Goal: Task Accomplishment & Management: Manage account settings

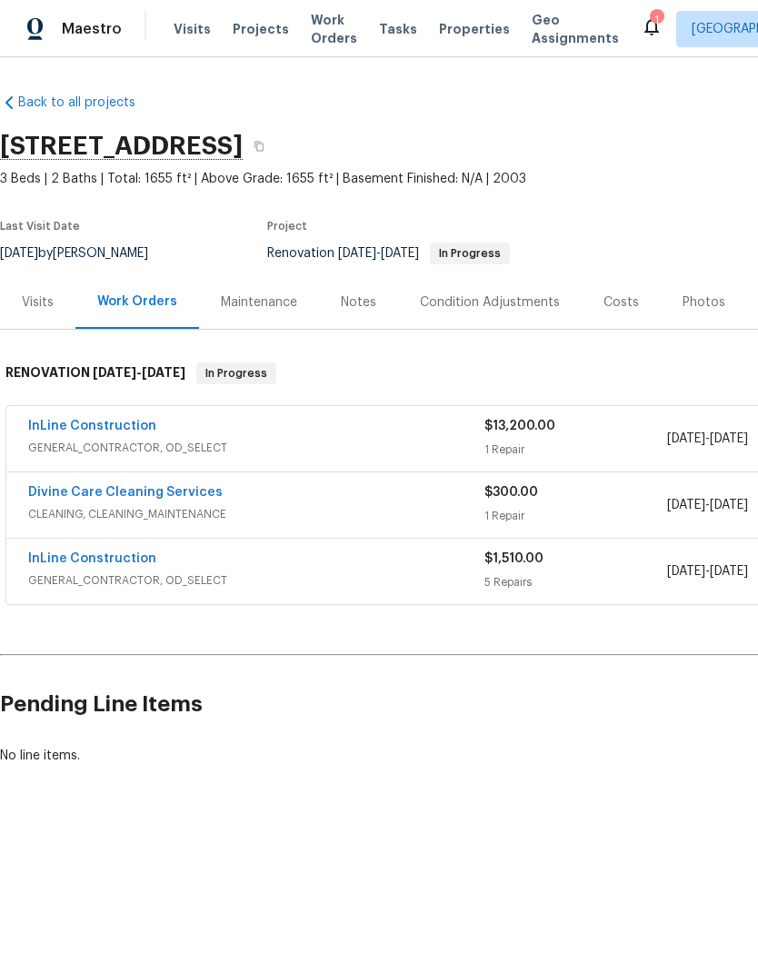
click at [697, 298] on div "Photos" at bounding box center [703, 303] width 43 height 18
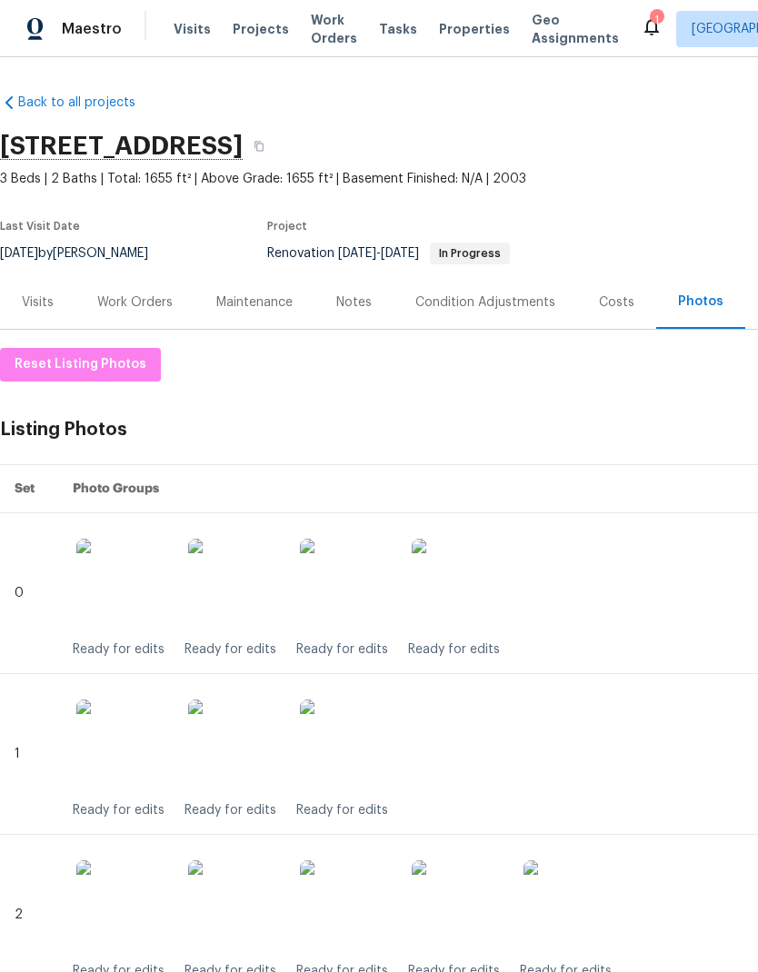
click at [155, 275] on div "Work Orders" at bounding box center [134, 302] width 119 height 54
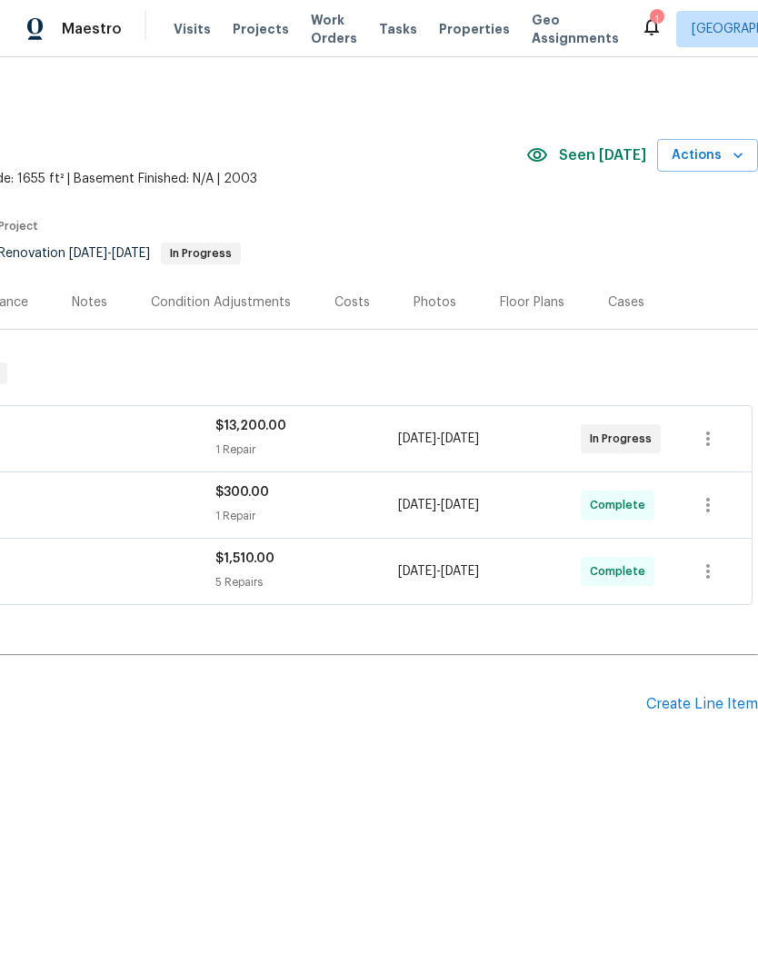
scroll to position [0, 269]
click at [708, 699] on div "Create Line Item" at bounding box center [702, 704] width 112 height 17
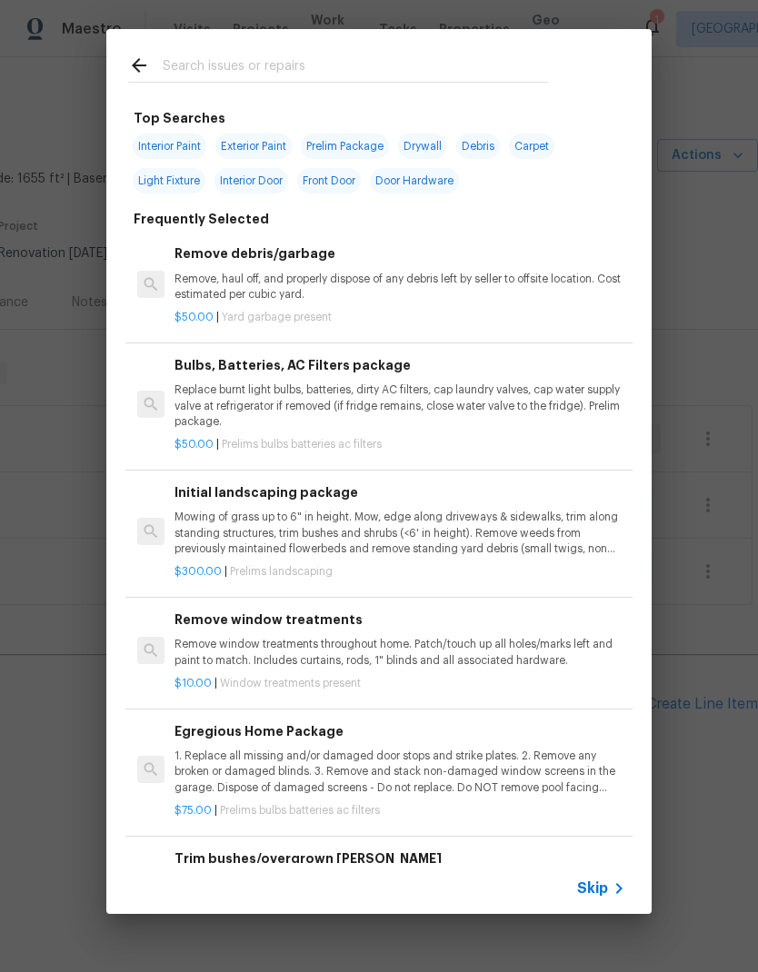
click at [219, 66] on input "text" at bounding box center [355, 68] width 385 height 27
type input "Pool deck"
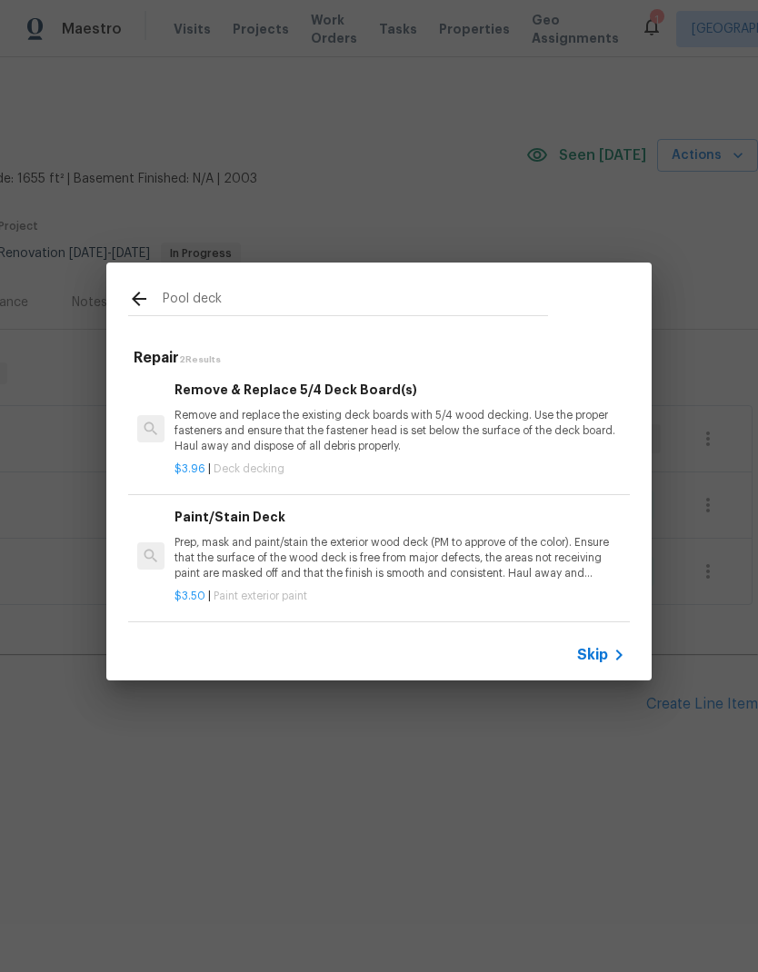
scroll to position [3, 0]
click at [365, 533] on div "Paint/Stain Deck Prep, mask and paint/stain the exterior wood deck (PM to appro…" at bounding box center [399, 544] width 451 height 75
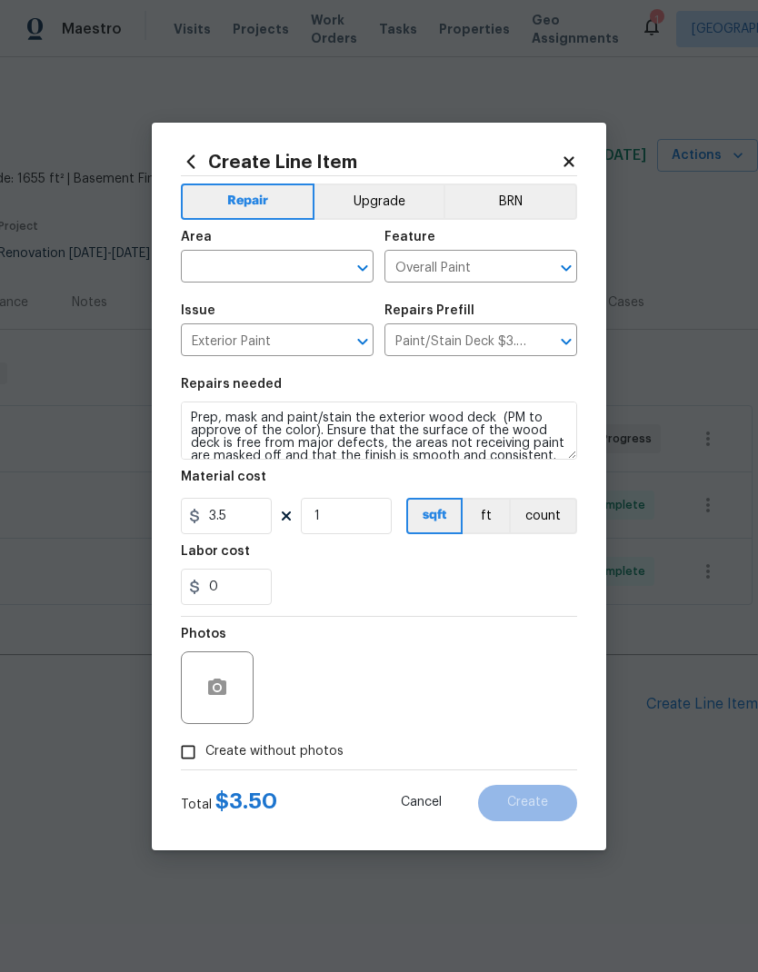
click at [555, 524] on button "count" at bounding box center [543, 516] width 68 height 36
click at [248, 523] on input "3.5" at bounding box center [226, 516] width 91 height 36
click at [247, 523] on input "3.5" at bounding box center [226, 516] width 91 height 36
type input "650"
click at [306, 267] on input "text" at bounding box center [252, 268] width 142 height 28
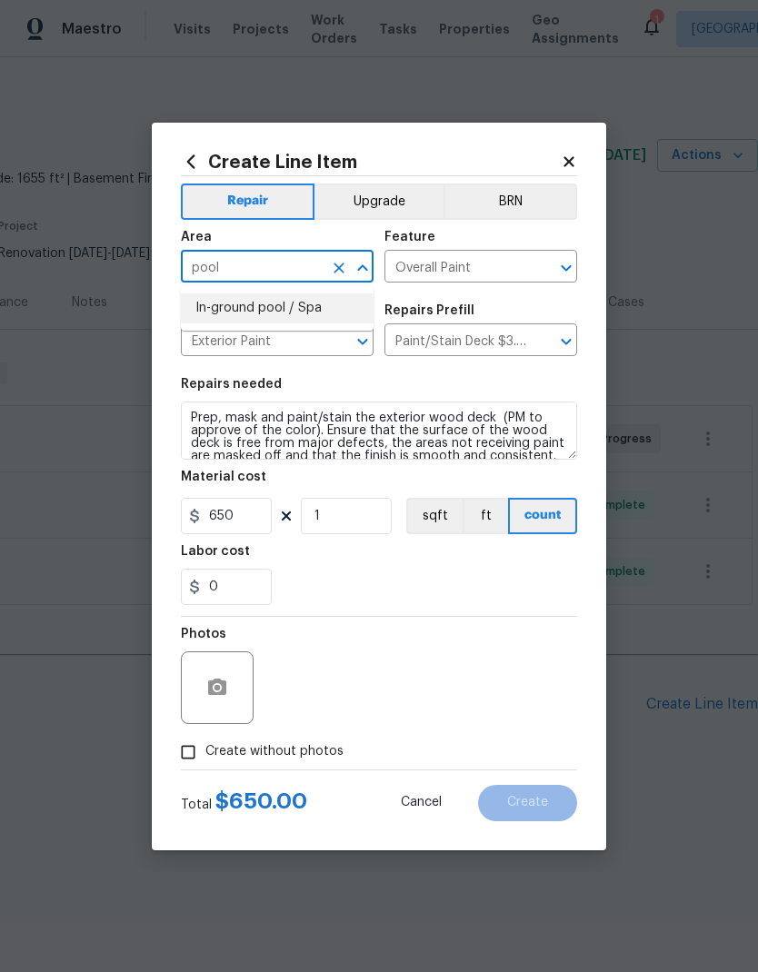
click at [304, 304] on li "In-ground pool / Spa" at bounding box center [277, 309] width 193 height 30
type input "In-ground pool / Spa"
click at [523, 342] on input "Paint/Stain Deck $3.50" at bounding box center [455, 342] width 142 height 28
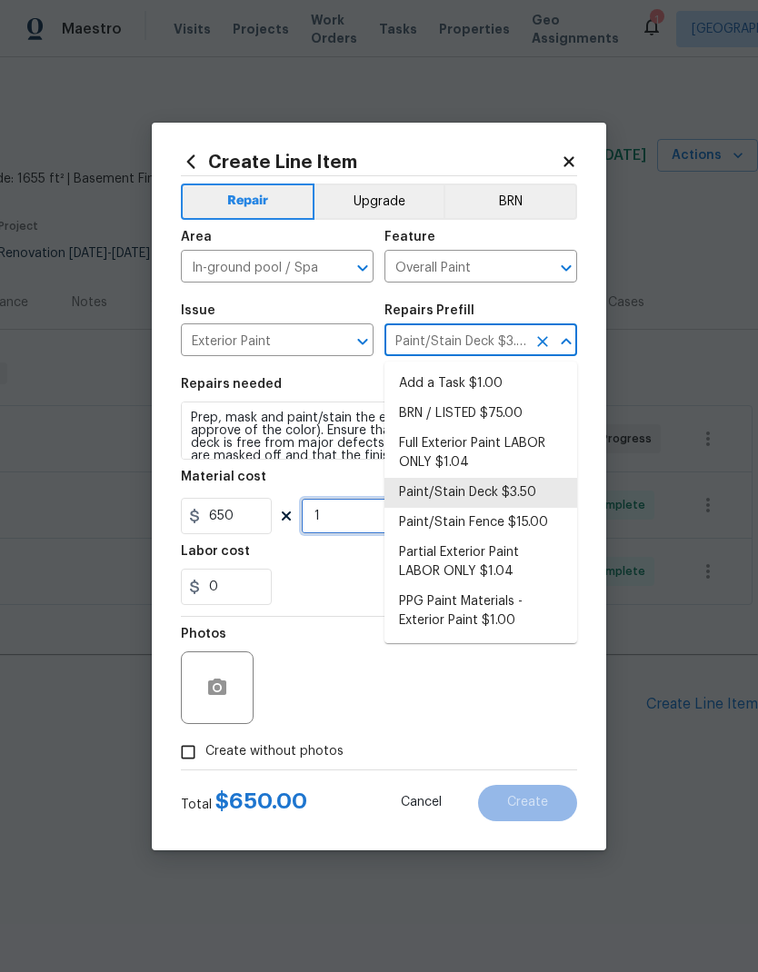
click at [312, 524] on input "1" at bounding box center [346, 516] width 91 height 36
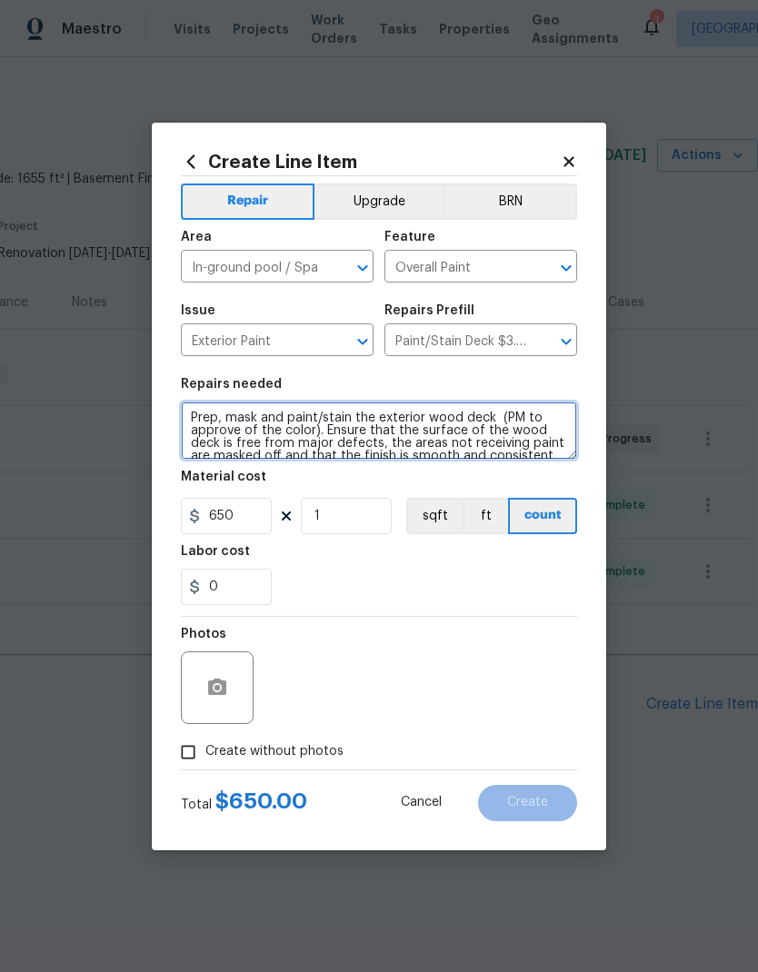
click at [207, 421] on textarea "Prep, mask and paint/stain the exterior wood deck (PM to approve of the color).…" at bounding box center [379, 431] width 396 height 58
click at [195, 407] on textarea "Prep, mask and paint/stain the exterior wood deck (PM to approve of the color).…" at bounding box center [379, 431] width 396 height 58
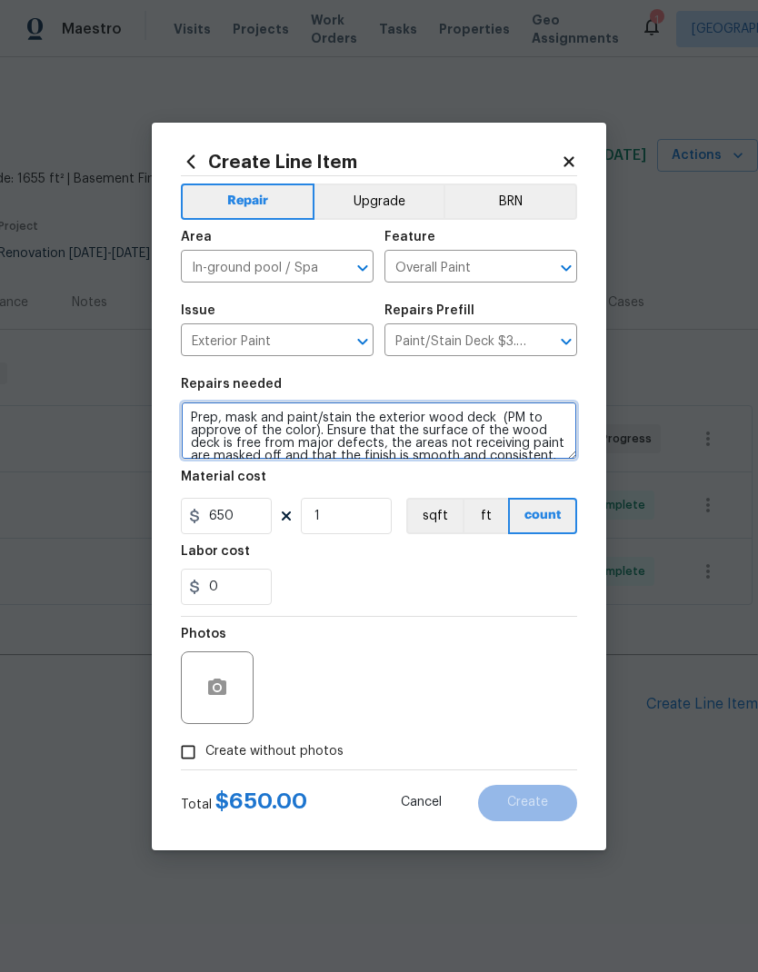
click at [194, 407] on textarea "Prep, mask and paint/stain the exterior wood deck (PM to approve of the color).…" at bounding box center [379, 431] width 396 height 58
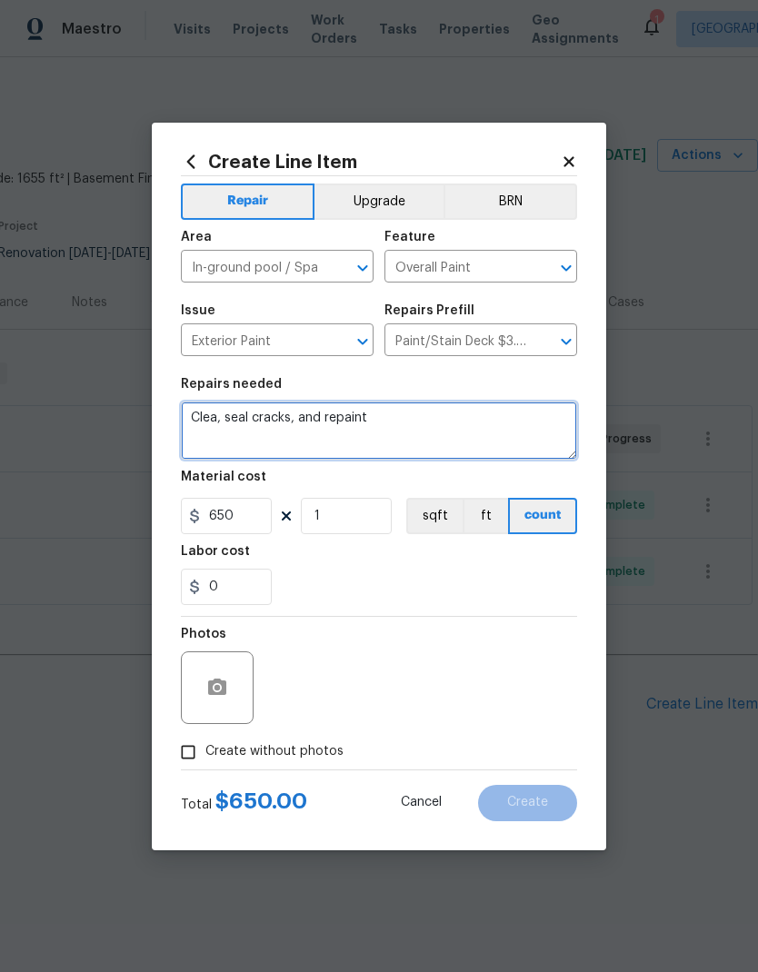
click at [209, 420] on textarea "Clea, seal cracks, and repaint" at bounding box center [379, 431] width 396 height 58
click at [467, 433] on textarea "Clean, seal cracks, and repaint" at bounding box center [379, 431] width 396 height 58
type textarea "Clean, seal cracks, and repaint entire patio/pool deck. Match existing color sc…"
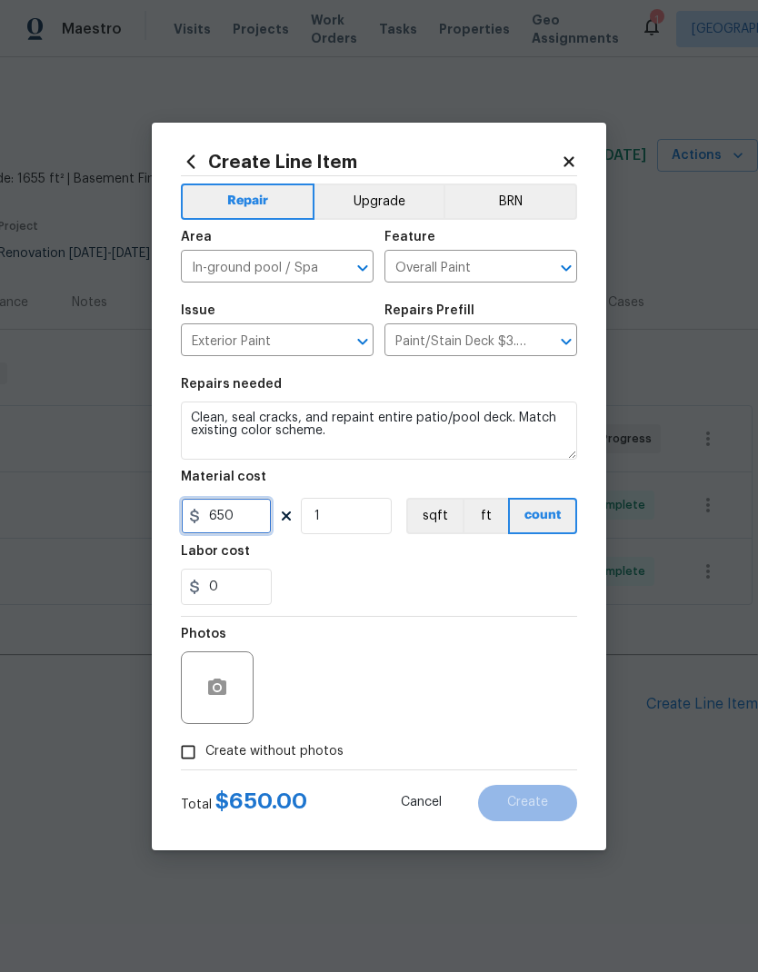
click at [247, 519] on input "650" at bounding box center [226, 516] width 91 height 36
click at [469, 571] on div "0" at bounding box center [379, 587] width 396 height 36
click at [217, 678] on icon "button" at bounding box center [217, 688] width 22 height 22
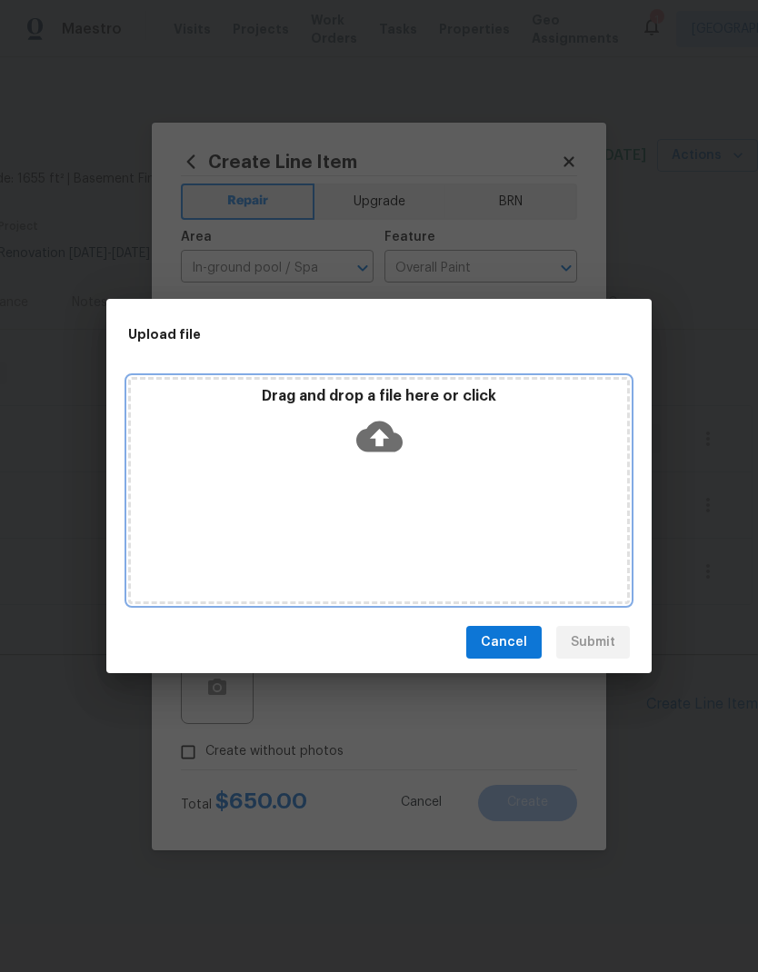
click at [394, 421] on icon at bounding box center [379, 436] width 46 height 46
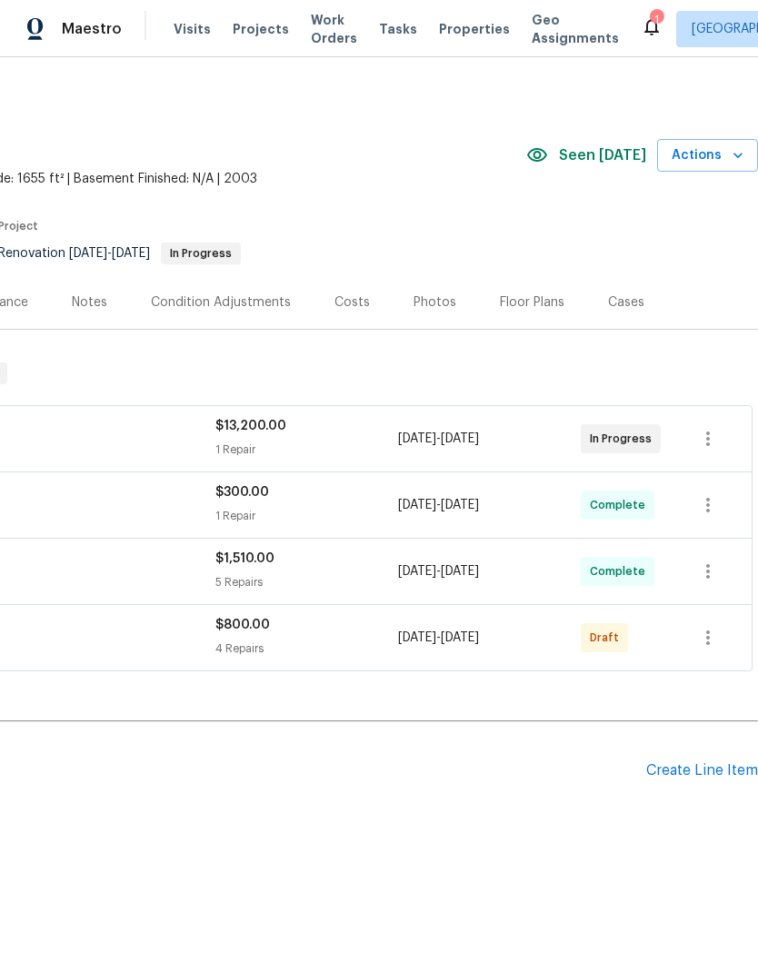
scroll to position [0, 269]
click at [717, 638] on icon "button" at bounding box center [708, 638] width 22 height 22
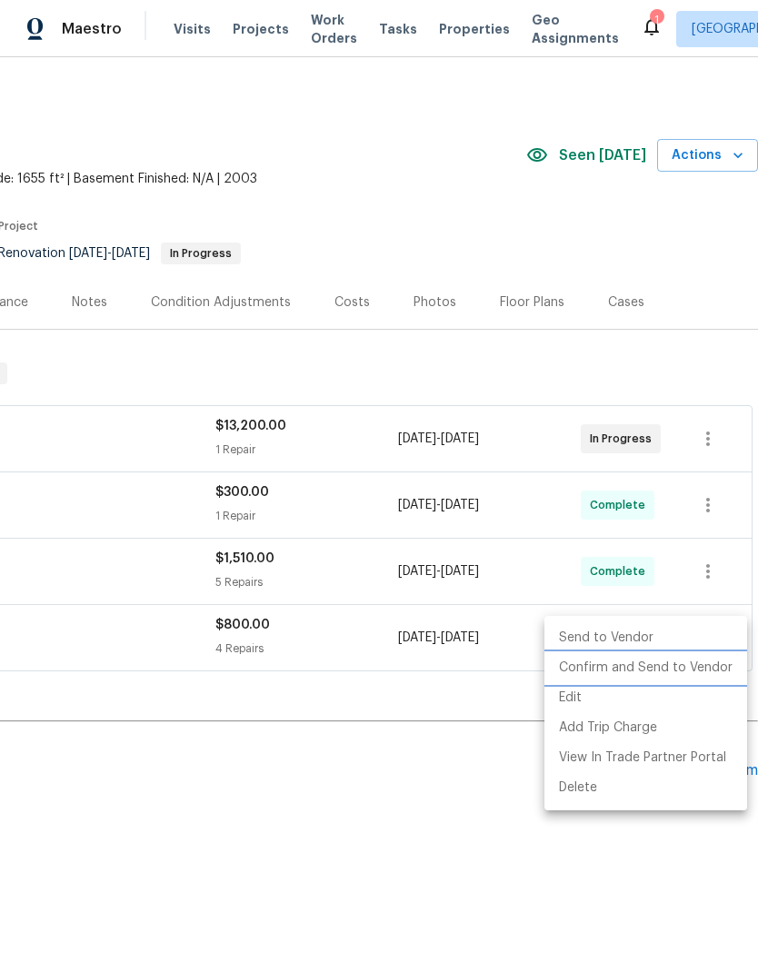
click at [699, 665] on li "Confirm and Send to Vendor" at bounding box center [645, 668] width 203 height 30
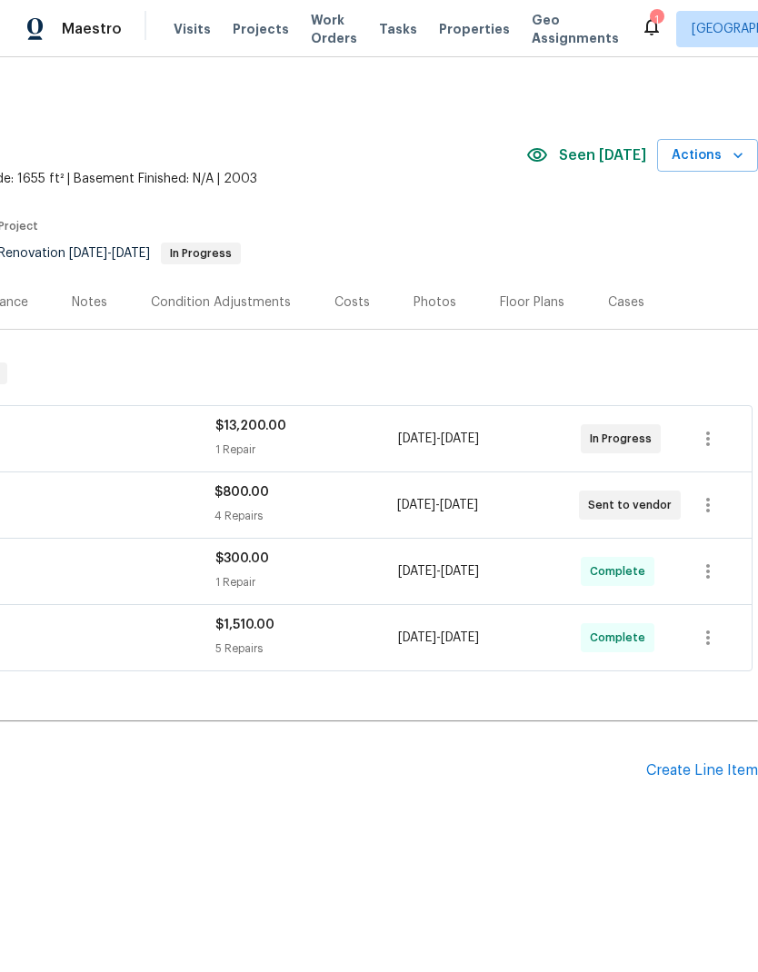
scroll to position [0, 269]
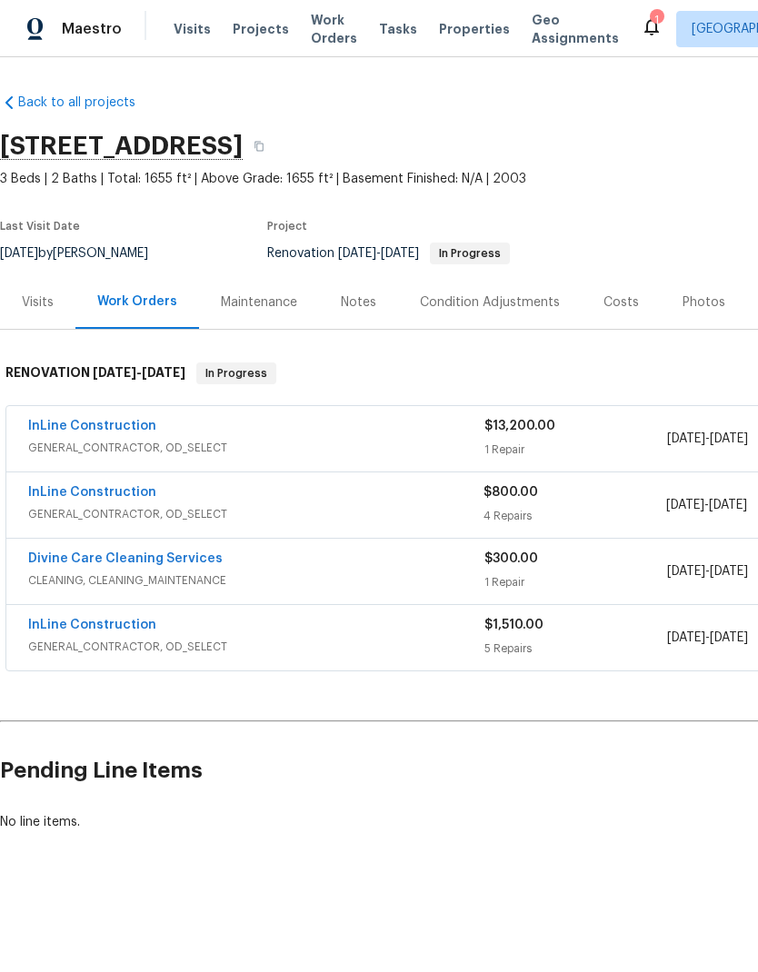
click at [109, 492] on link "InLine Construction" at bounding box center [92, 492] width 128 height 13
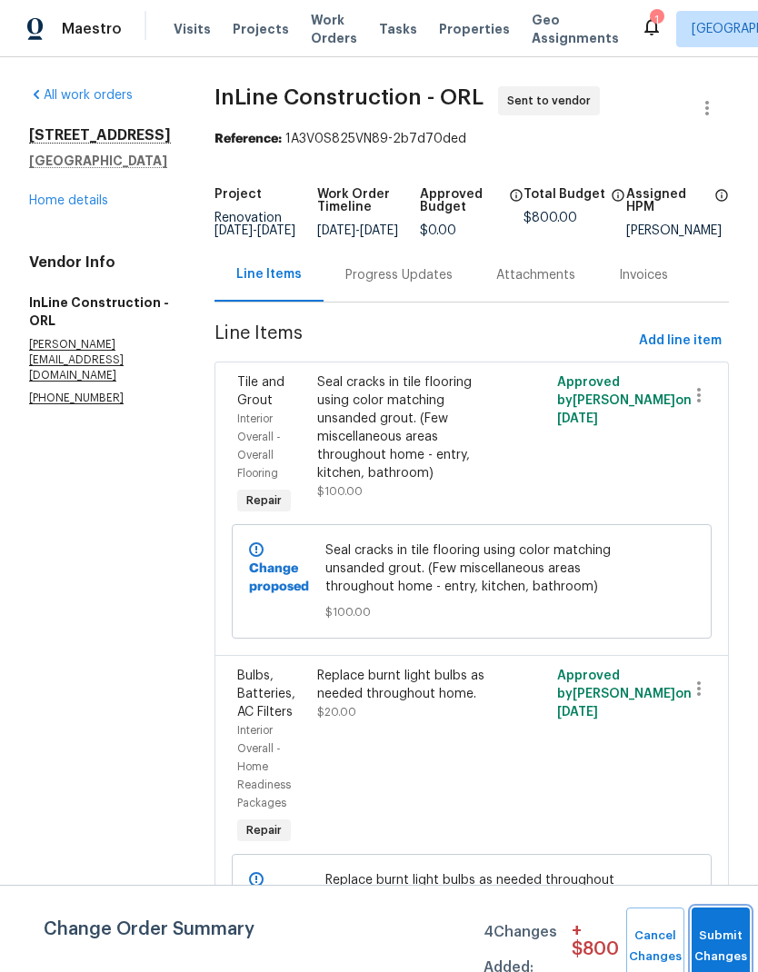
click at [712, 931] on button "Submit Changes" at bounding box center [721, 947] width 58 height 78
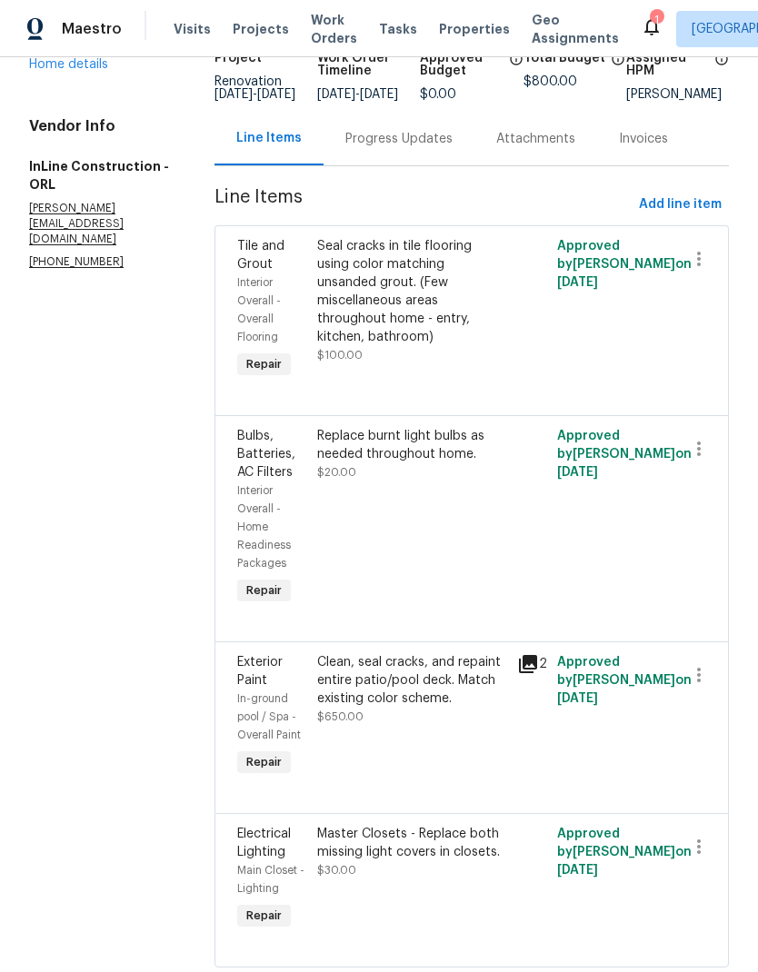
scroll to position [135, 0]
click at [84, 72] on link "Home details" at bounding box center [68, 65] width 79 height 13
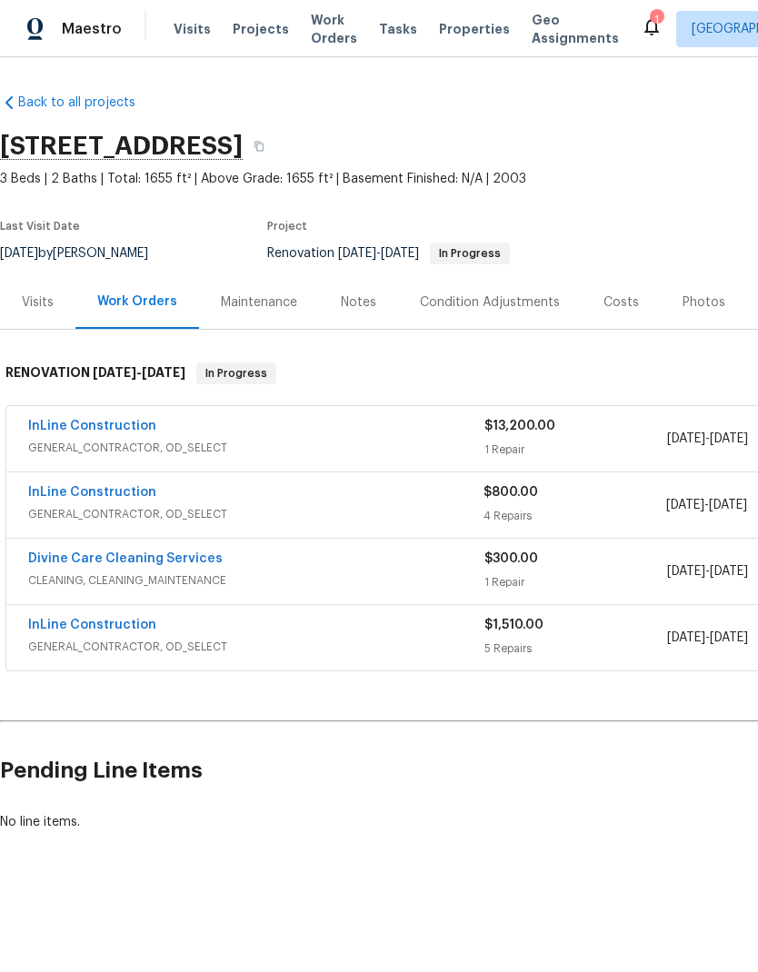
scroll to position [0, -1]
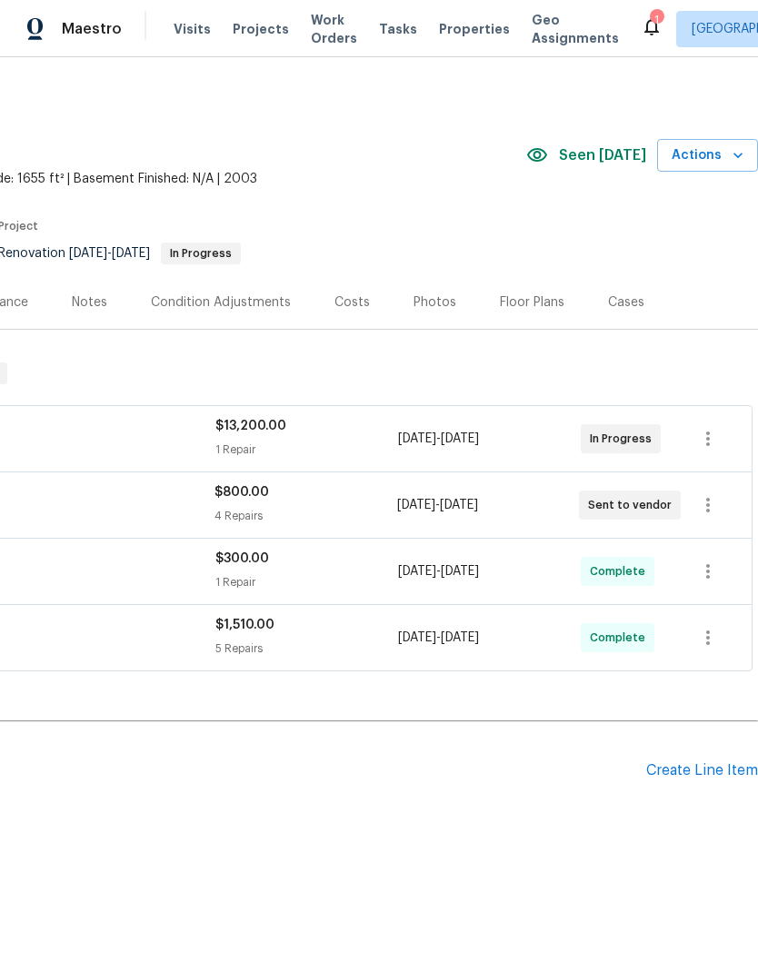
scroll to position [0, 269]
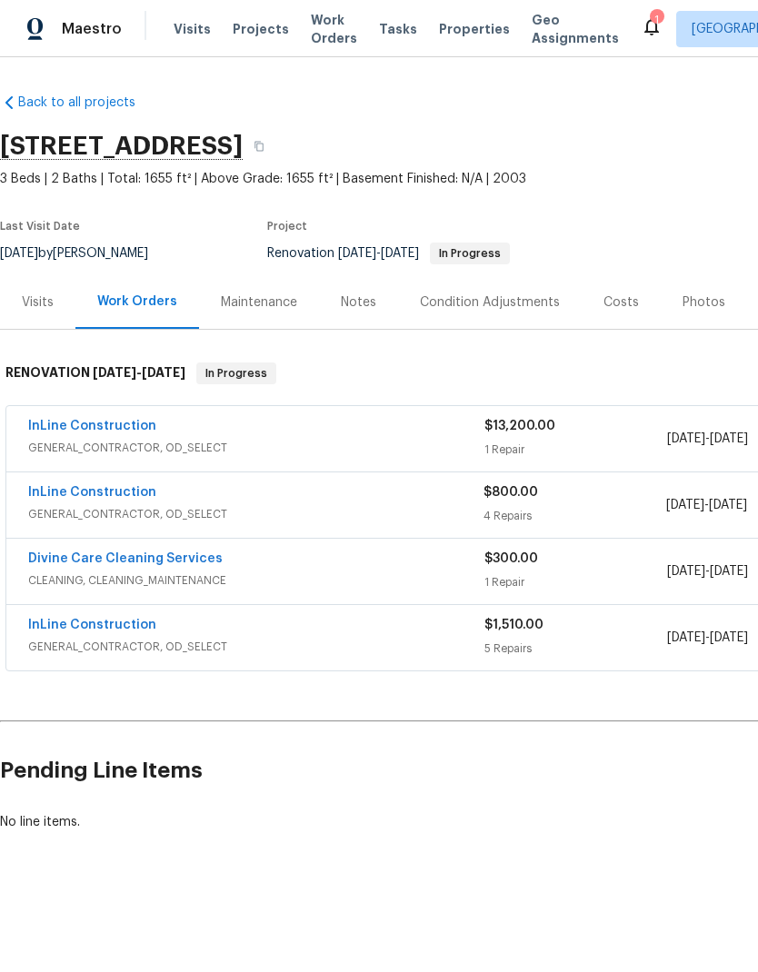
click at [705, 295] on div "Photos" at bounding box center [703, 303] width 43 height 18
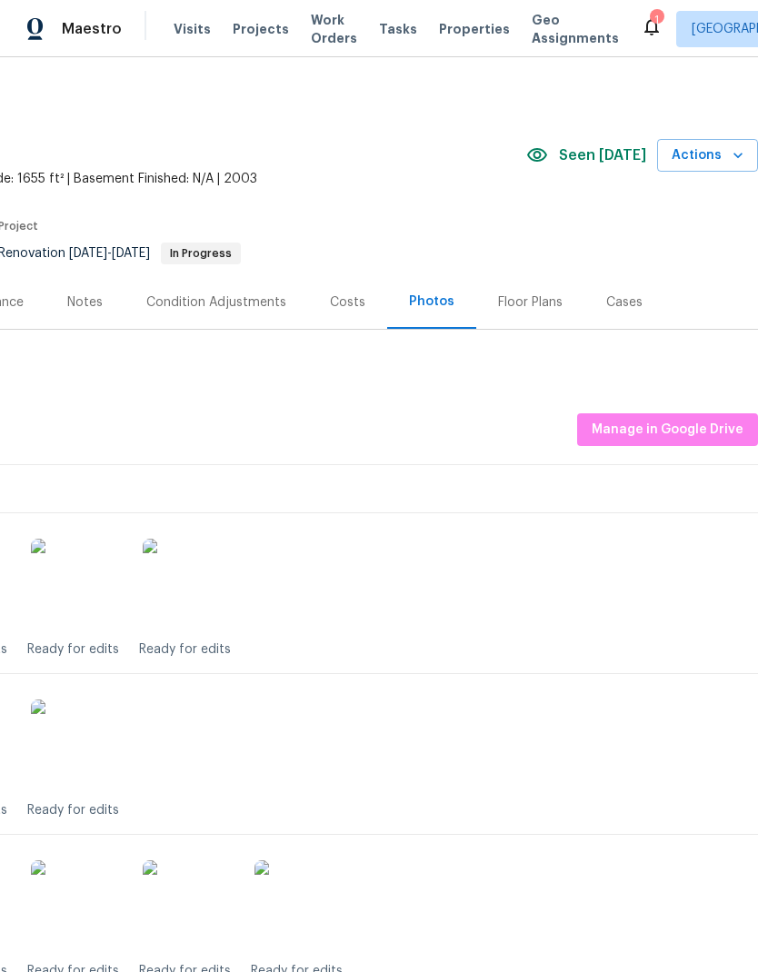
scroll to position [0, 269]
click at [705, 419] on span "Manage in Google Drive" at bounding box center [668, 430] width 152 height 23
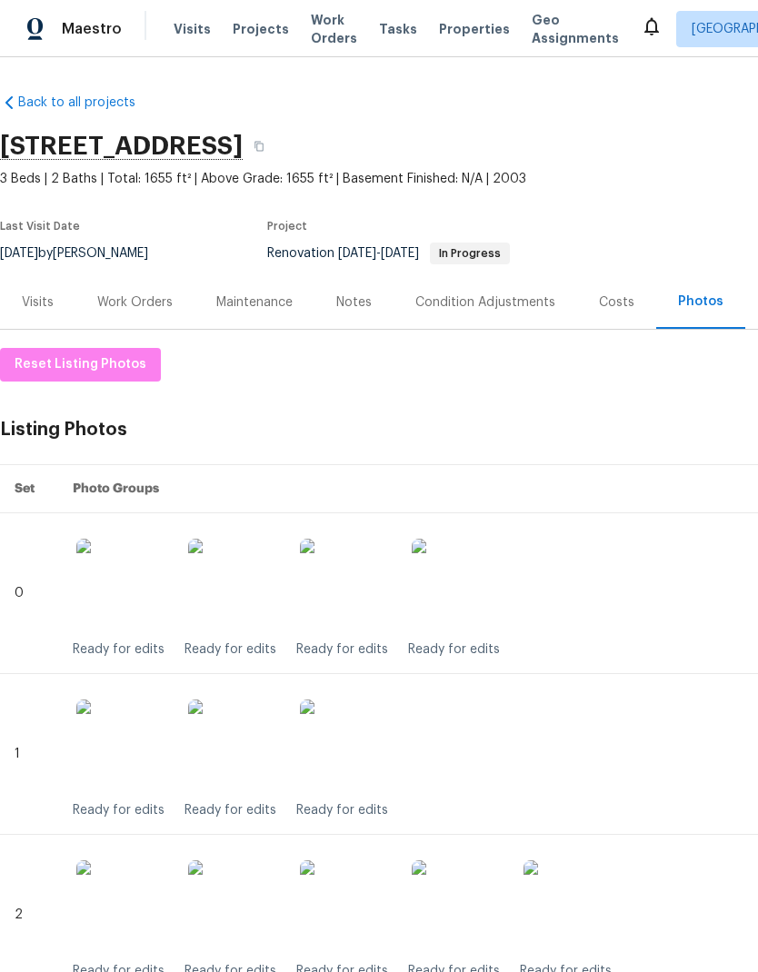
click at [143, 295] on div "Work Orders" at bounding box center [134, 303] width 75 height 18
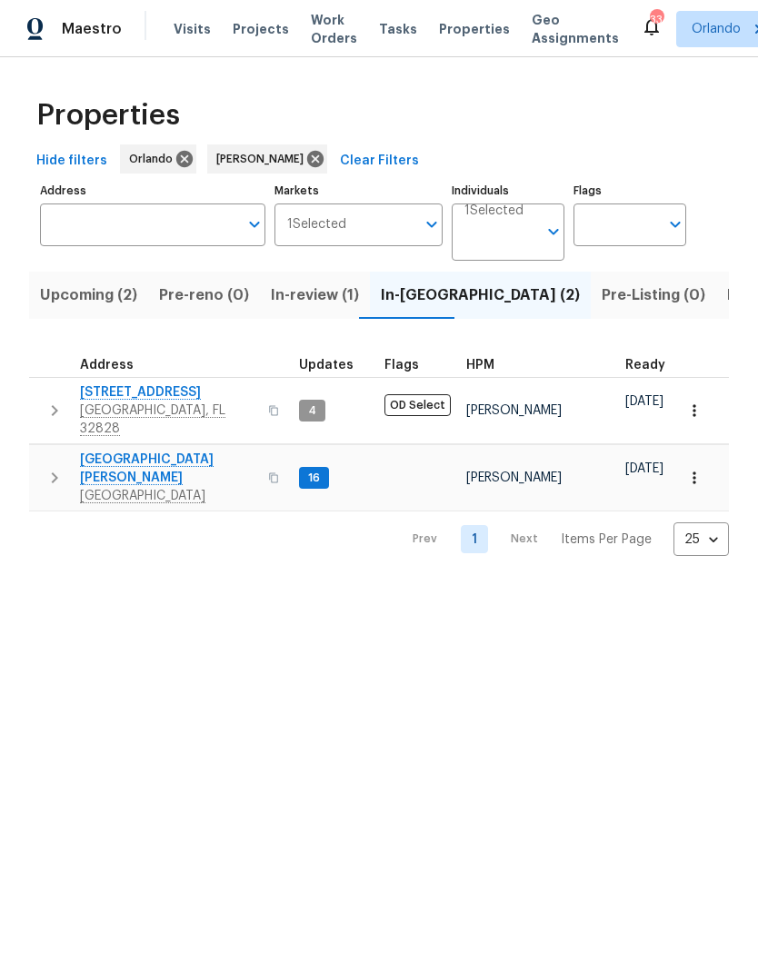
click at [147, 451] on span "[GEOGRAPHIC_DATA][PERSON_NAME]" at bounding box center [168, 469] width 177 height 36
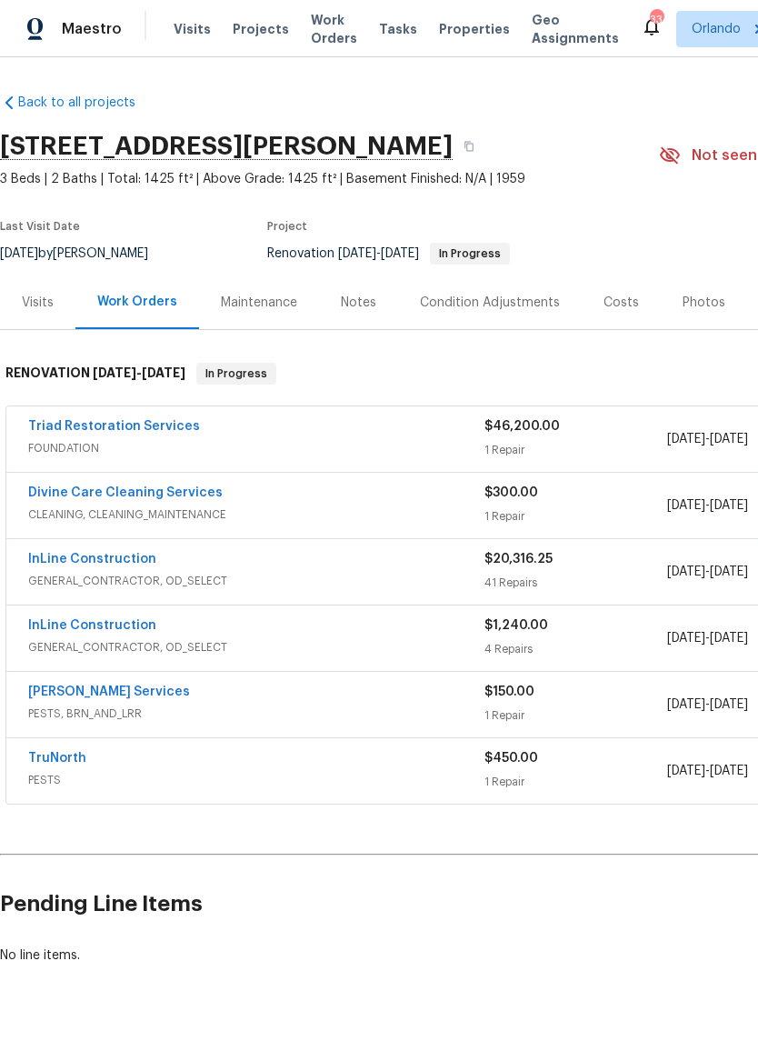
click at [360, 304] on div "Notes" at bounding box center [358, 303] width 35 height 18
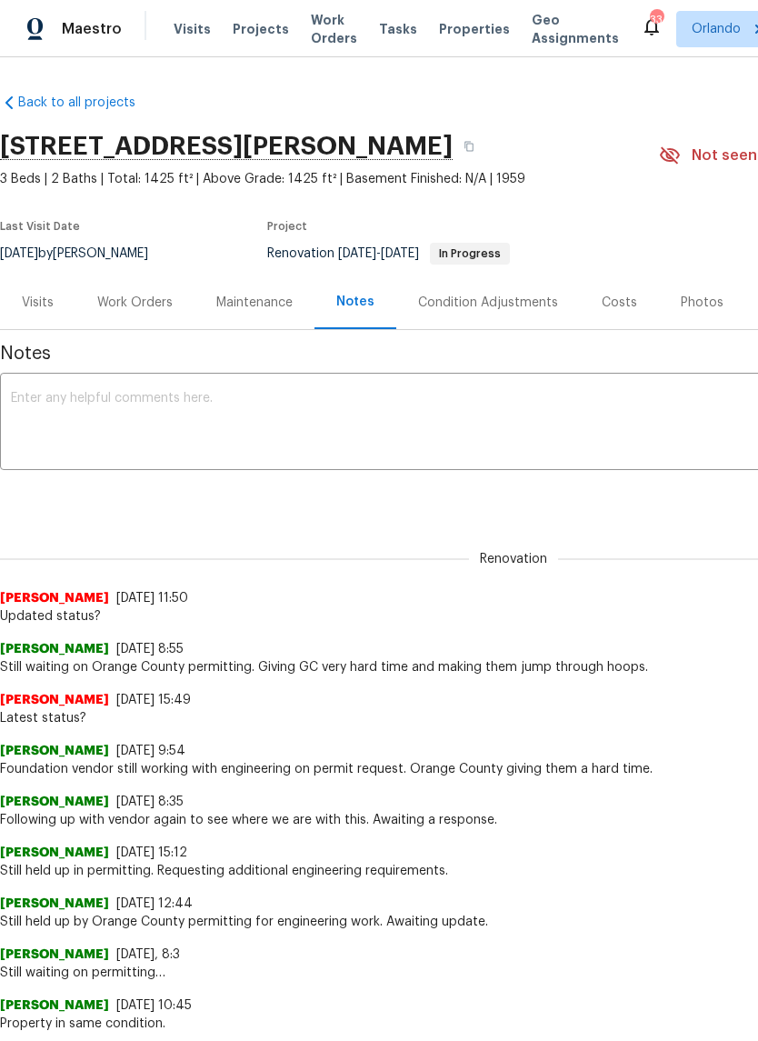
click at [232, 393] on textarea at bounding box center [513, 424] width 1005 height 64
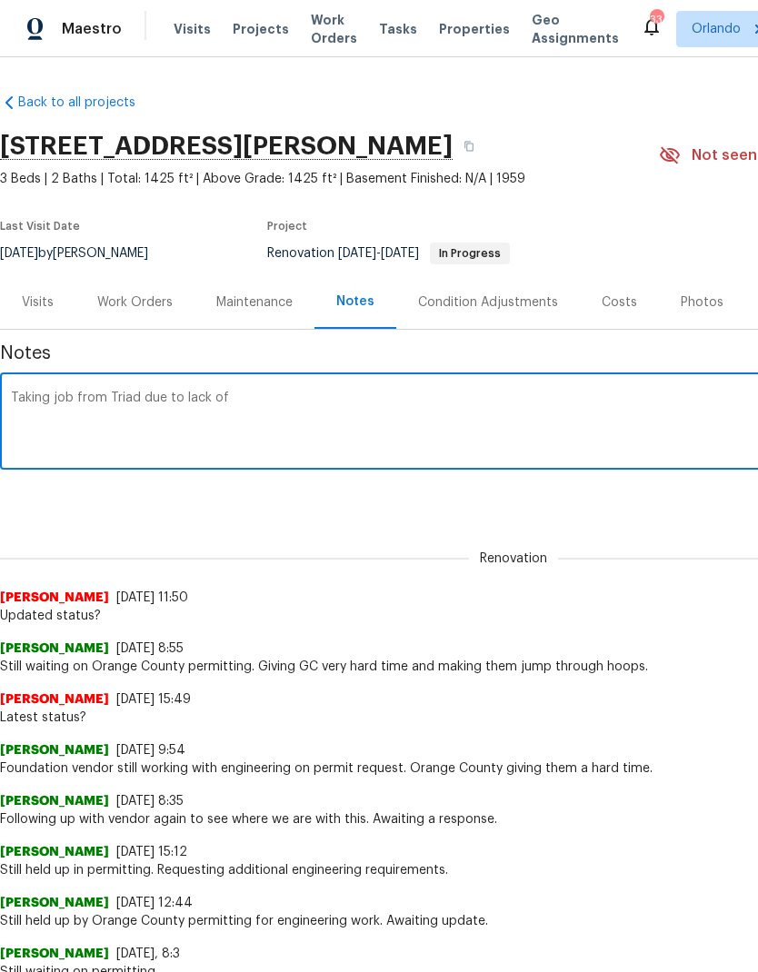
click at [134, 393] on textarea "Taking job from Triad due to lack of" at bounding box center [513, 424] width 1005 height 64
click at [435, 402] on textarea "Taking job from Triad and moving to Inline due to lack of" at bounding box center [513, 424] width 1005 height 64
click at [276, 392] on textarea "Taking job from Triad and moving to Inline due to lack of" at bounding box center [513, 424] width 1005 height 64
click at [276, 391] on div "Taking job from Triad and moving to Inline due to lack of x ​" at bounding box center [513, 423] width 1027 height 93
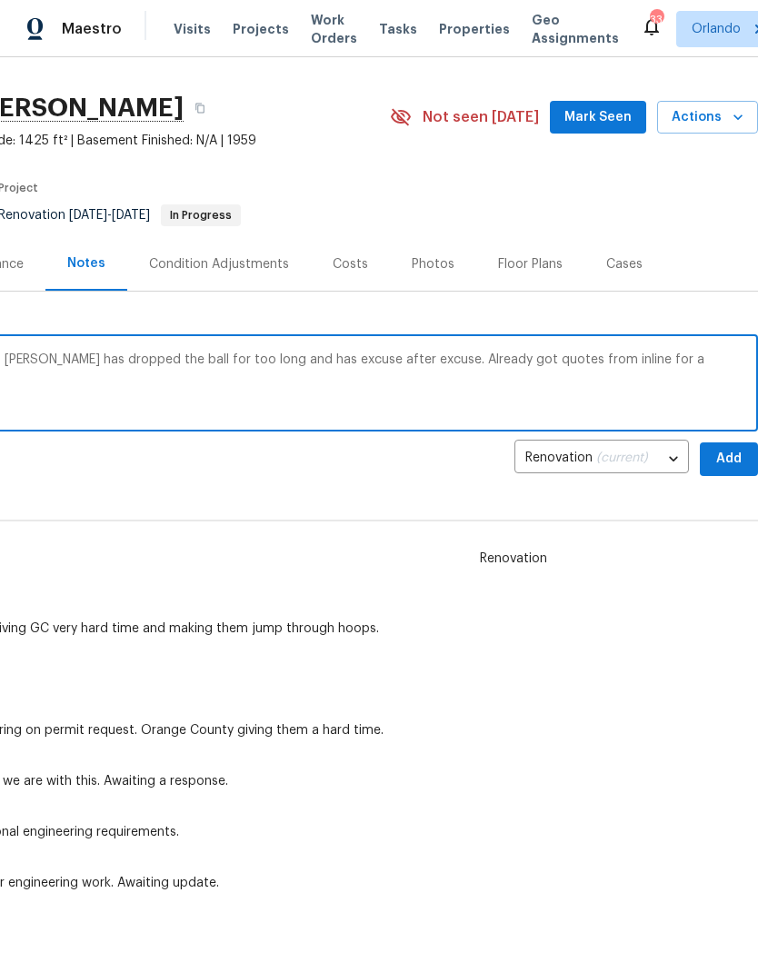
scroll to position [40, 269]
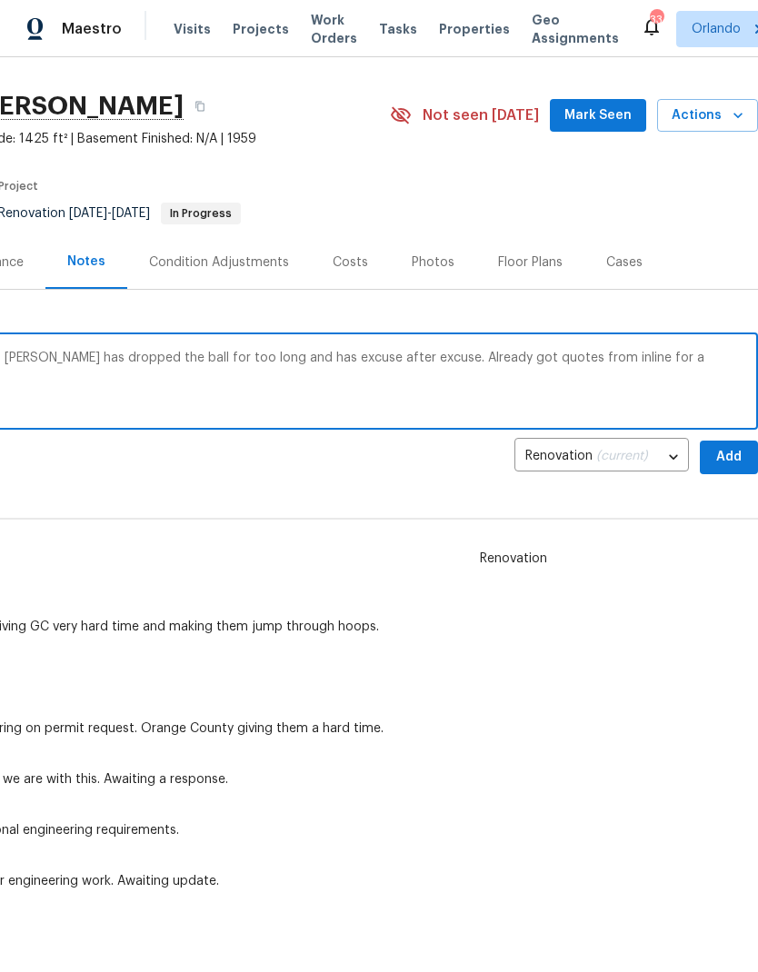
type textarea "Taking job from Triad and moving to Inline. Triad has dropped the ball for too …"
click at [725, 453] on span "Add" at bounding box center [728, 457] width 29 height 23
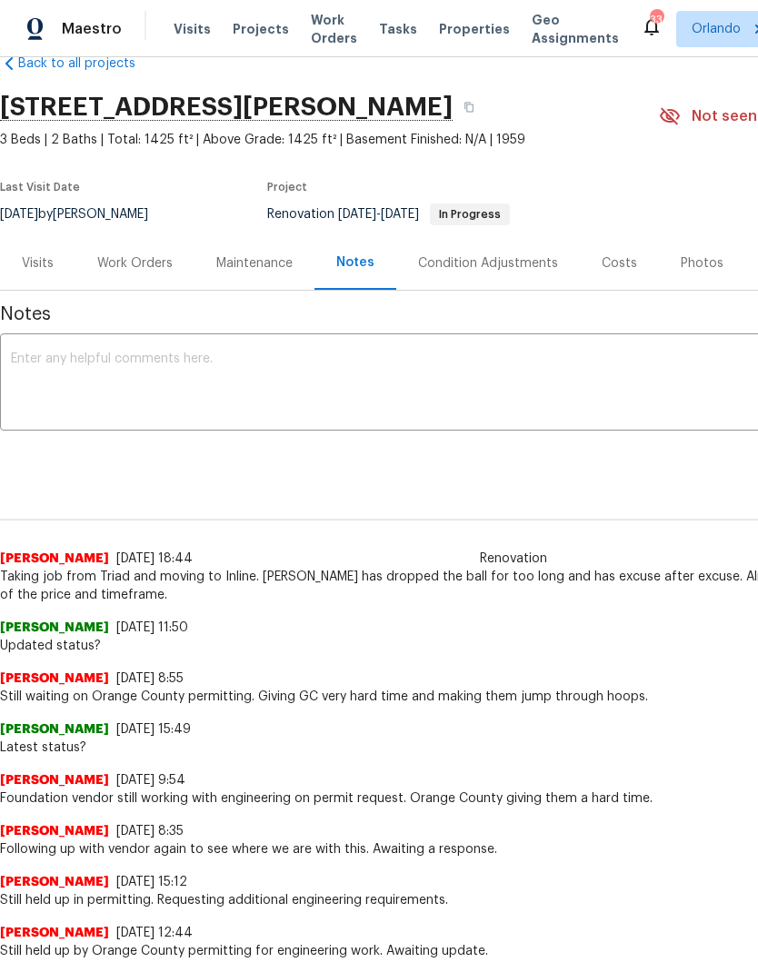
scroll to position [39, 0]
click at [154, 264] on div "Work Orders" at bounding box center [134, 263] width 75 height 18
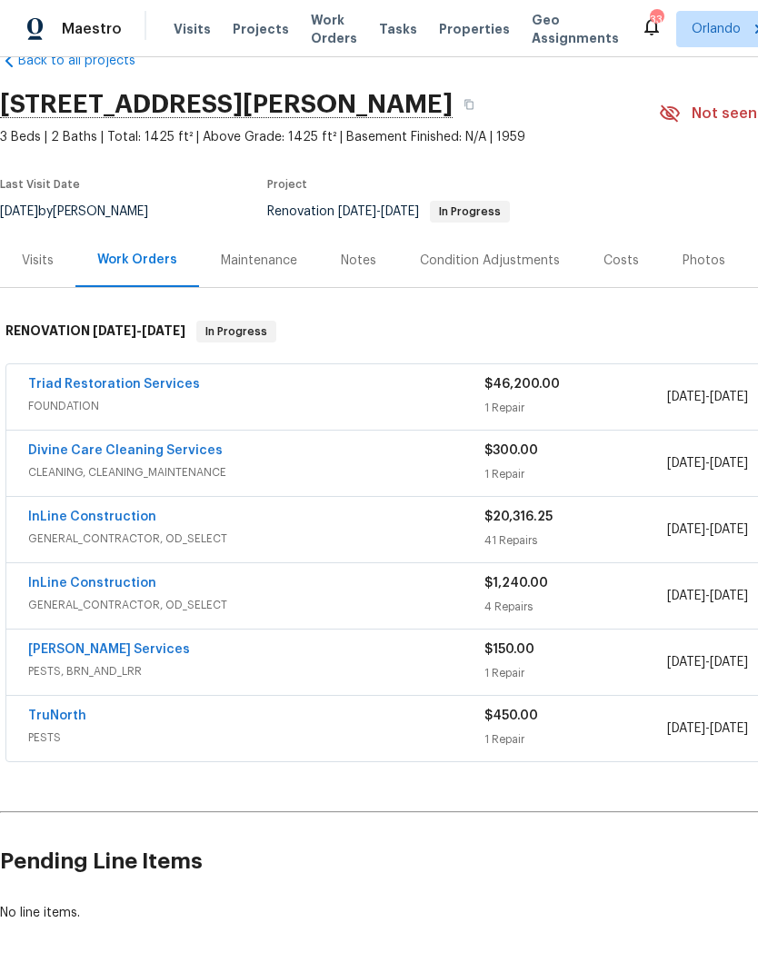
scroll to position [42, 0]
click at [157, 378] on link "Triad Restoration Services" at bounding box center [114, 384] width 172 height 13
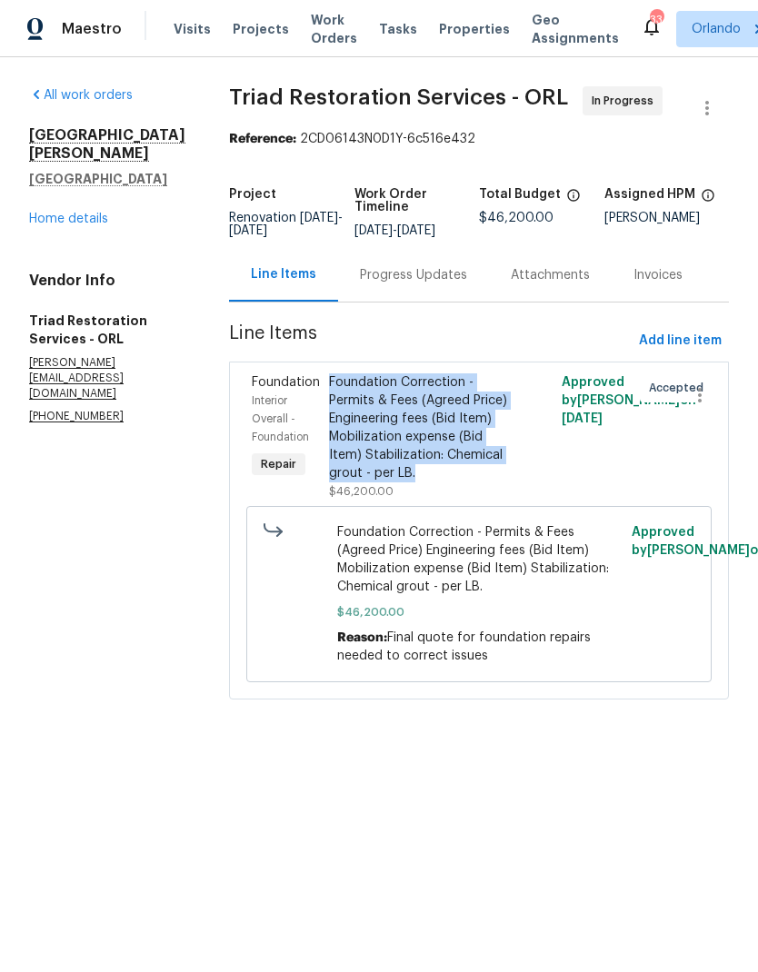
click at [96, 225] on link "Home details" at bounding box center [68, 219] width 79 height 13
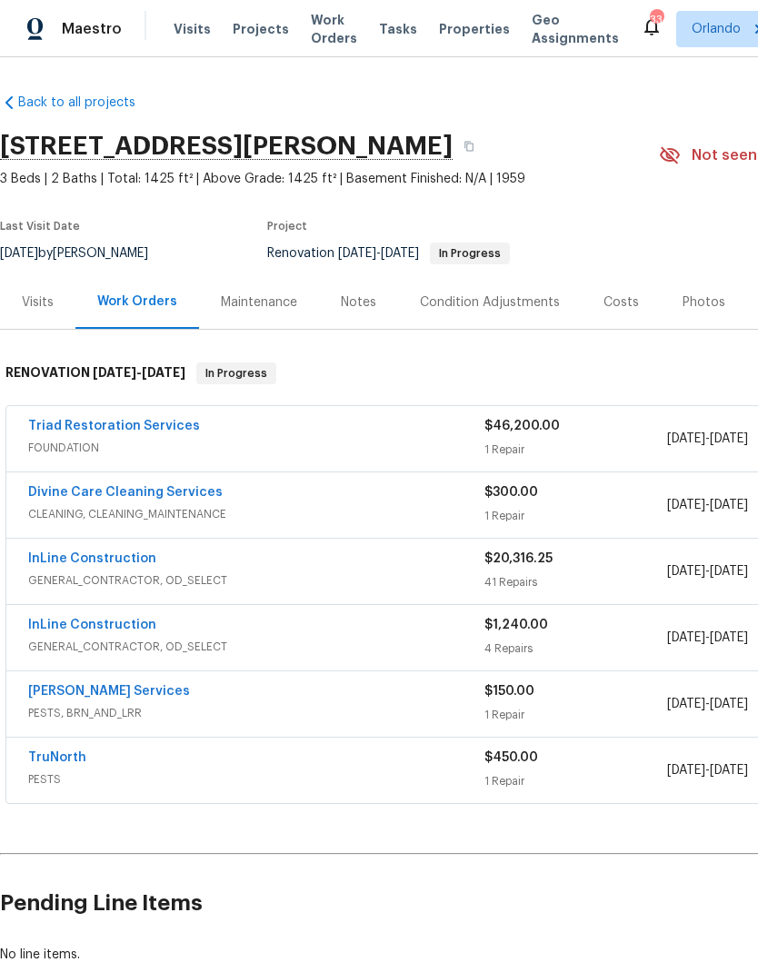
click at [148, 429] on link "Triad Restoration Services" at bounding box center [114, 426] width 172 height 13
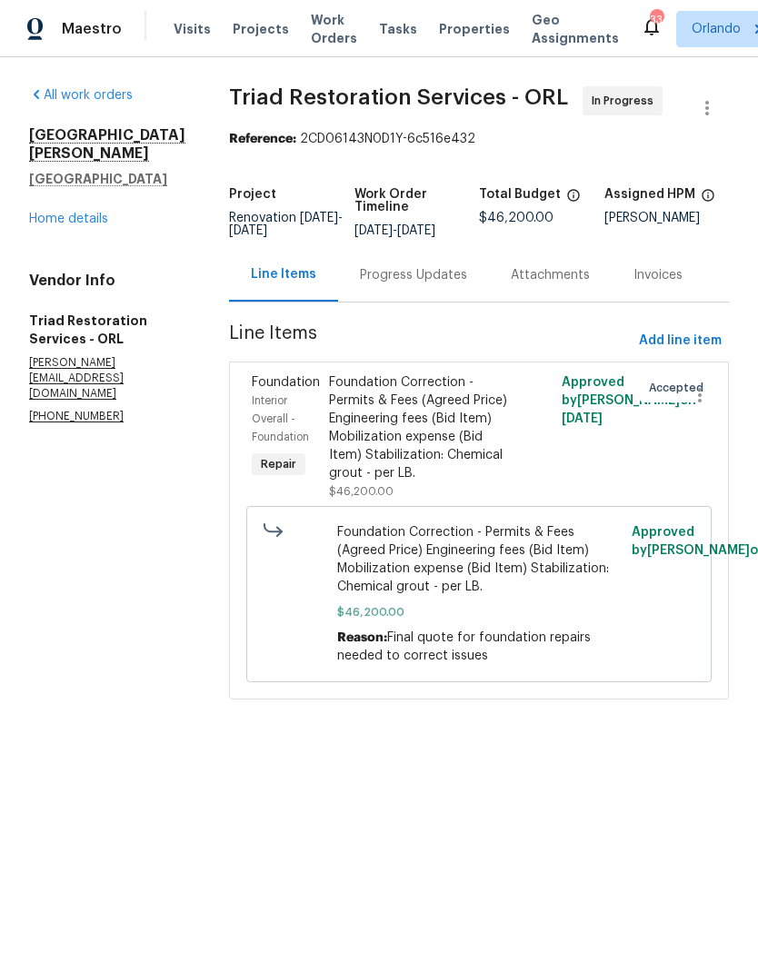
click at [88, 225] on link "Home details" at bounding box center [68, 219] width 79 height 13
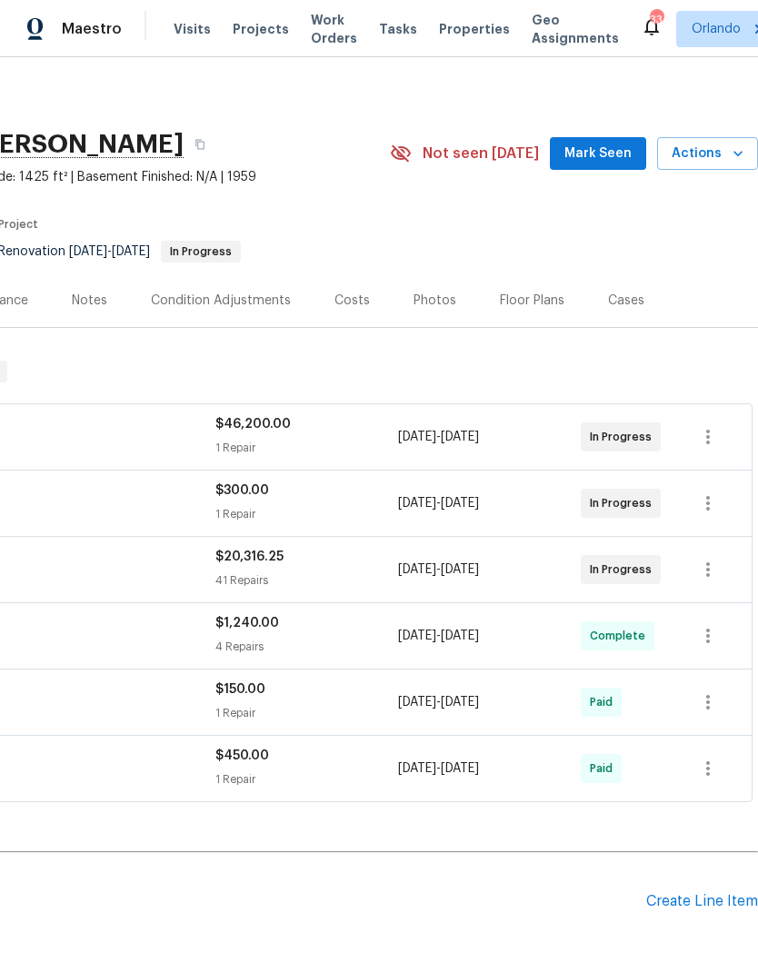
scroll to position [2, 269]
click at [710, 442] on icon "button" at bounding box center [708, 437] width 22 height 22
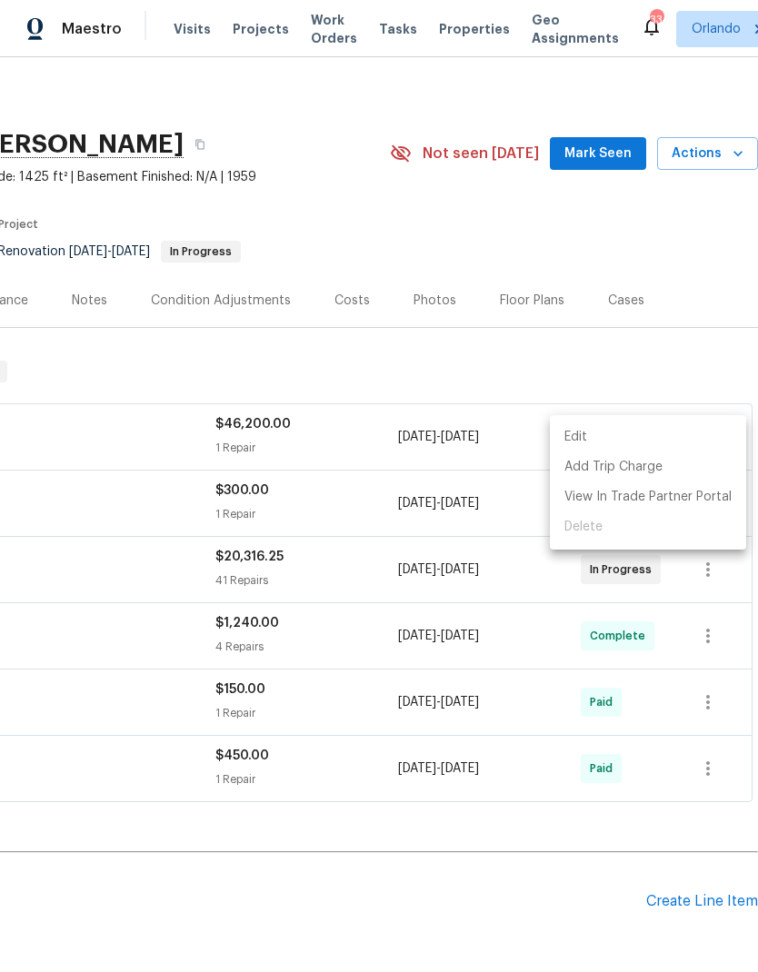
click at [677, 383] on div at bounding box center [379, 486] width 758 height 972
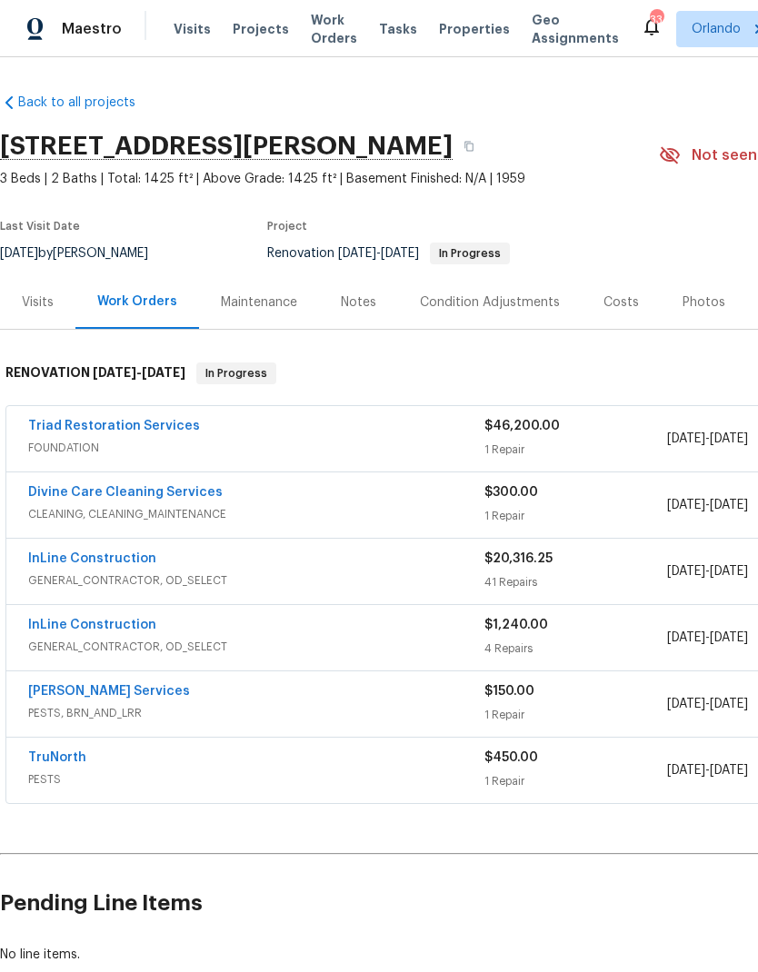
scroll to position [0, 0]
click at [144, 424] on link "Triad Restoration Services" at bounding box center [114, 426] width 172 height 13
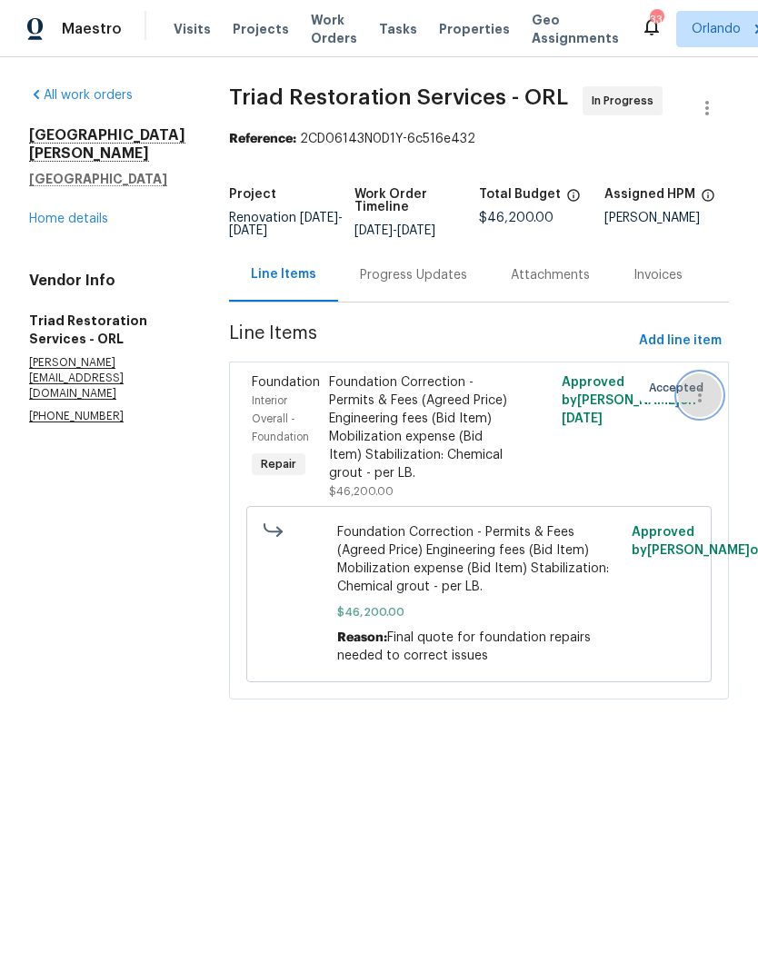
click at [696, 398] on icon "button" at bounding box center [700, 395] width 22 height 22
click at [716, 392] on li "Cancel" at bounding box center [707, 396] width 70 height 30
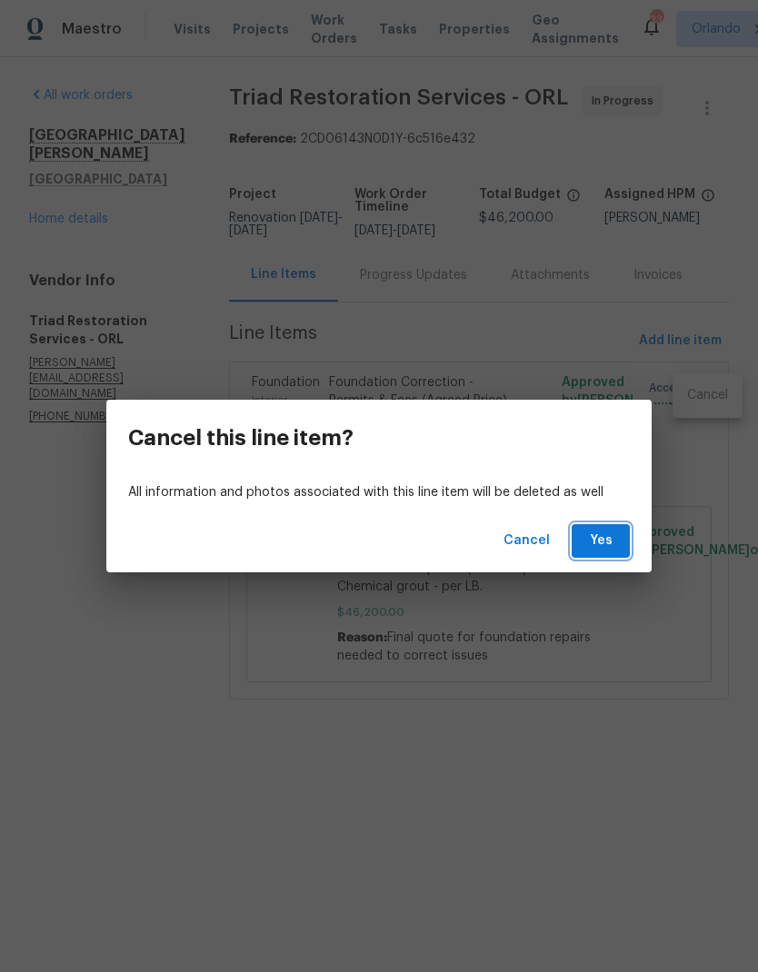
click at [609, 538] on span "Yes" at bounding box center [600, 541] width 29 height 23
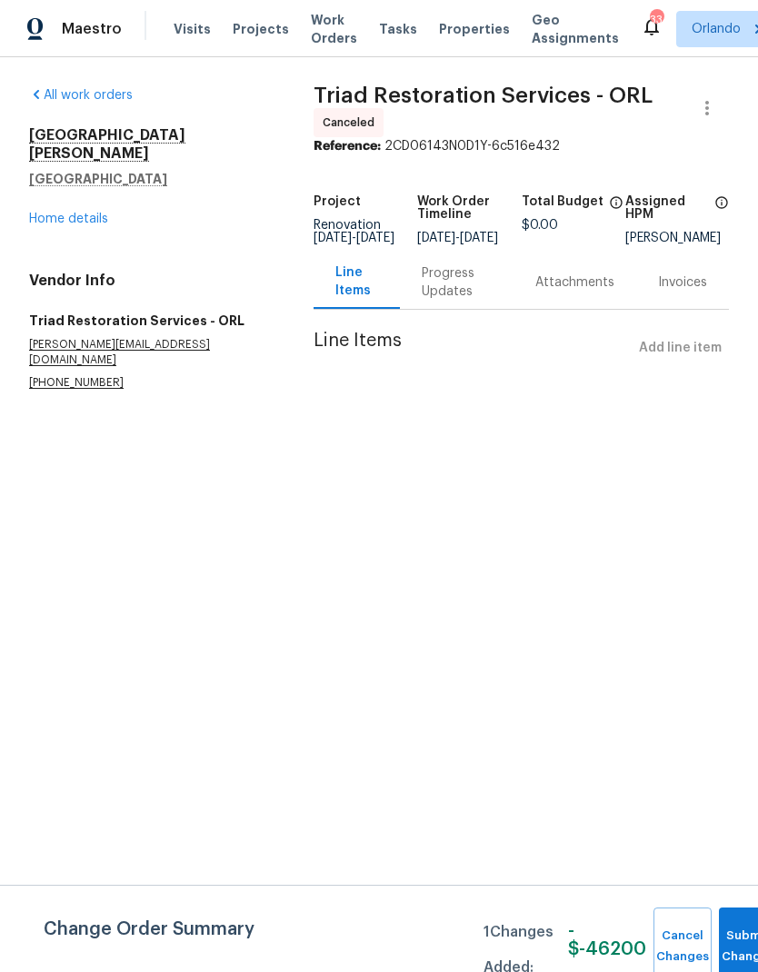
click at [93, 213] on link "Home details" at bounding box center [68, 219] width 79 height 13
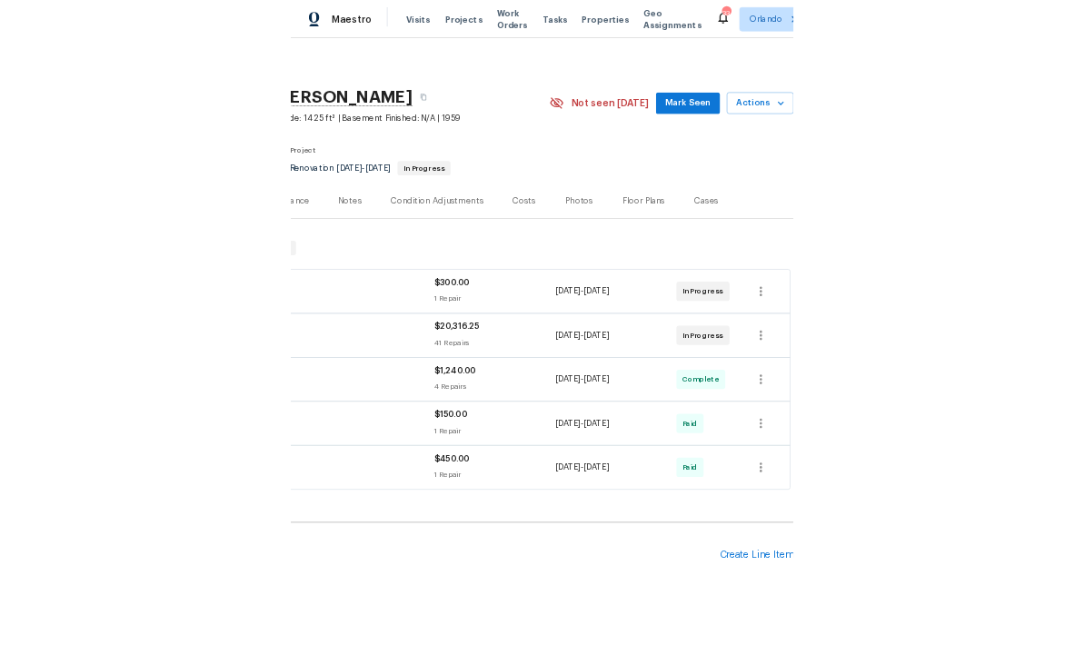
scroll to position [48, 0]
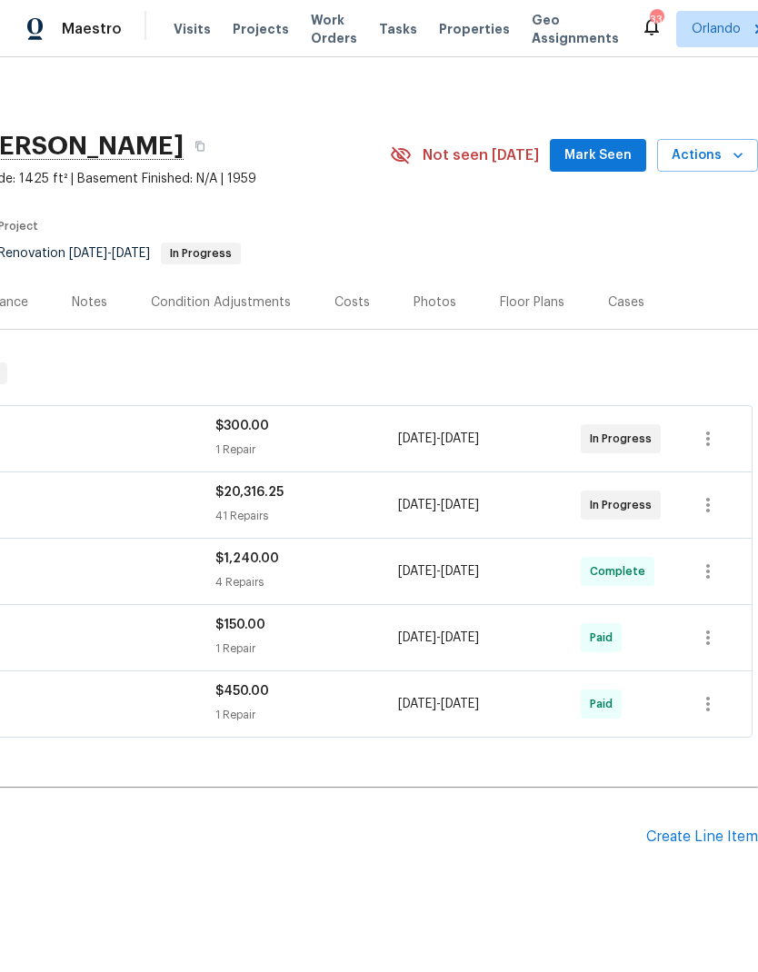
click at [694, 829] on div "Create Line Item" at bounding box center [702, 837] width 112 height 17
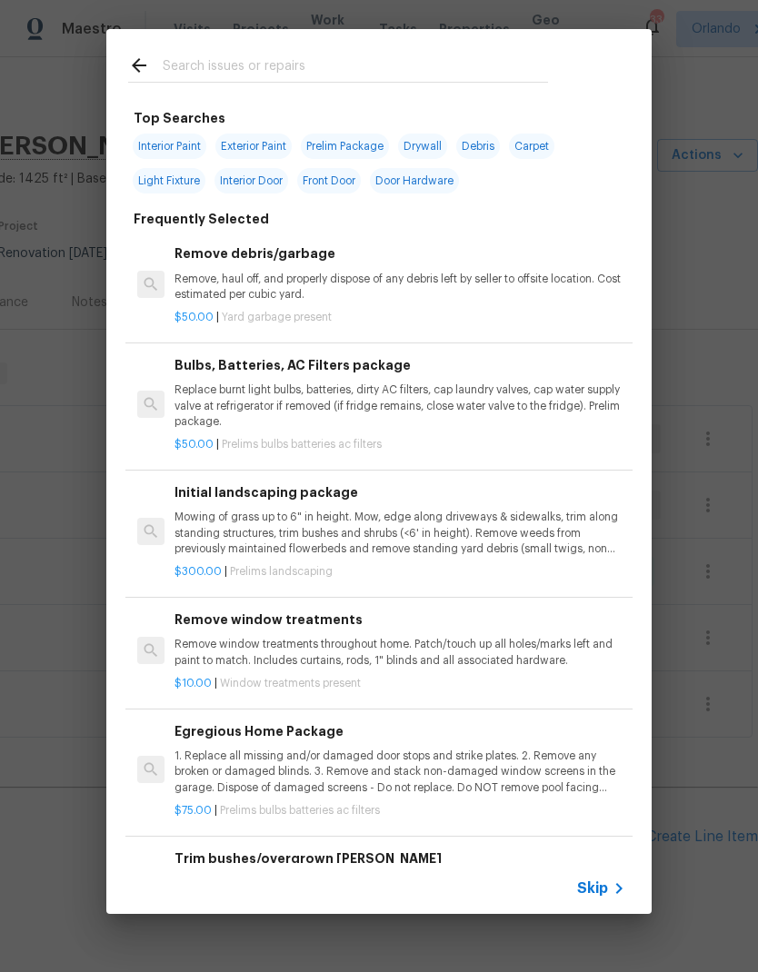
click at [220, 62] on input "text" at bounding box center [355, 68] width 385 height 27
type input "Found"
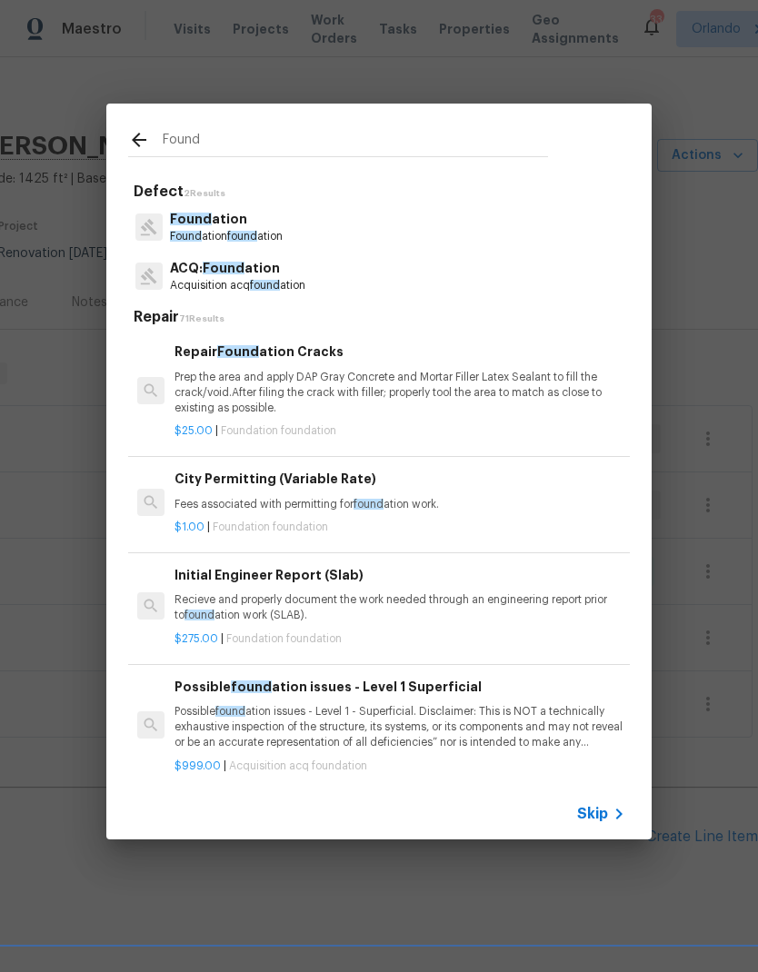
click at [234, 216] on p "Found ation" at bounding box center [226, 219] width 113 height 19
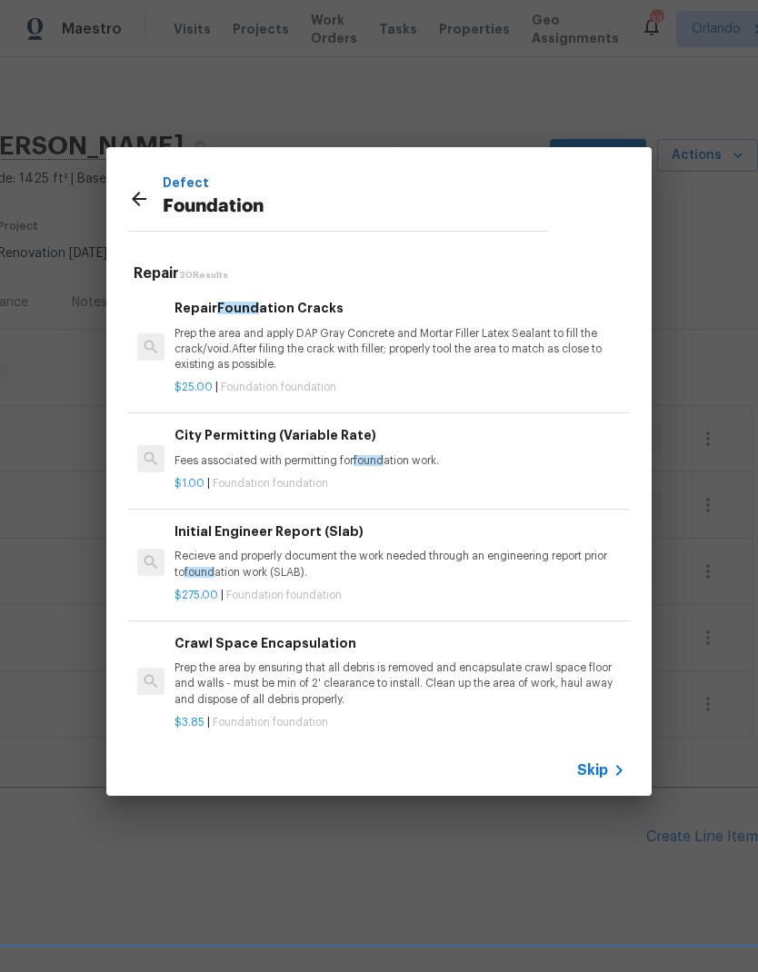
click at [222, 322] on div "Repair Found ation Cracks Prep the area and apply DAP Gray Concrete and Mortar …" at bounding box center [399, 335] width 451 height 75
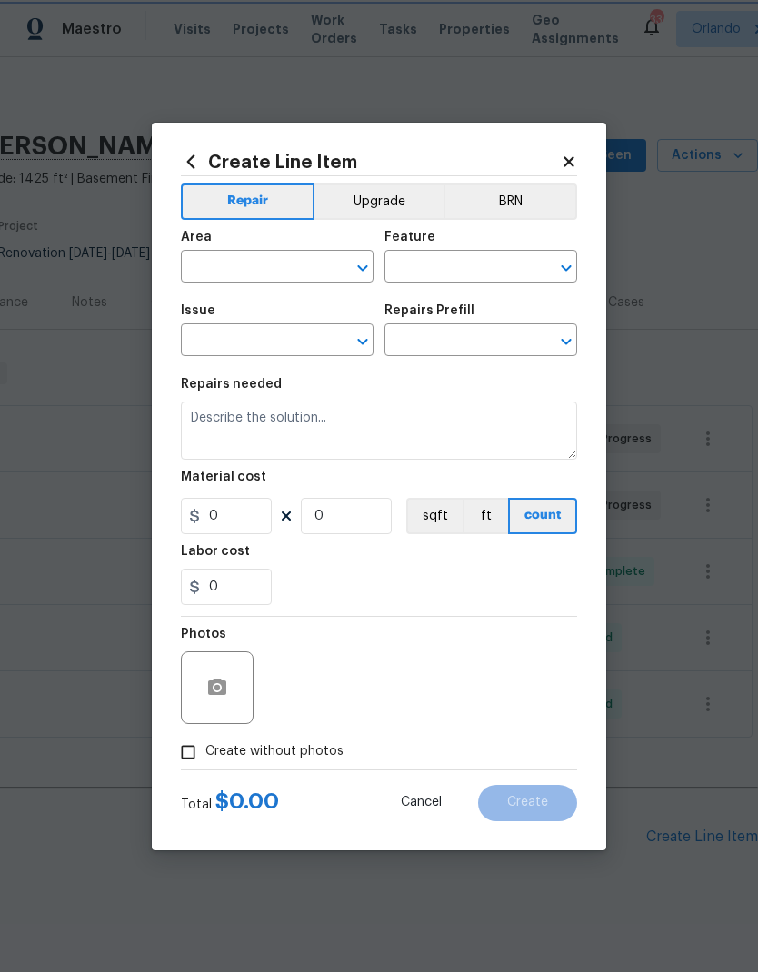
type input "Foundation"
type input "Repair Foundation Cracks $25.00"
type textarea "Prep the area and apply DAP Gray Concrete and Mortar Filler Latex Sealant to fi…"
type input "25"
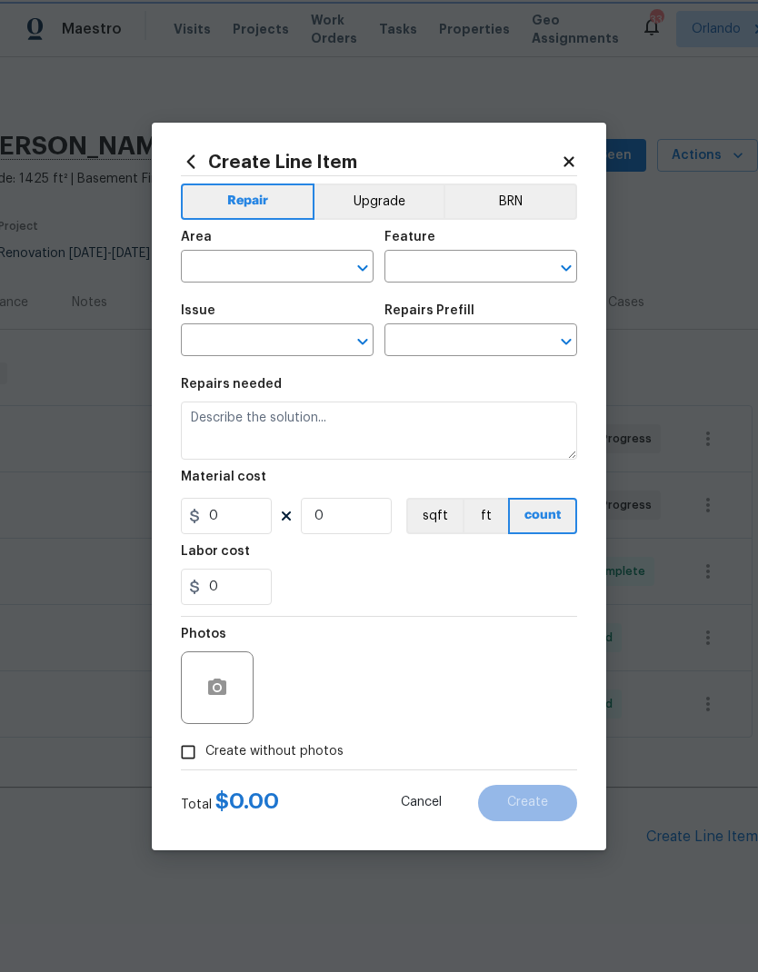
type input "1"
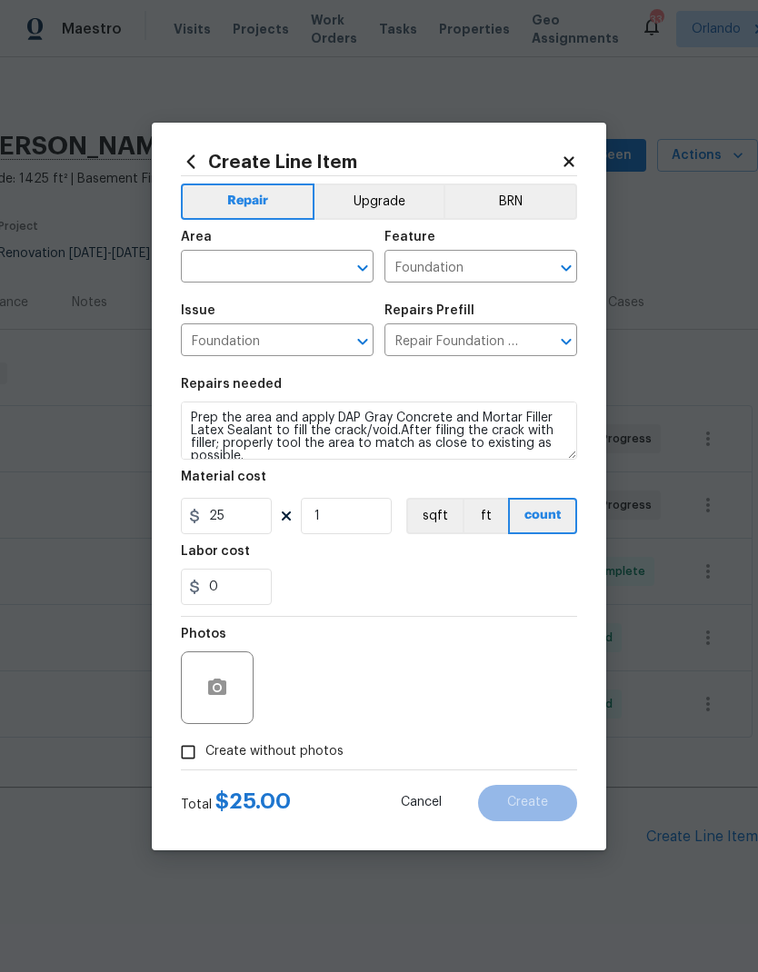
click at [260, 262] on input "text" at bounding box center [252, 268] width 142 height 28
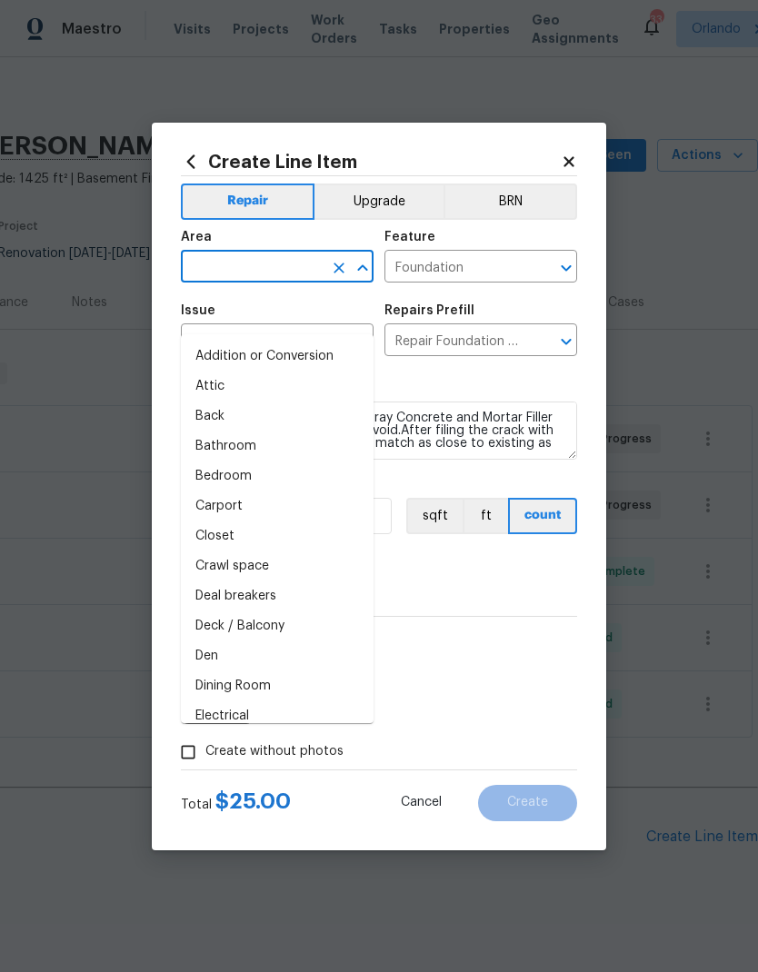
click at [267, 268] on input "text" at bounding box center [252, 268] width 142 height 28
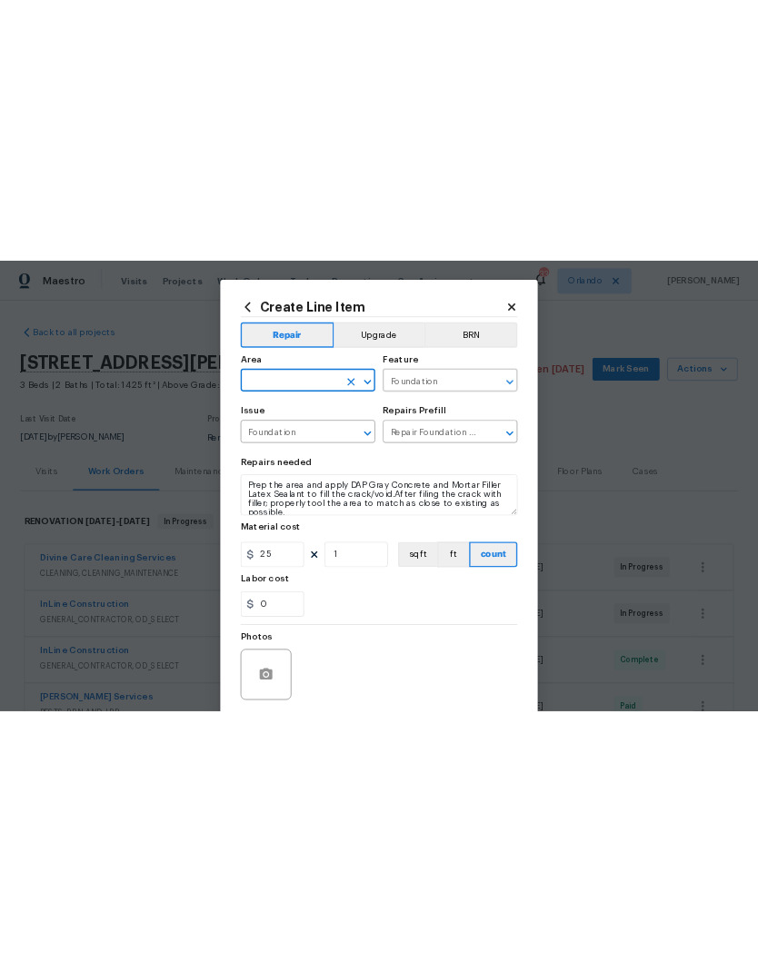
scroll to position [0, 0]
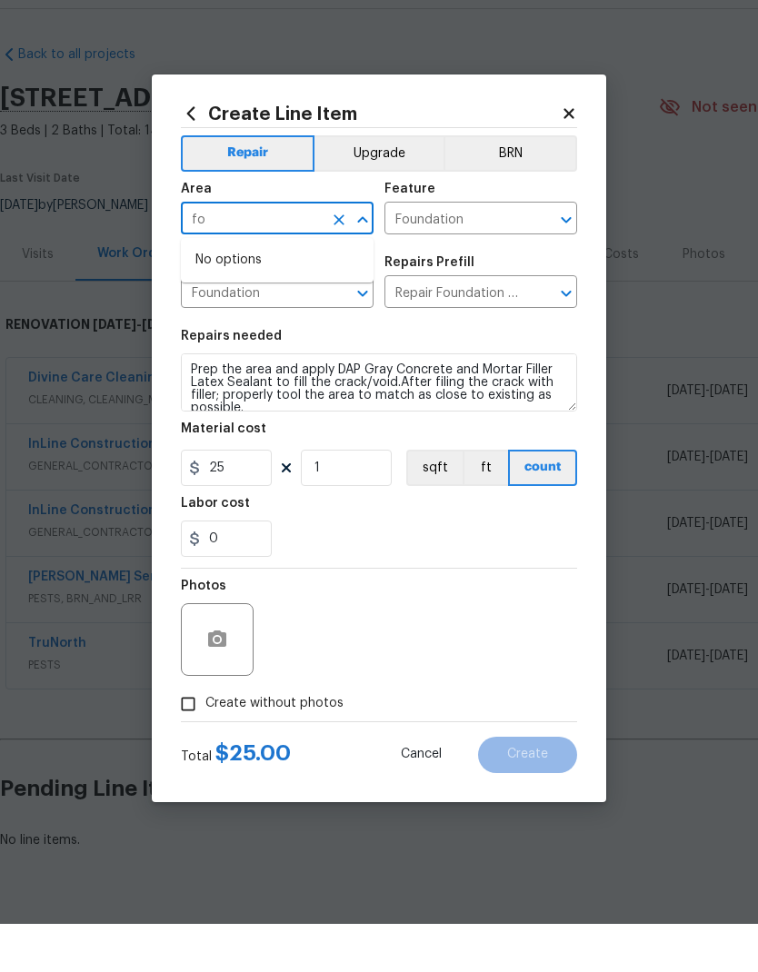
type input "f"
click at [256, 324] on li "Interior Overall" at bounding box center [277, 339] width 193 height 30
type input "Interior Overall"
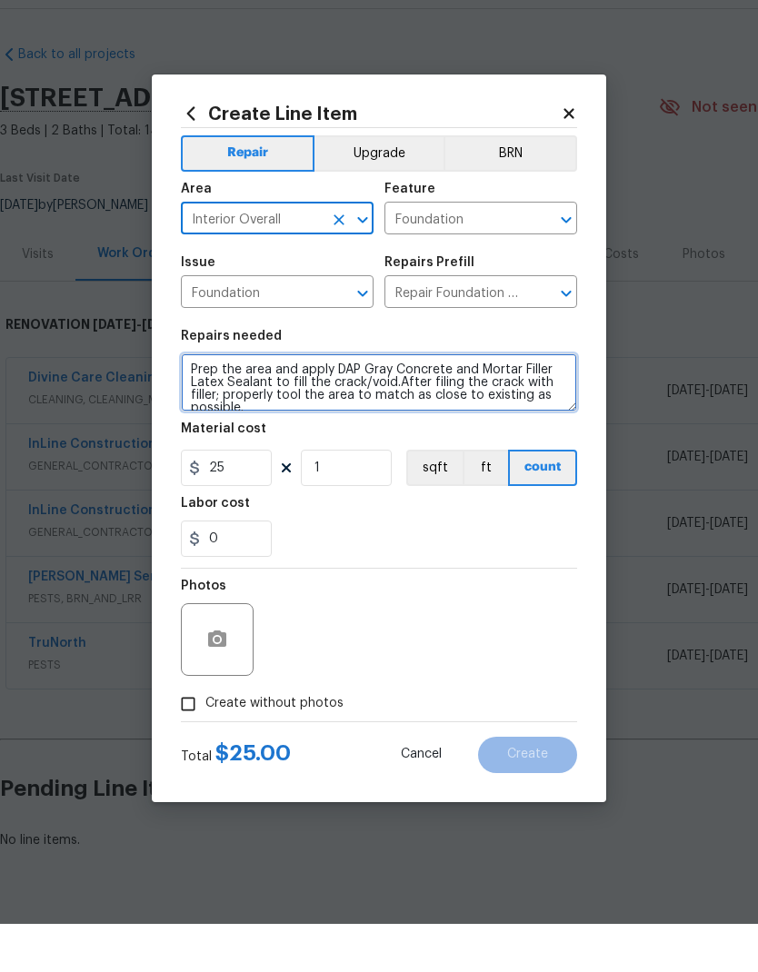
click at [200, 402] on textarea "Prep the area and apply DAP Gray Concrete and Mortar Filler Latex Sealant to fi…" at bounding box center [379, 431] width 396 height 58
click at [199, 402] on textarea "Prep the area and apply DAP Gray Concrete and Mortar Filler Latex Sealant to fi…" at bounding box center [379, 431] width 396 height 58
click at [194, 402] on textarea "Prep the area and apply DAP Gray Concrete and Mortar Filler Latex Sealant to fi…" at bounding box center [379, 431] width 396 height 58
click at [195, 402] on textarea "Prep the area and apply DAP Gray Concrete and Mortar Filler Latex Sealant to fi…" at bounding box center [379, 431] width 396 height 58
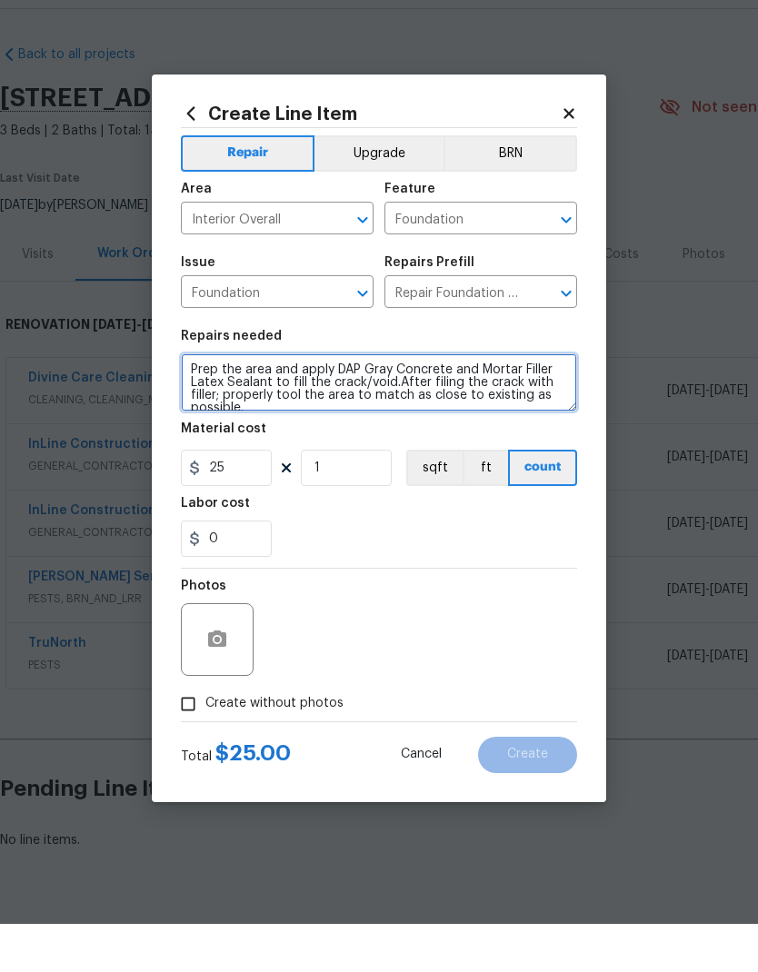
paste textarea "Foundation Correction - Permits & Fees (Agreed Price) Engineering fees (Bid Ite…"
type textarea "Foundation Correction - Permits & Fees (Agreed Price) Engineering fees (Bid Ite…"
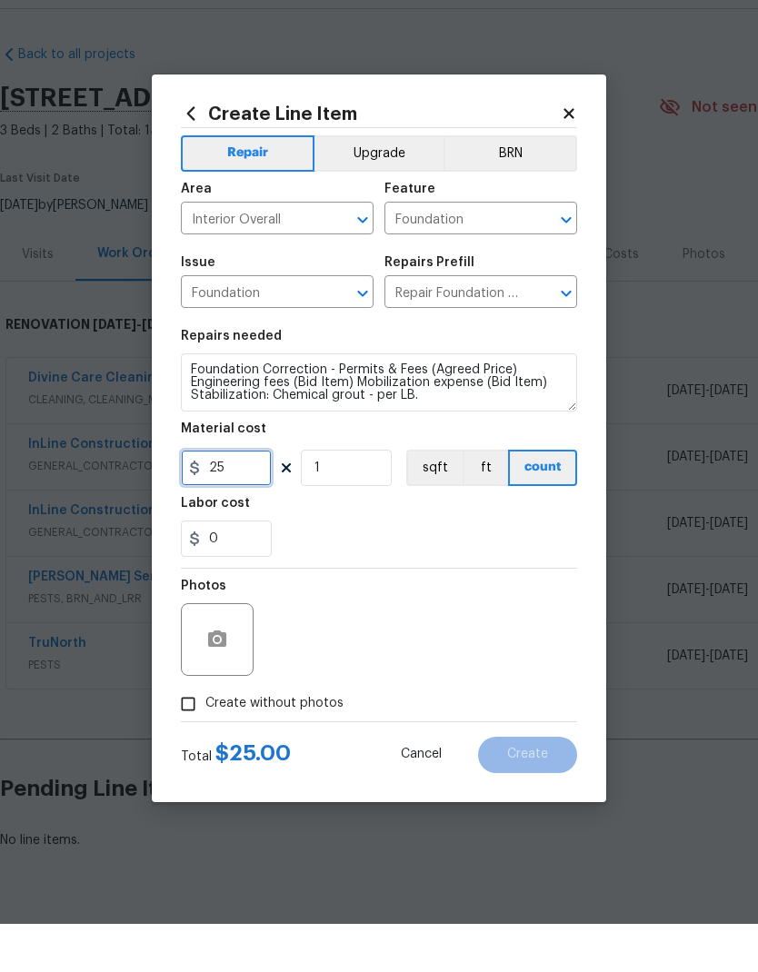
click at [250, 498] on input "25" at bounding box center [226, 516] width 91 height 36
type input "0"
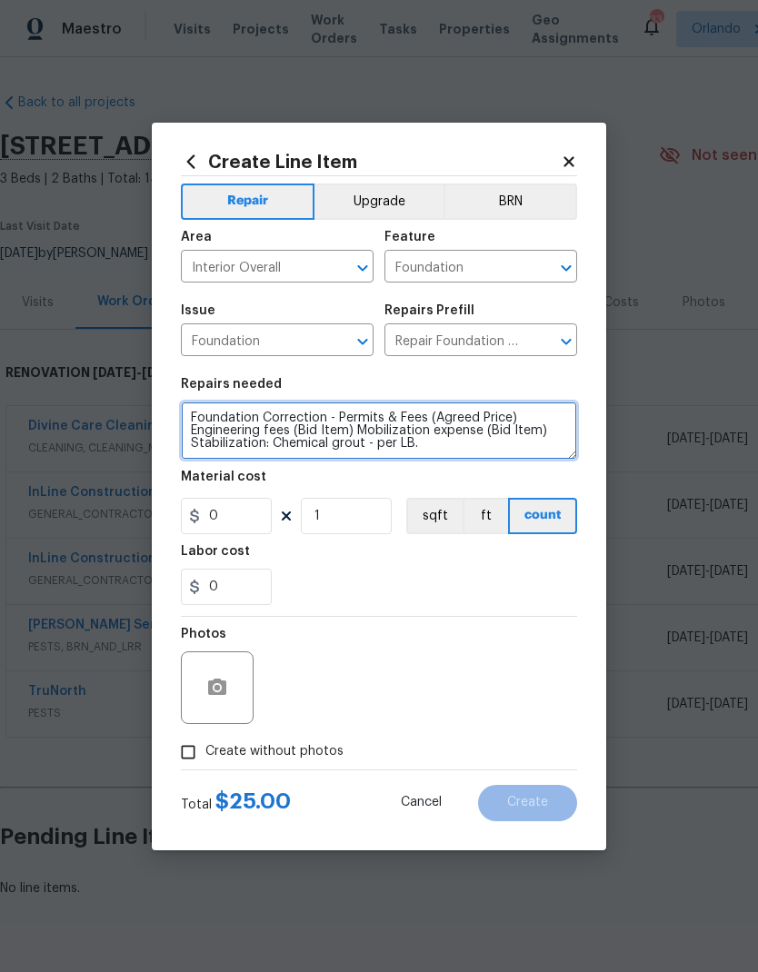
click at [373, 433] on textarea "Foundation Correction - Permits & Fees (Agreed Price) Engineering fees (Bid Ite…" at bounding box center [379, 431] width 396 height 58
click at [367, 415] on textarea "Foundation Correction - Permits & Fees (Agreed Price) Engineering fees (Bid Ite…" at bounding box center [379, 431] width 396 height 58
click at [490, 454] on textarea "Foundation Correction - Permits & Fees (Agreed Price) Engineering fees (Bid Ite…" at bounding box center [379, 431] width 396 height 58
click at [453, 416] on textarea "Foundation Correction - Permits & Fees (Agreed Price) Engineering fees (Bid Ite…" at bounding box center [379, 431] width 396 height 58
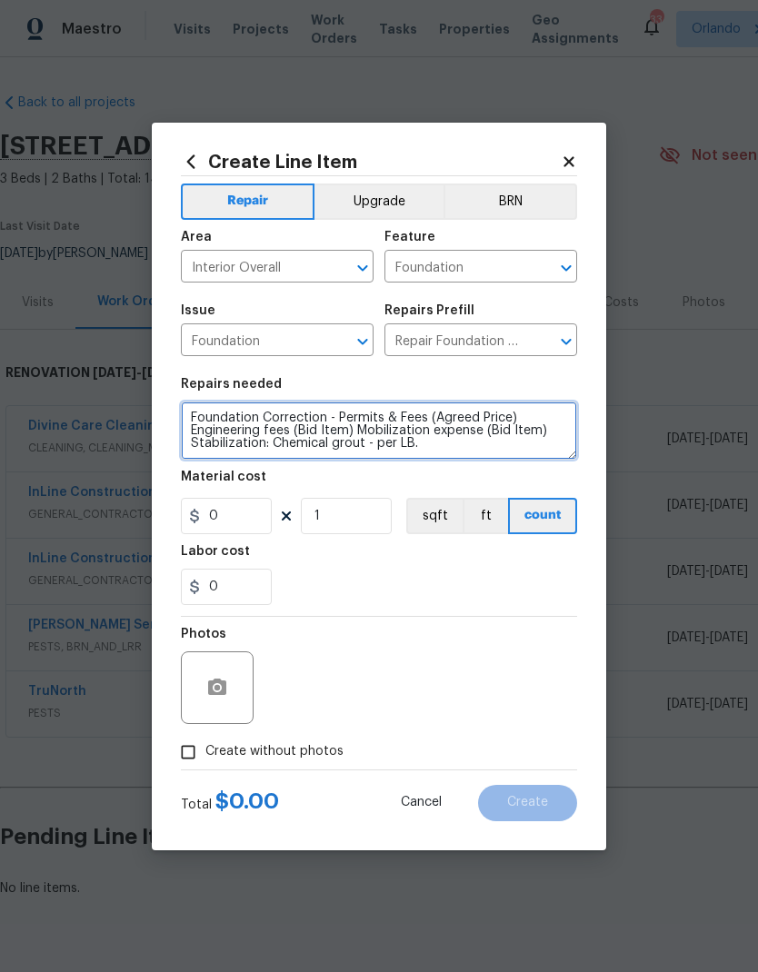
click at [453, 415] on textarea "Foundation Correction - Permits & Fees (Agreed Price) Engineering fees (Bid Ite…" at bounding box center [379, 431] width 396 height 58
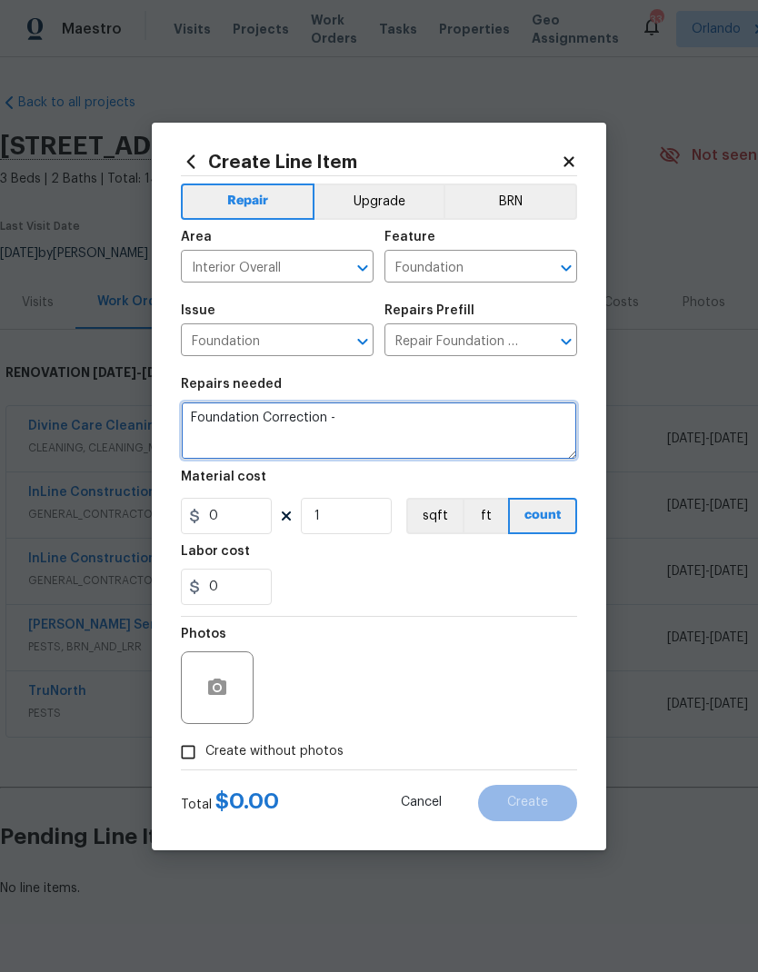
scroll to position [0, 0]
type textarea "Foundation Correction - lift, mobilize, restore foundation."
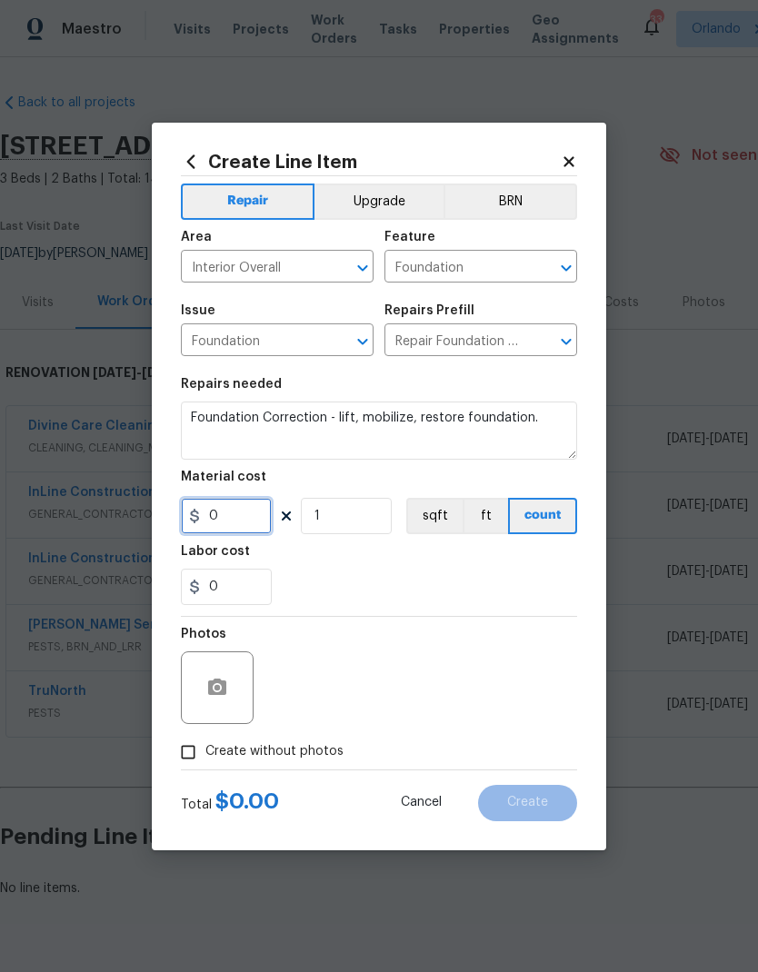
click at [228, 532] on input "0" at bounding box center [226, 516] width 91 height 36
click at [464, 571] on div "0" at bounding box center [379, 587] width 396 height 36
type input "9487.5"
click at [315, 755] on span "Create without photos" at bounding box center [274, 751] width 138 height 19
click at [205, 755] on input "Create without photos" at bounding box center [188, 752] width 35 height 35
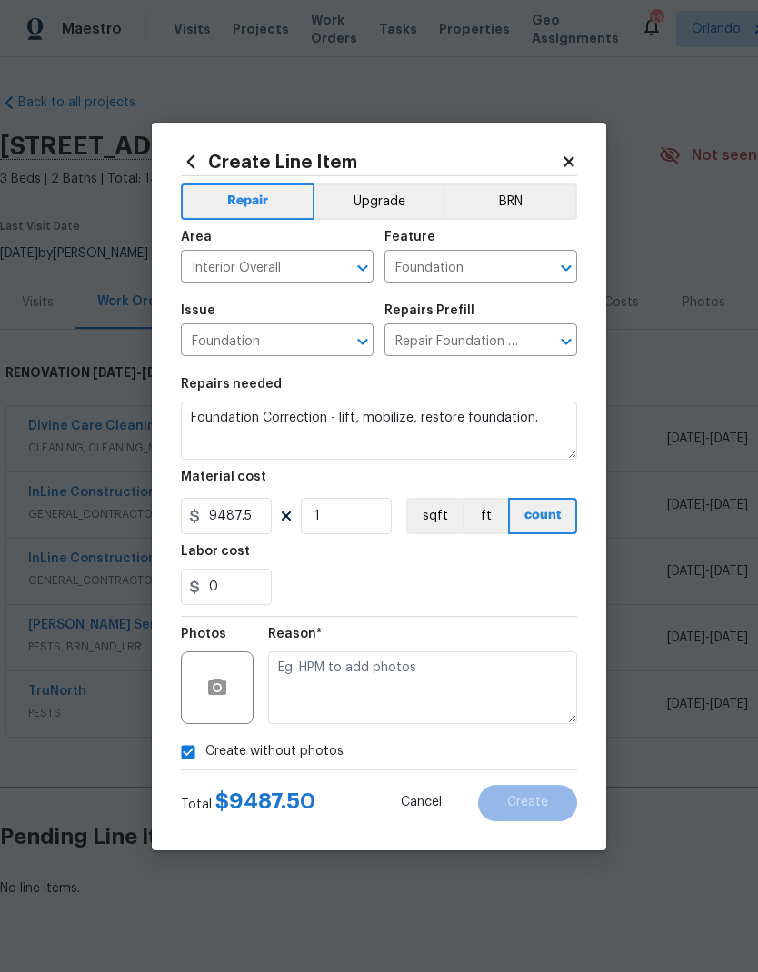
click at [187, 760] on input "Create without photos" at bounding box center [188, 752] width 35 height 35
checkbox input "false"
click at [218, 689] on circle "button" at bounding box center [216, 686] width 5 height 5
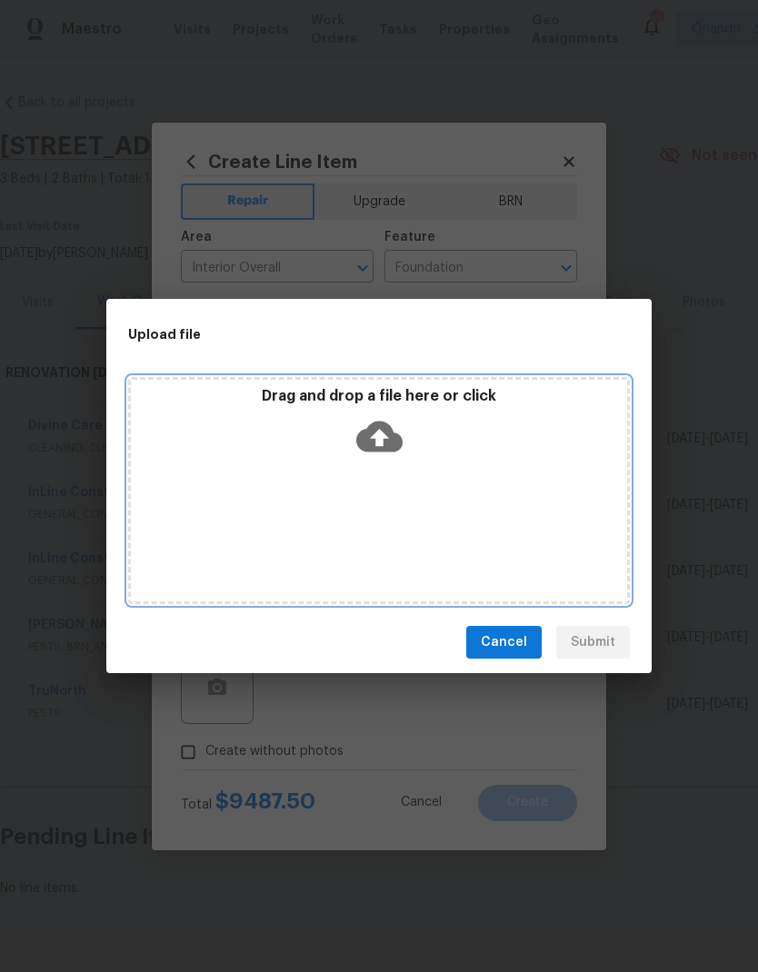
click at [382, 435] on icon at bounding box center [379, 436] width 46 height 46
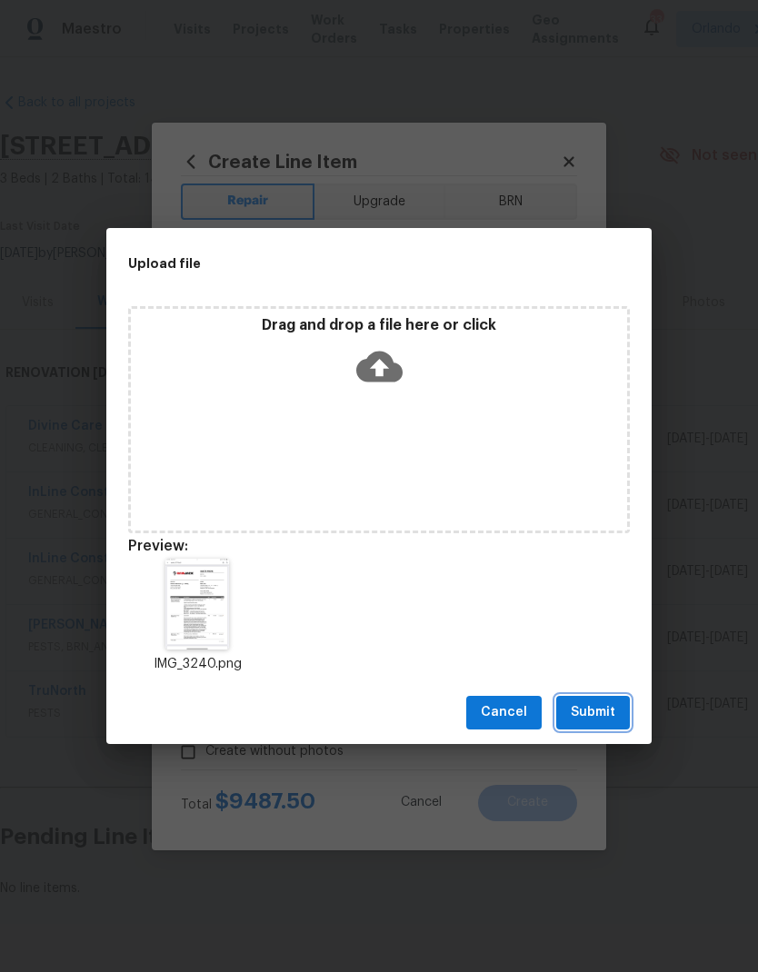
click at [603, 708] on span "Submit" at bounding box center [593, 713] width 45 height 23
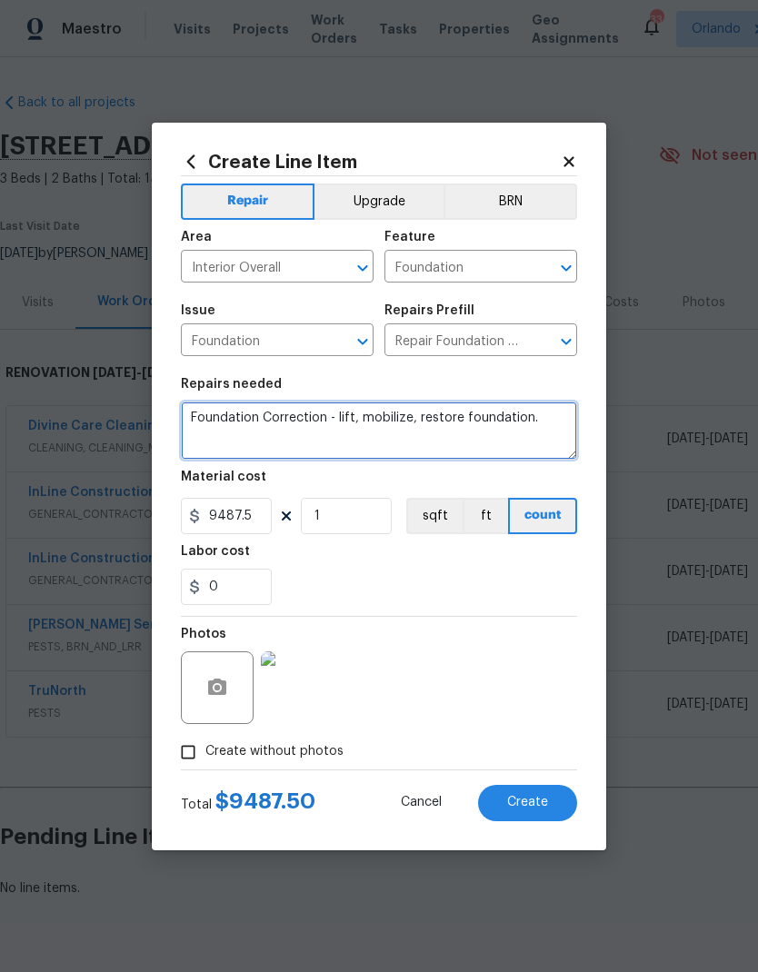
click at [391, 421] on textarea "Foundation Correction - lift, mobilize, restore foundation." at bounding box center [379, 431] width 396 height 58
click at [535, 440] on textarea "Foundation Correction - lift, stabalize, restore foundation." at bounding box center [379, 431] width 396 height 58
click at [393, 418] on textarea "Foundation Correction - lift, stabalize, restore foundation." at bounding box center [379, 431] width 396 height 58
click at [550, 423] on textarea "Foundation Correction - lift, stabilize, restore foundation." at bounding box center [379, 431] width 396 height 58
type textarea "Foundation Correction - lift, stabilize, restore foundation."
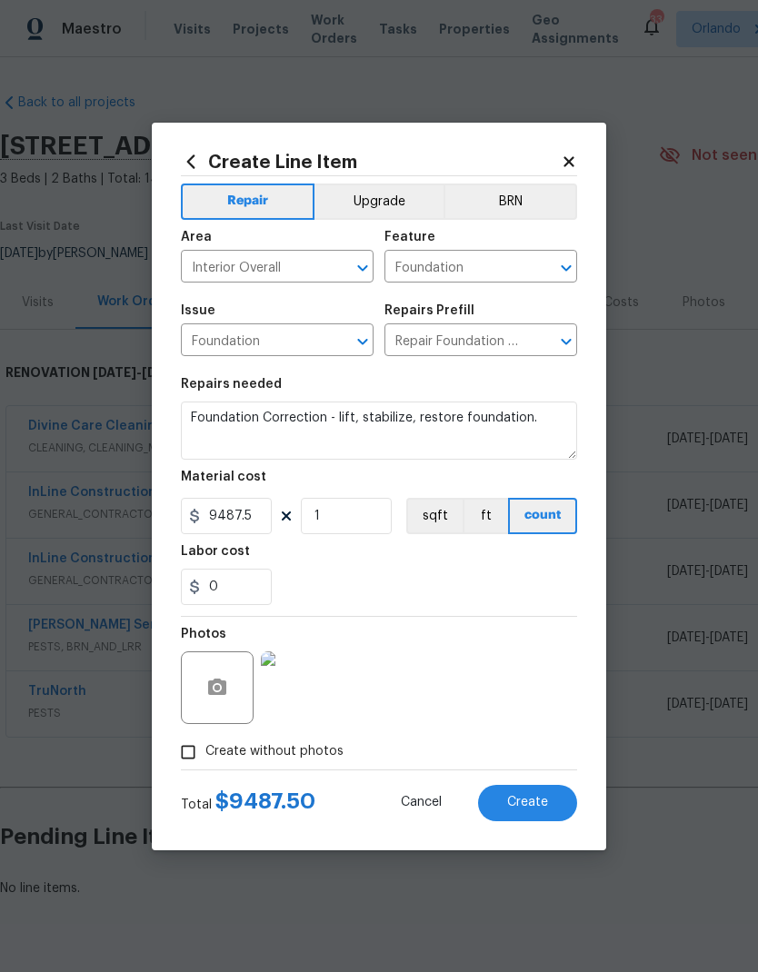
click at [545, 799] on span "Create" at bounding box center [527, 803] width 41 height 14
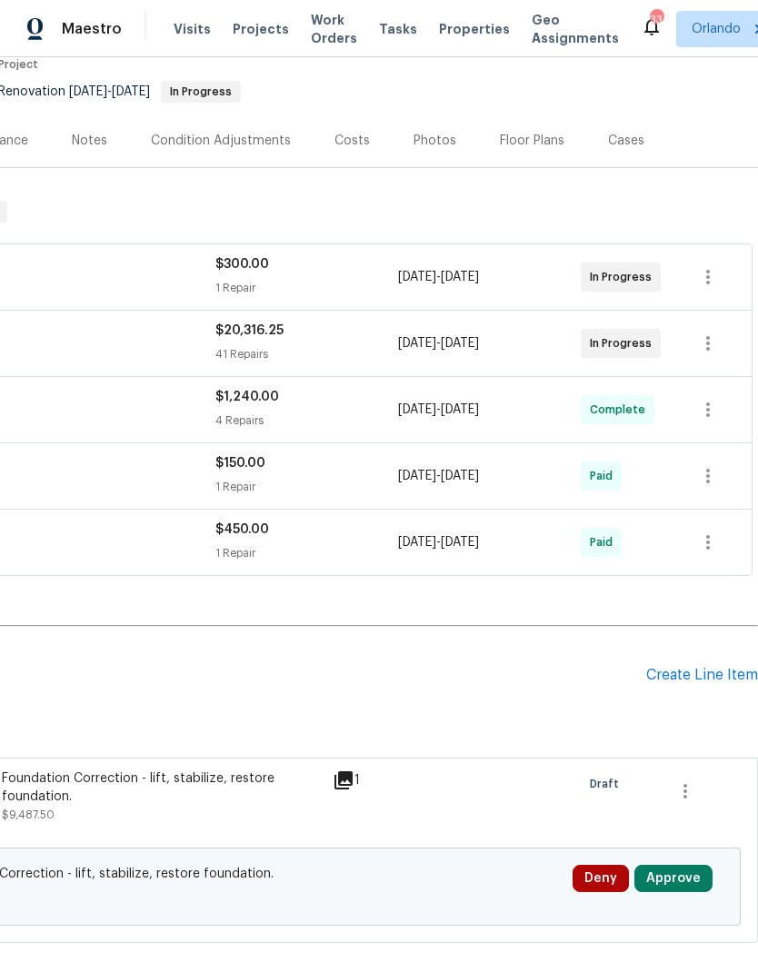
scroll to position [161, 269]
click at [692, 878] on button "Approve" at bounding box center [673, 879] width 78 height 27
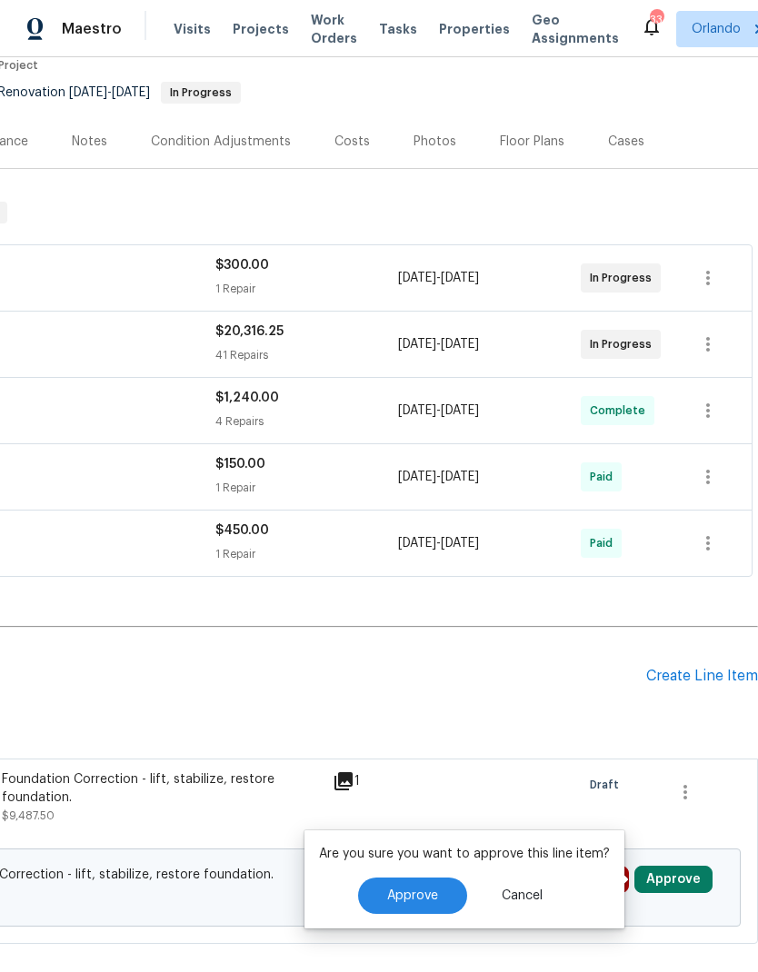
click at [419, 893] on span "Approve" at bounding box center [412, 897] width 51 height 14
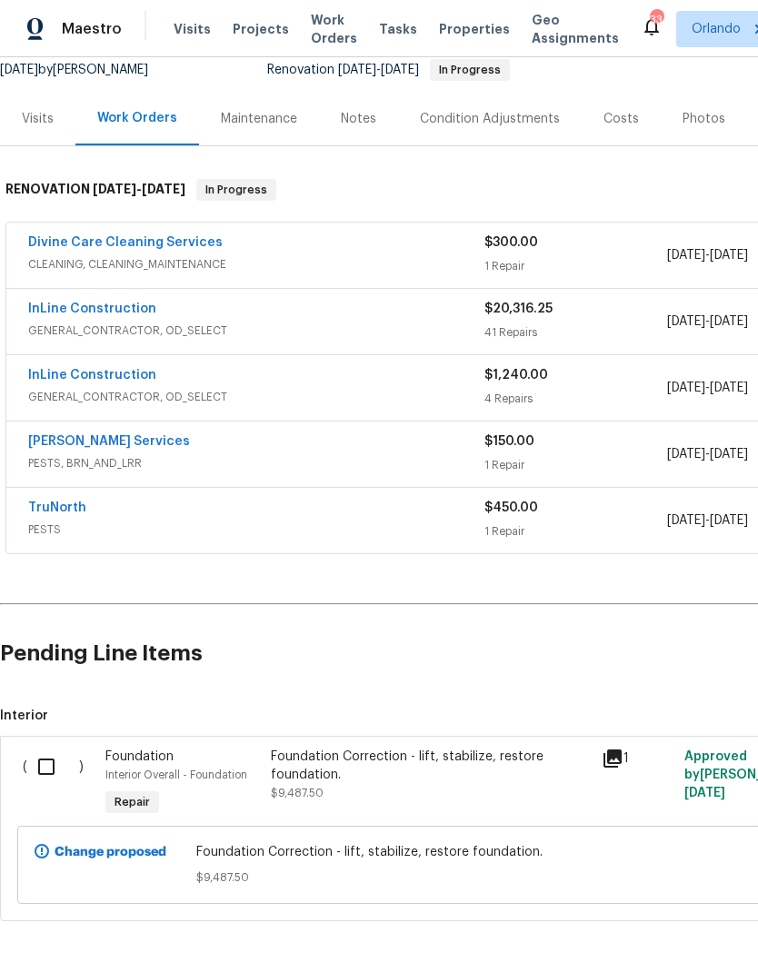
scroll to position [184, 0]
click at [44, 768] on input "checkbox" at bounding box center [53, 767] width 52 height 38
checkbox input "true"
click at [682, 922] on span "Create Work Order" at bounding box center [653, 927] width 121 height 23
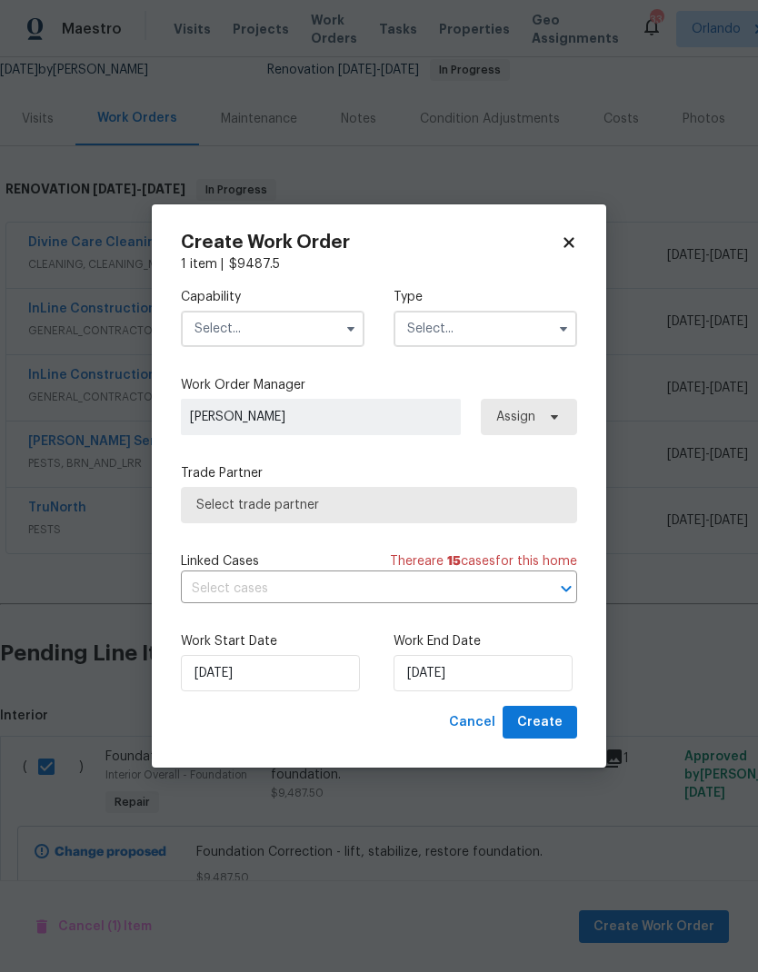
click at [328, 332] on input "text" at bounding box center [273, 329] width 184 height 36
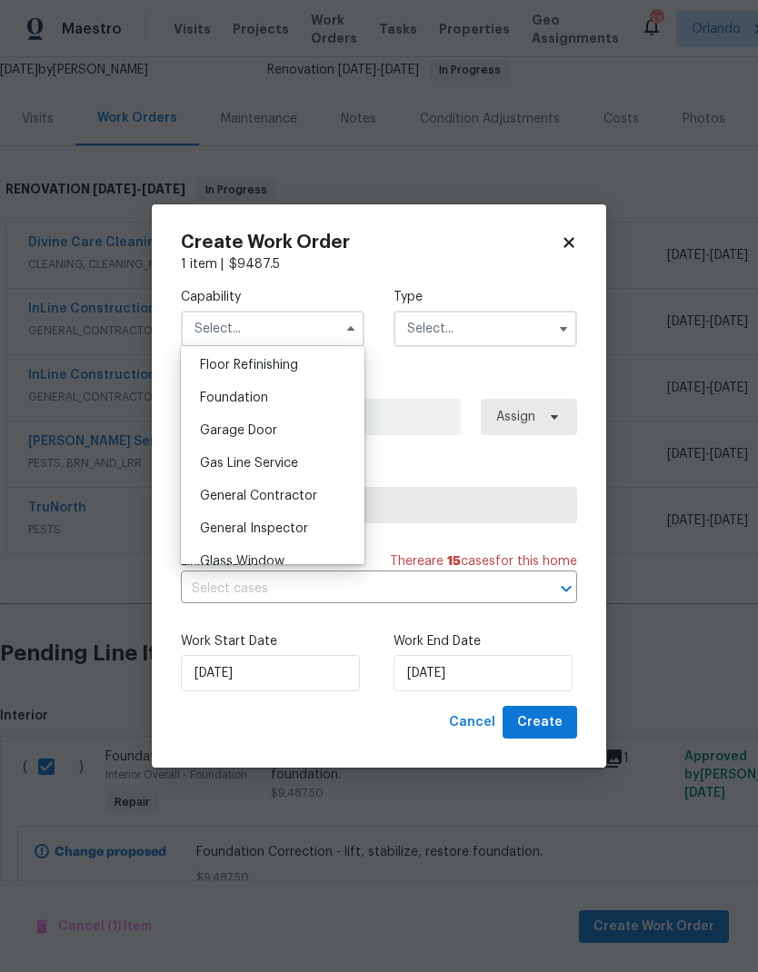
scroll to position [776, 0]
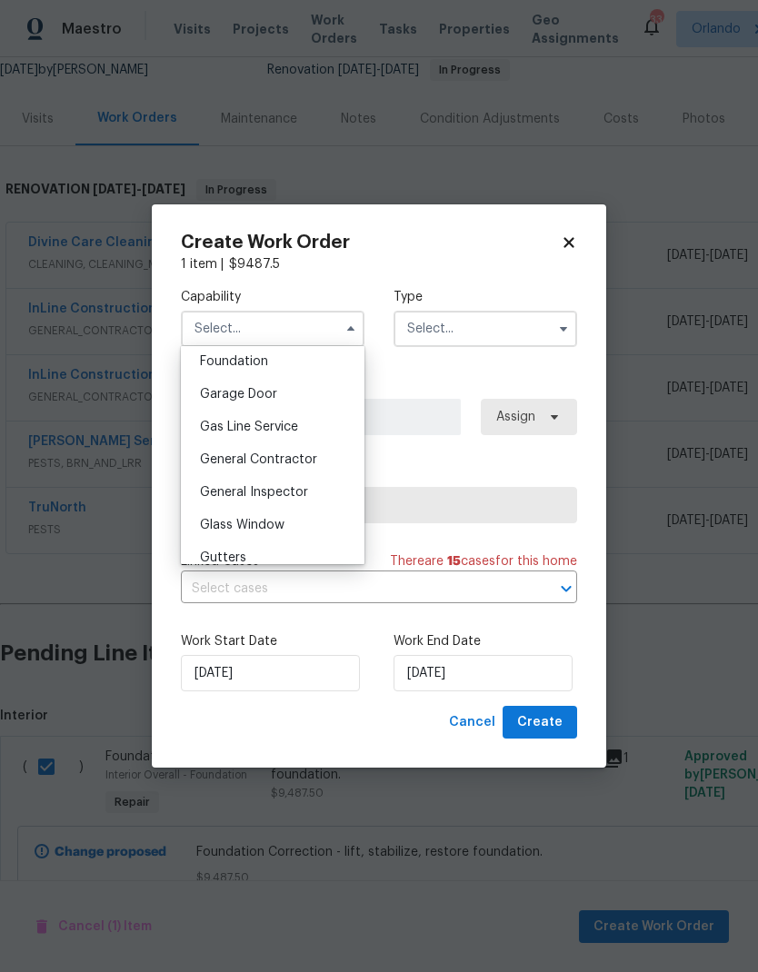
click at [312, 463] on span "General Contractor" at bounding box center [258, 459] width 117 height 13
type input "General Contractor"
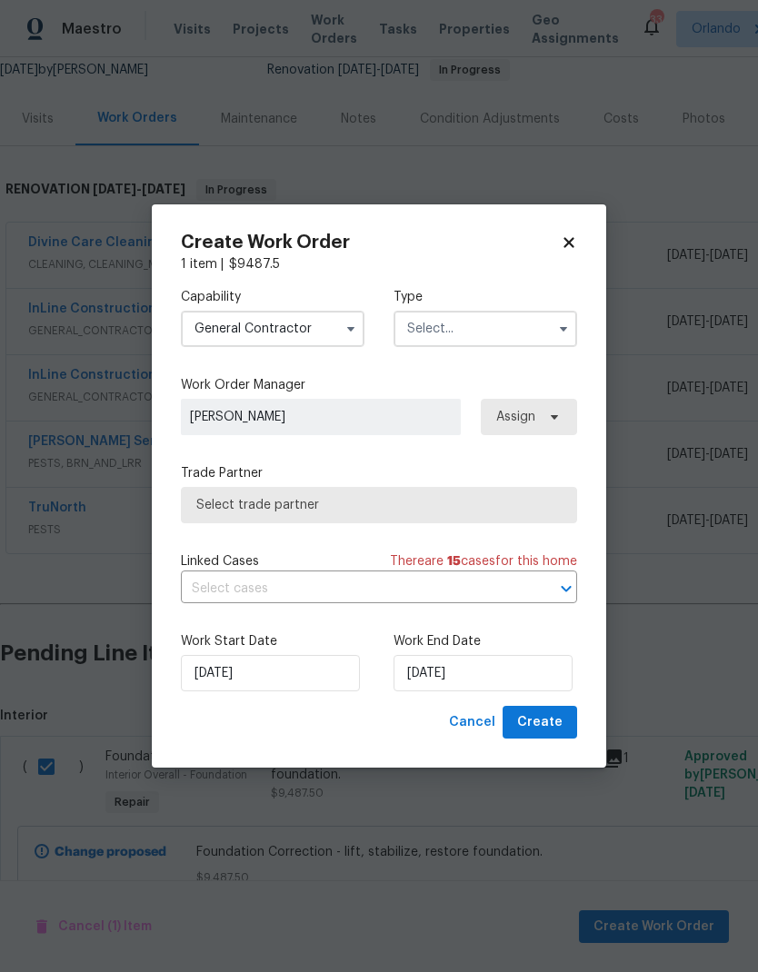
click at [536, 332] on input "text" at bounding box center [485, 329] width 184 height 36
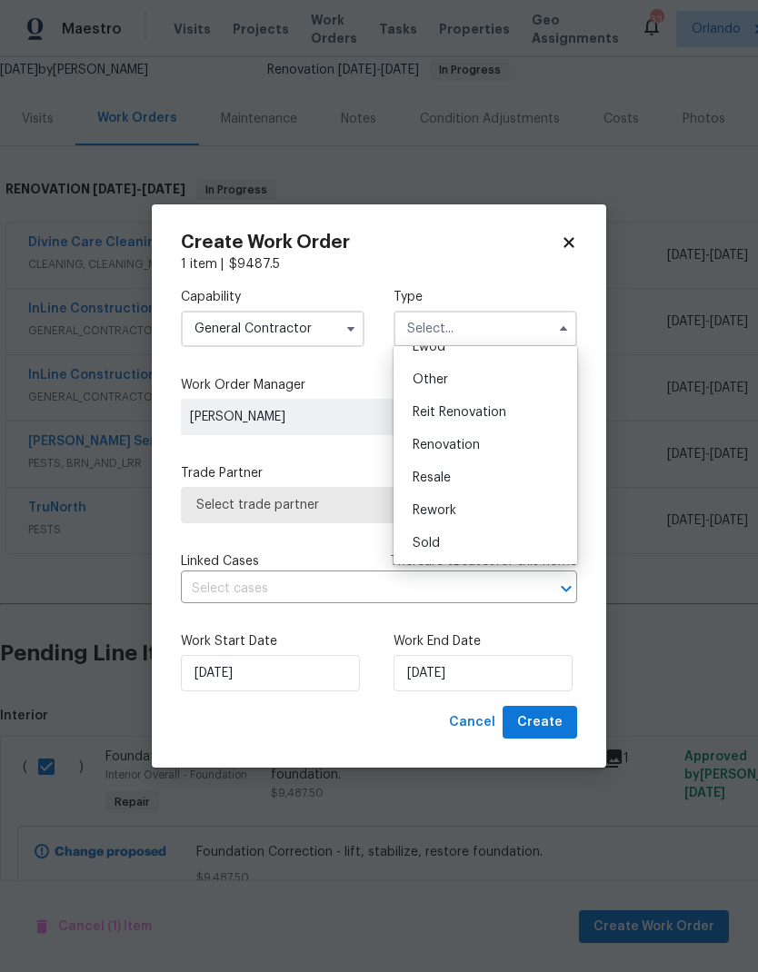
scroll to position [216, 0]
click at [509, 449] on div "Renovation" at bounding box center [485, 445] width 174 height 33
type input "Renovation"
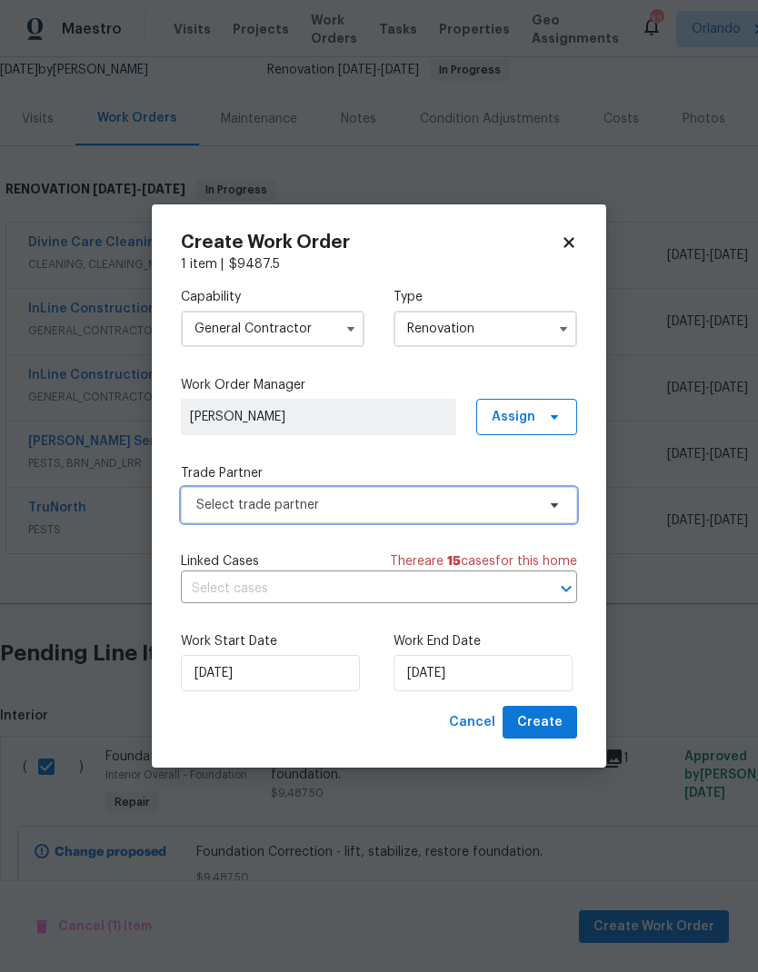
click at [523, 498] on span "Select trade partner" at bounding box center [365, 505] width 339 height 18
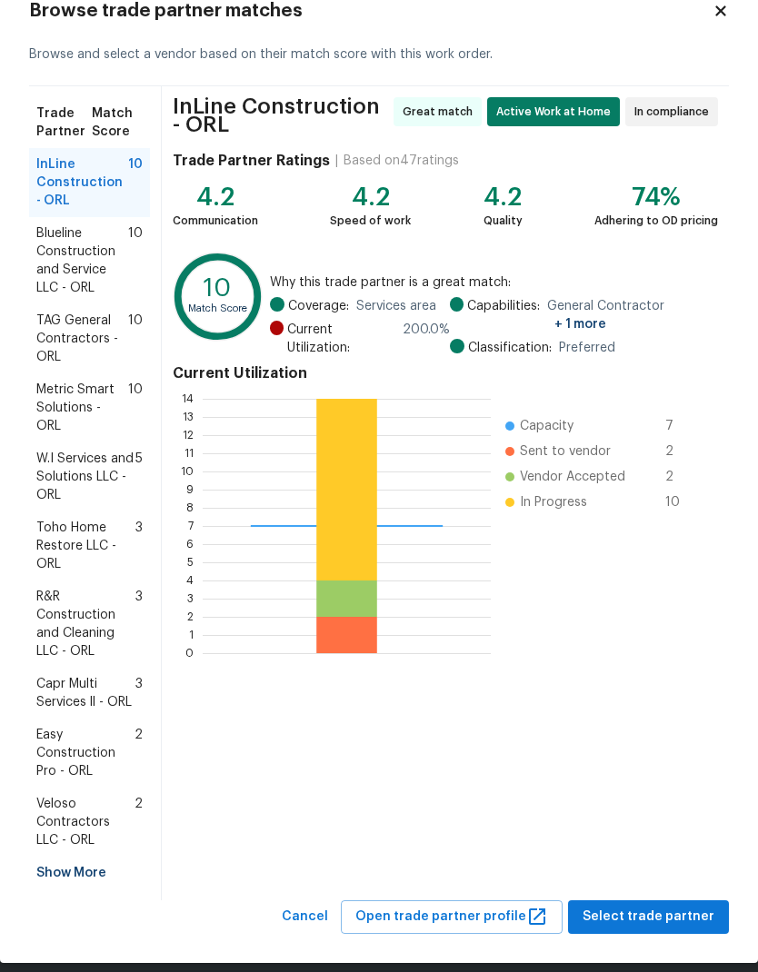
scroll to position [54, 0]
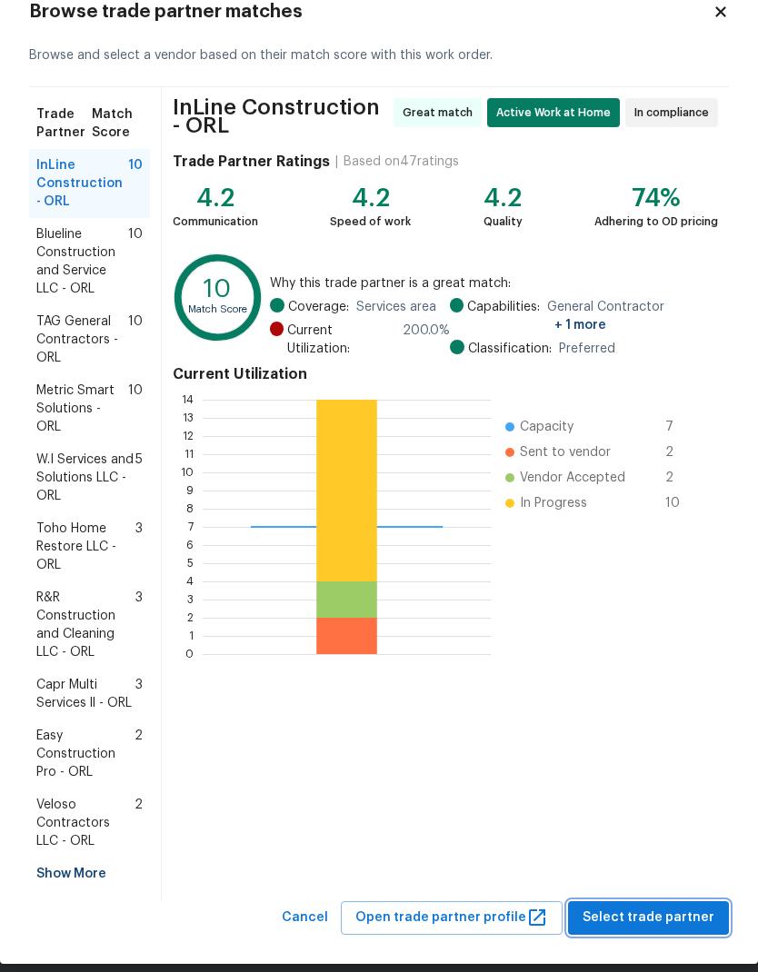
click at [675, 912] on button "Select trade partner" at bounding box center [648, 919] width 161 height 34
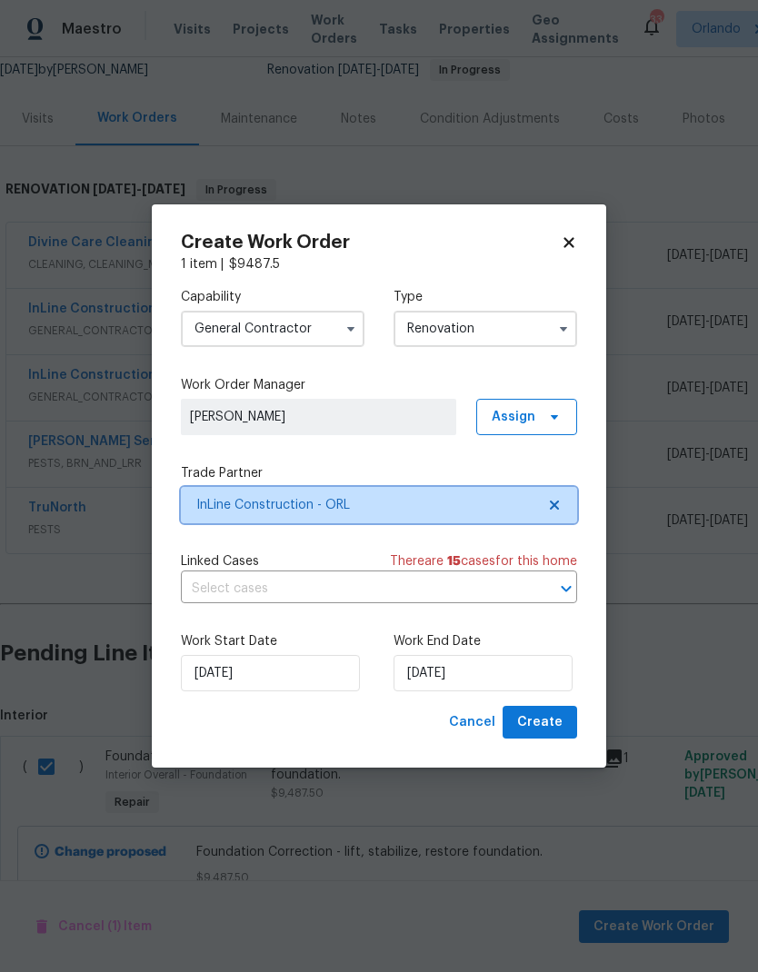
scroll to position [0, 0]
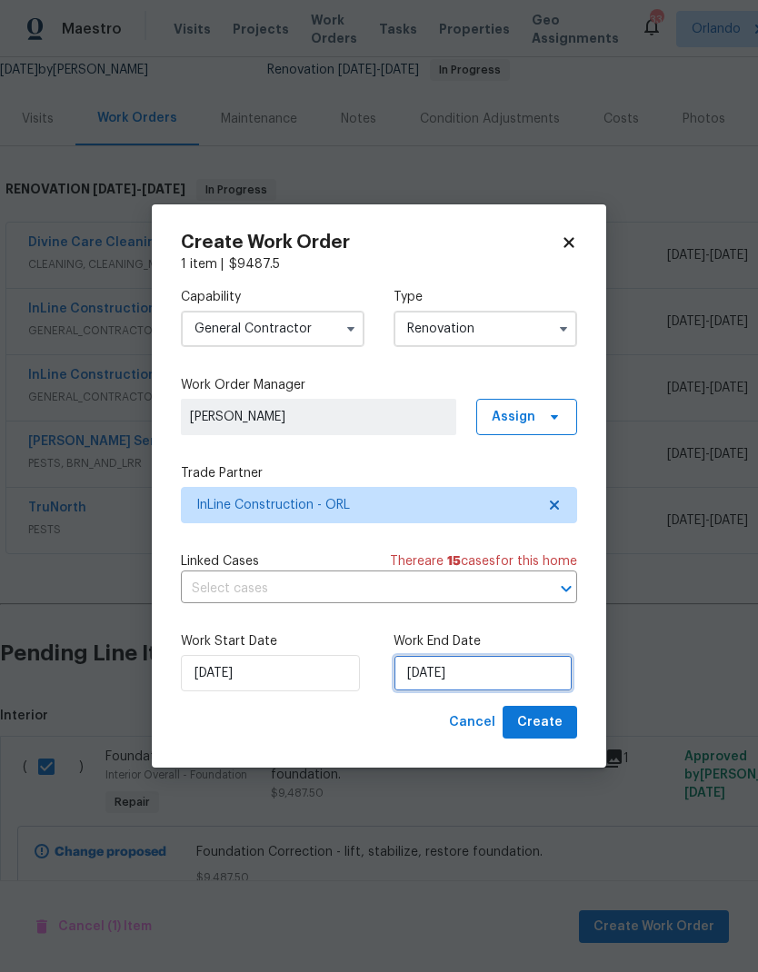
click at [501, 664] on input "10/1/2025" at bounding box center [482, 673] width 179 height 36
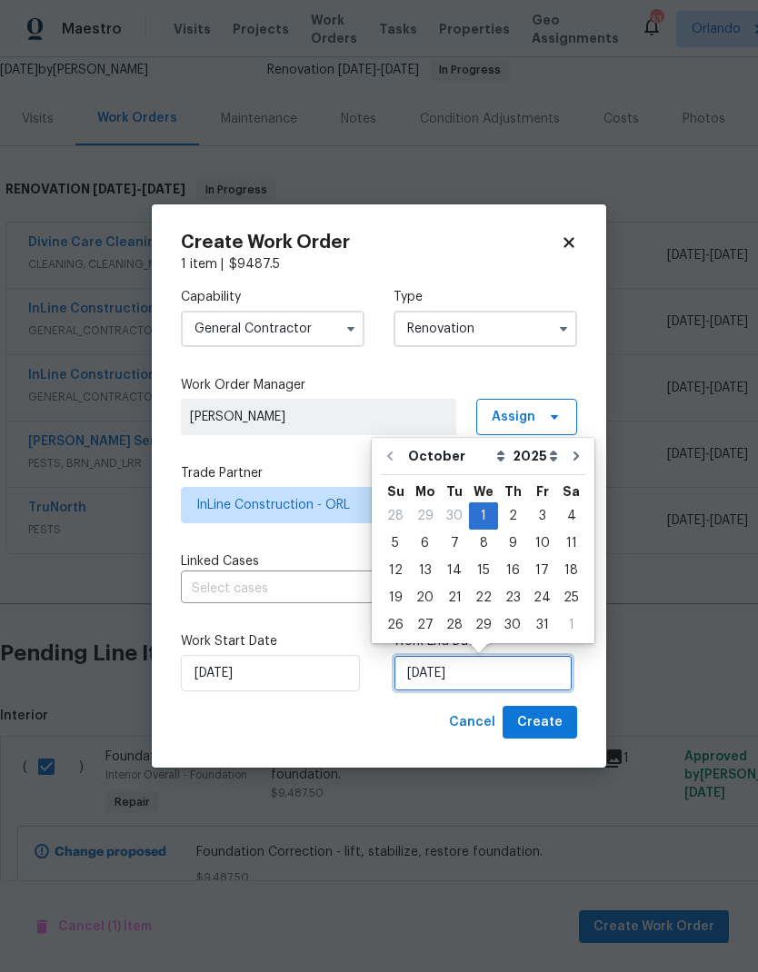
scroll to position [7, 0]
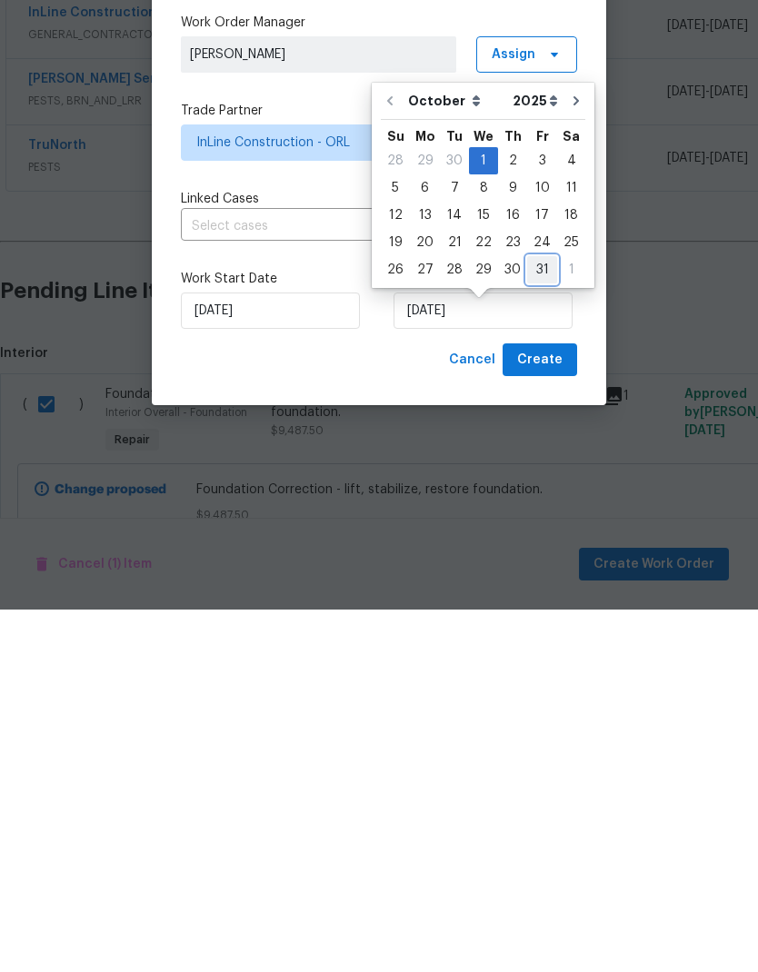
click at [540, 620] on div "31" at bounding box center [542, 632] width 30 height 25
type input "10/31/2025"
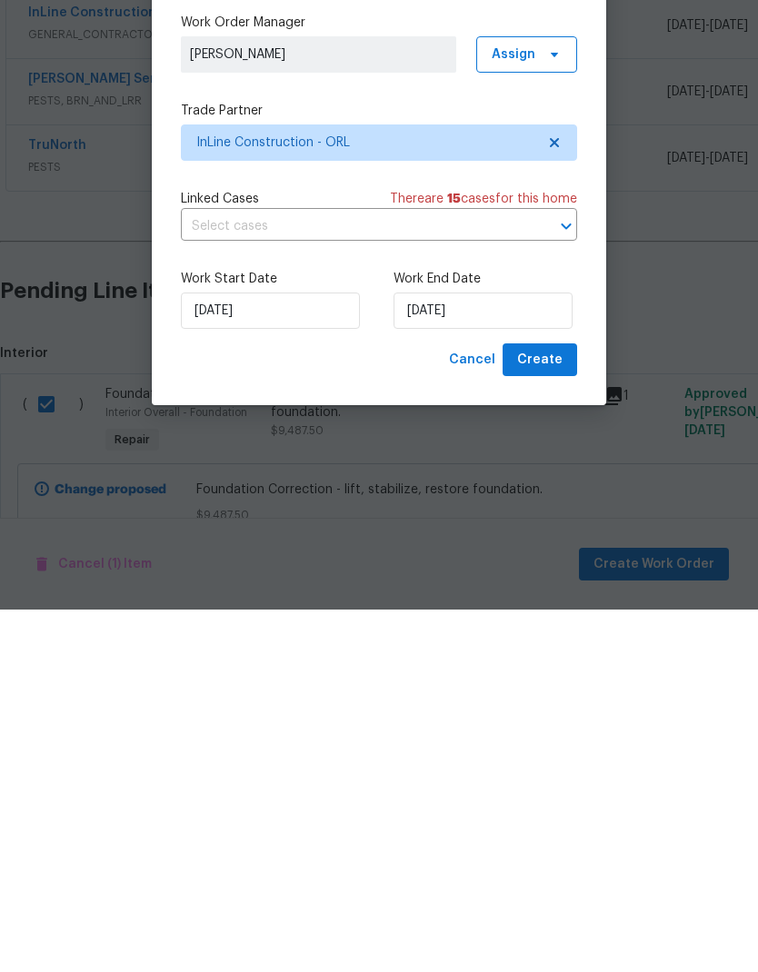
scroll to position [73, 0]
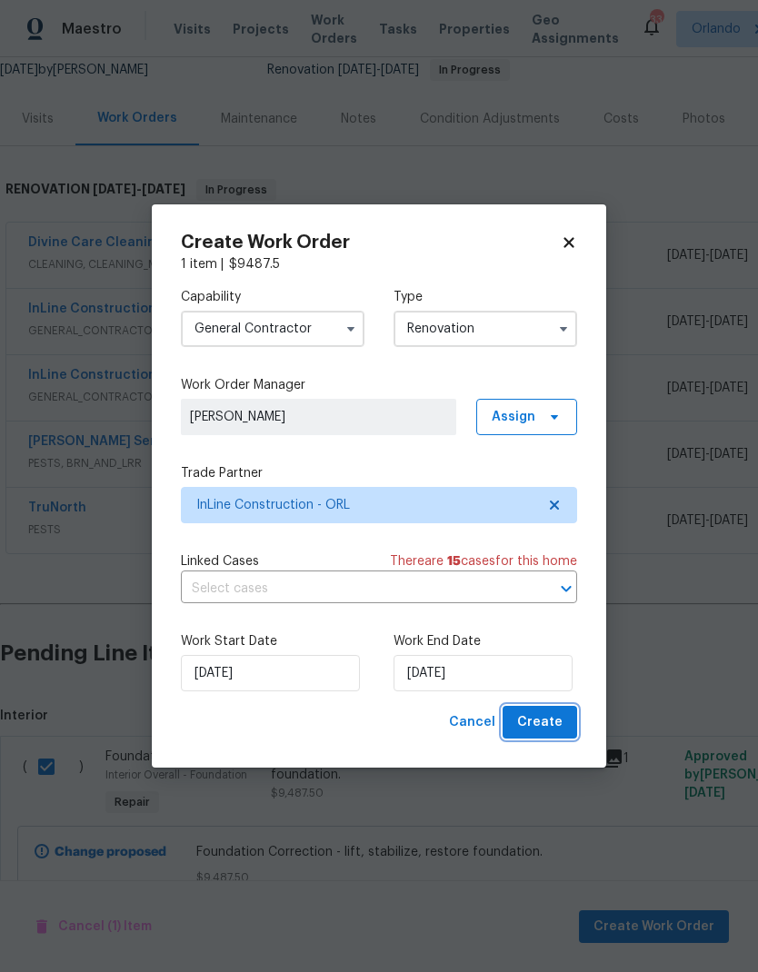
click at [548, 723] on span "Create" at bounding box center [539, 723] width 45 height 23
checkbox input "false"
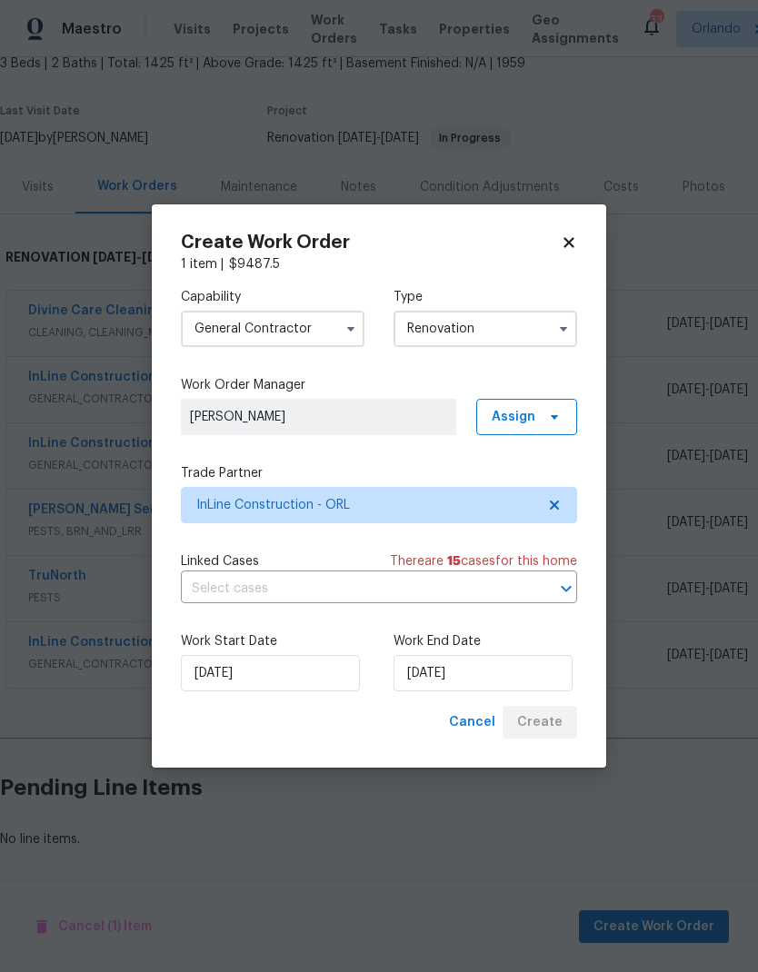
scroll to position [42, 0]
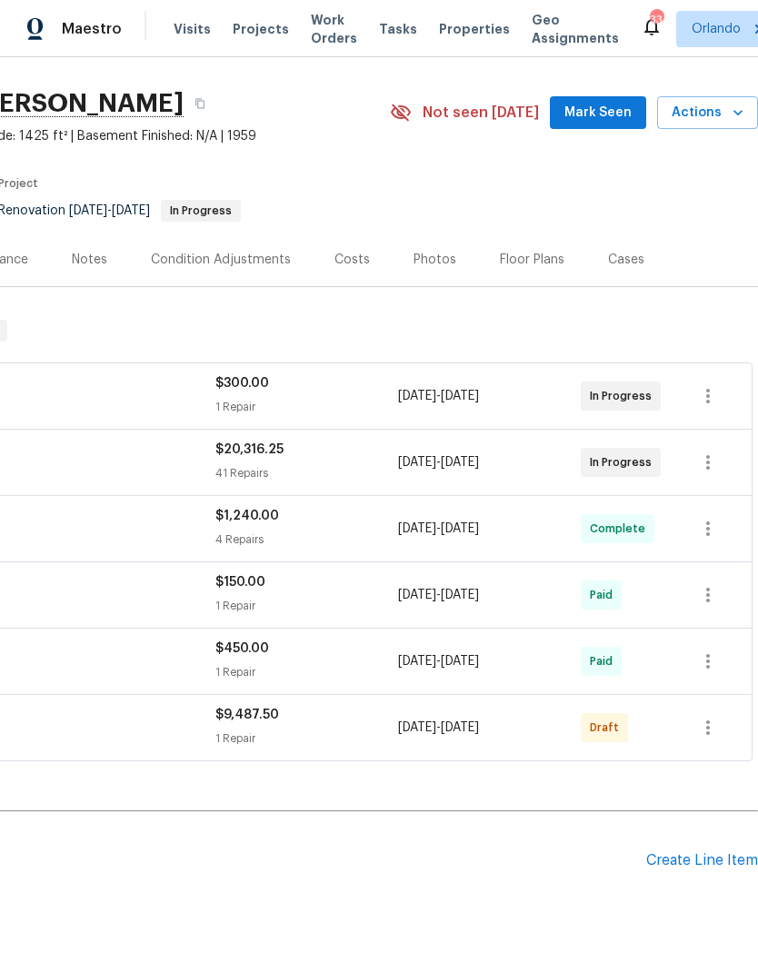
scroll to position [42, 269]
click at [621, 121] on span "Mark Seen" at bounding box center [597, 114] width 67 height 23
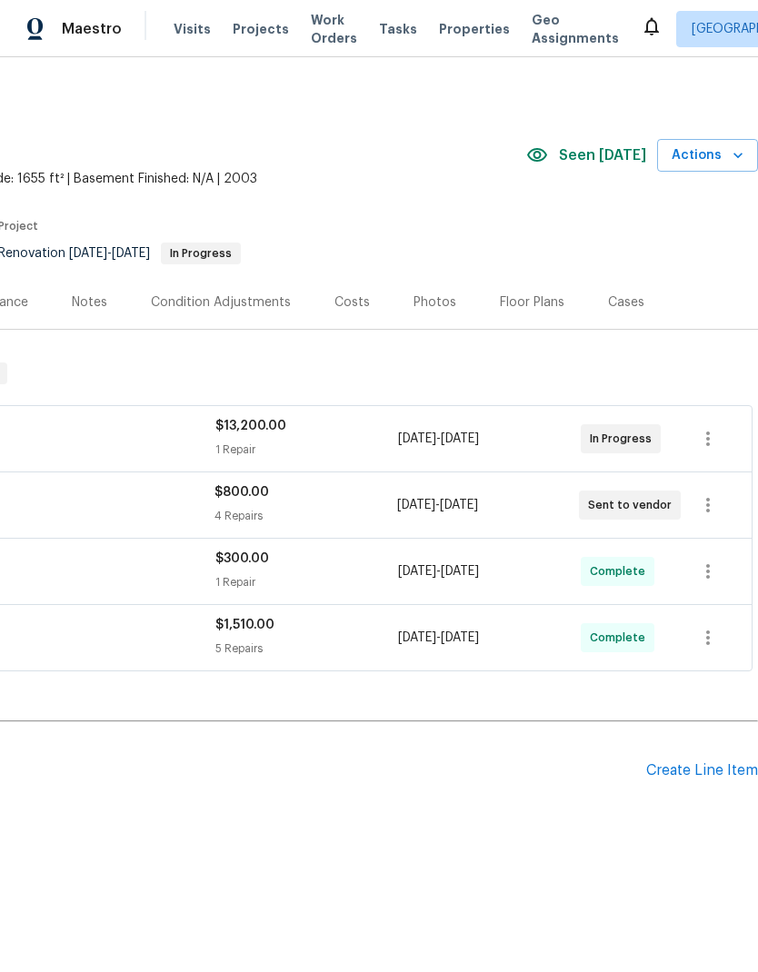
scroll to position [0, 269]
click at [433, 309] on div "Photos" at bounding box center [434, 303] width 43 height 18
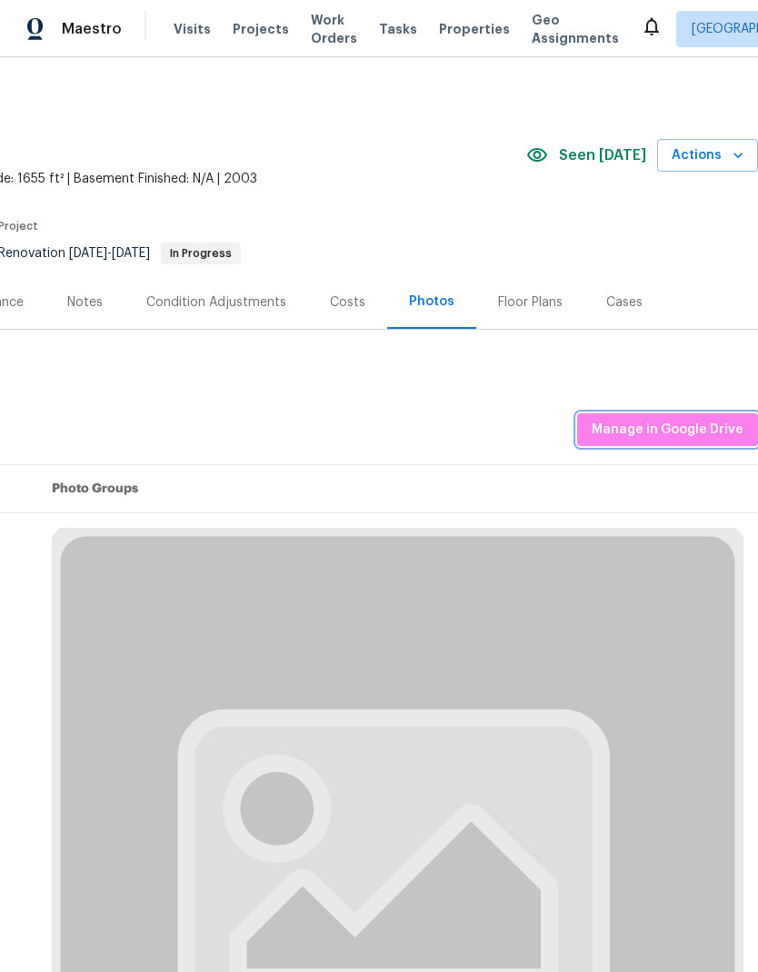
click at [718, 424] on span "Manage in Google Drive" at bounding box center [668, 430] width 152 height 23
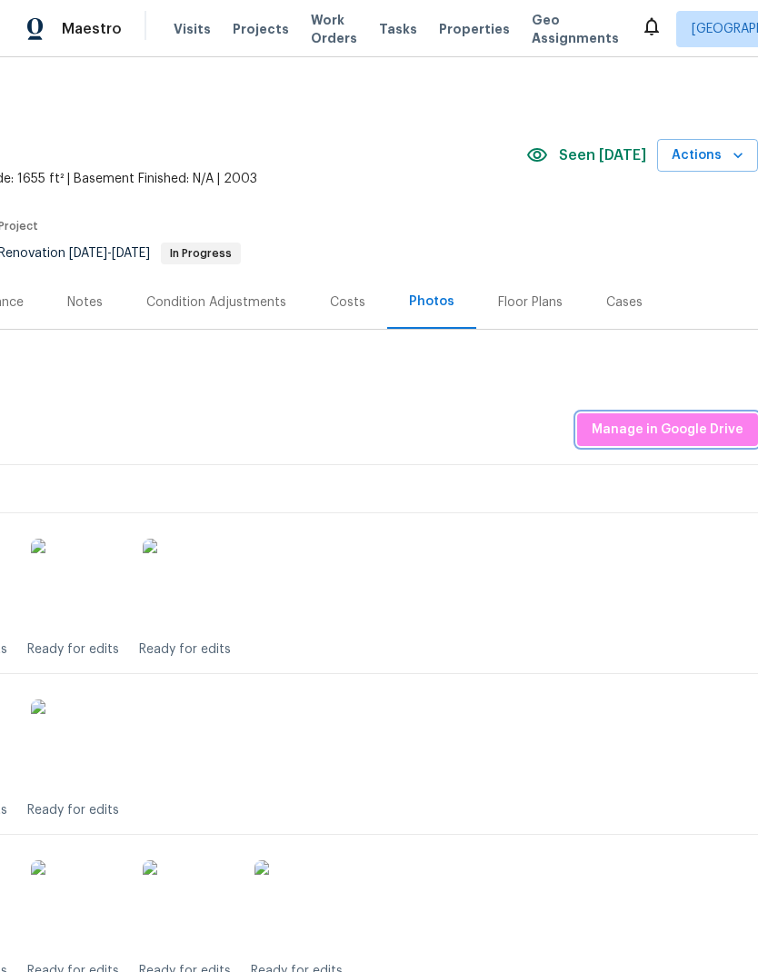
click at [707, 423] on span "Manage in Google Drive" at bounding box center [668, 430] width 152 height 23
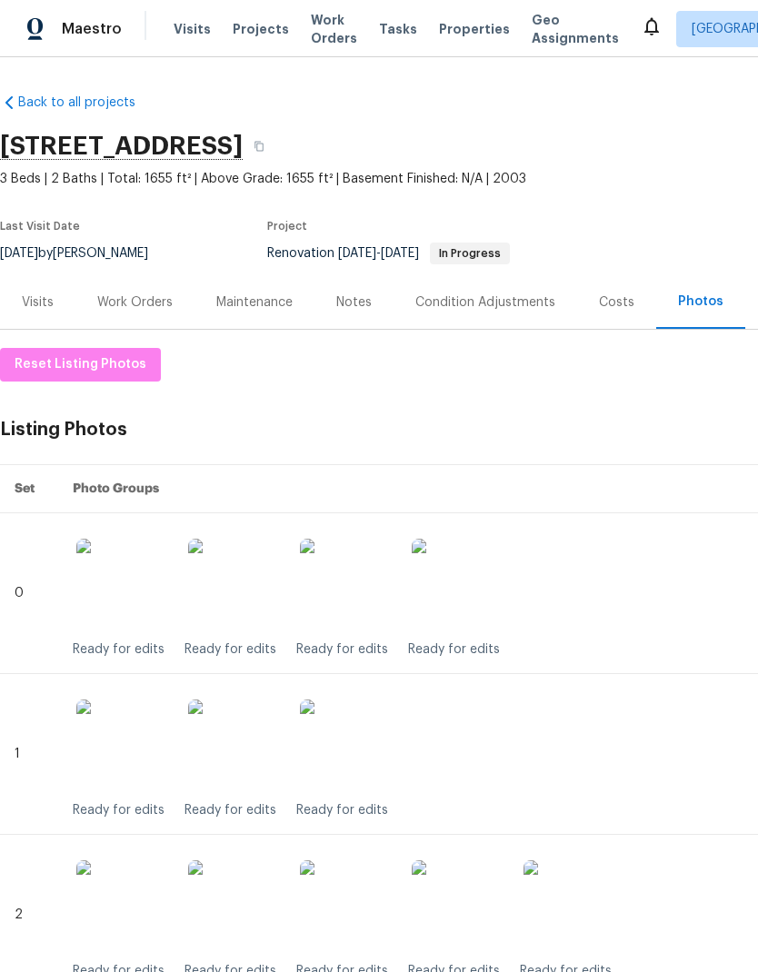
click at [144, 300] on div "Work Orders" at bounding box center [134, 303] width 75 height 18
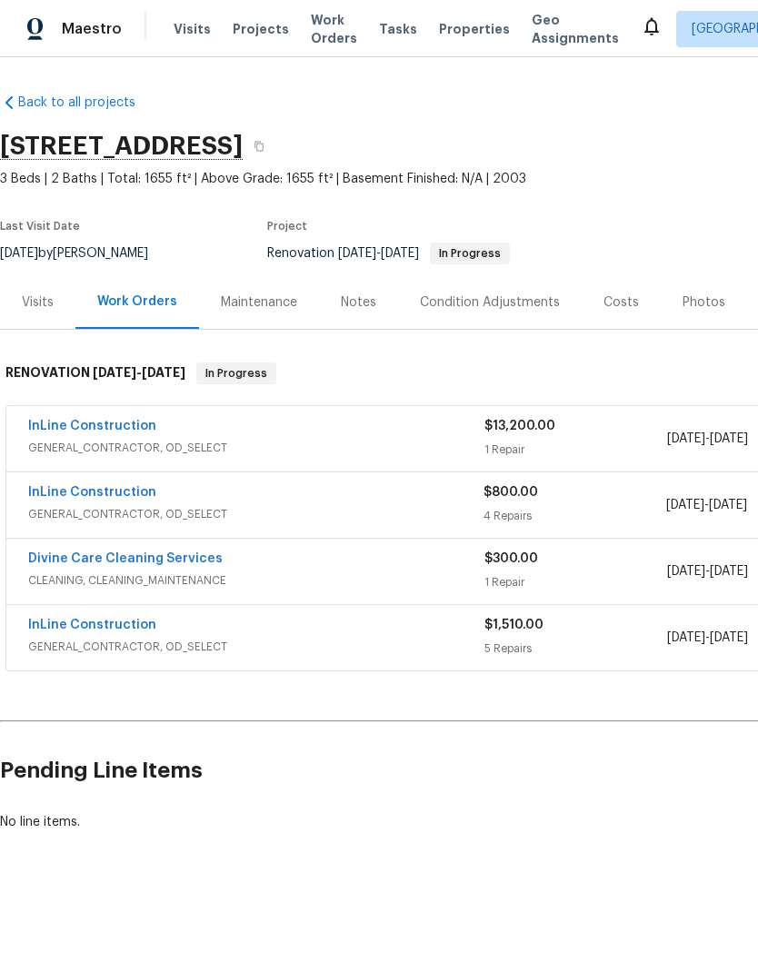
click at [701, 301] on div "Photos" at bounding box center [703, 303] width 43 height 18
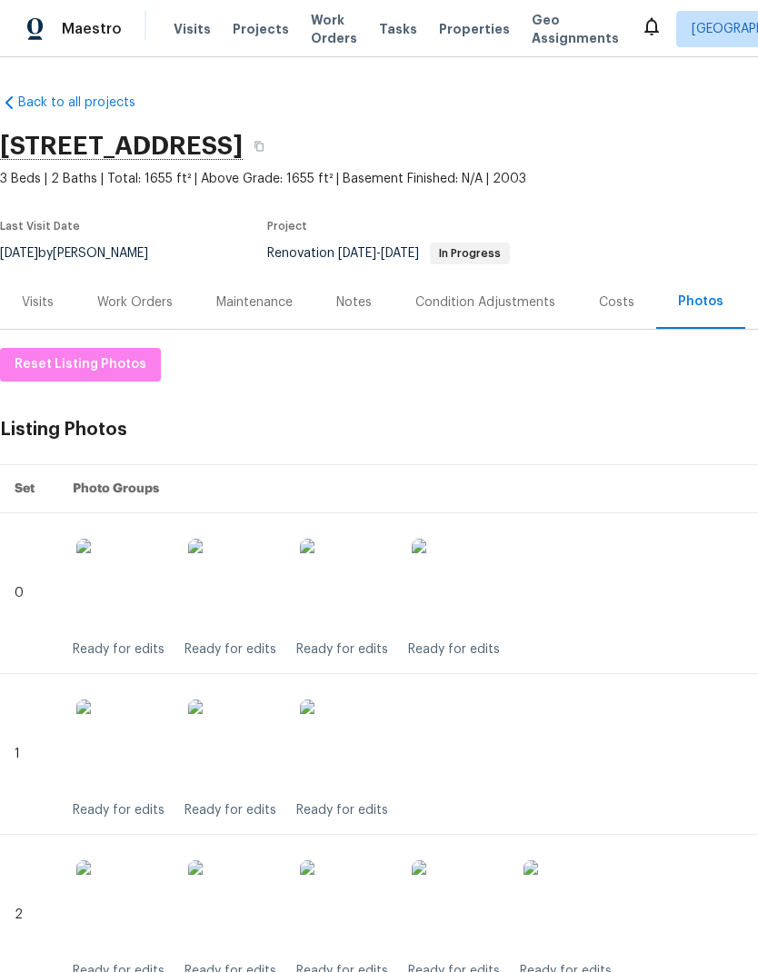
click at [147, 294] on div "Work Orders" at bounding box center [134, 303] width 75 height 18
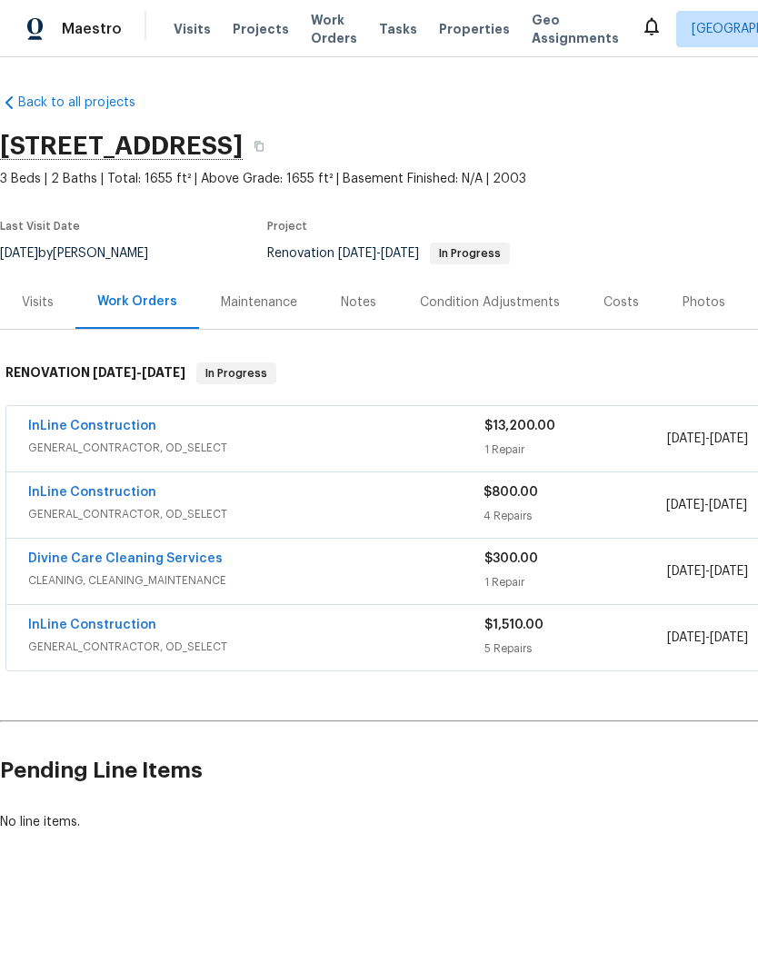
scroll to position [0, -1]
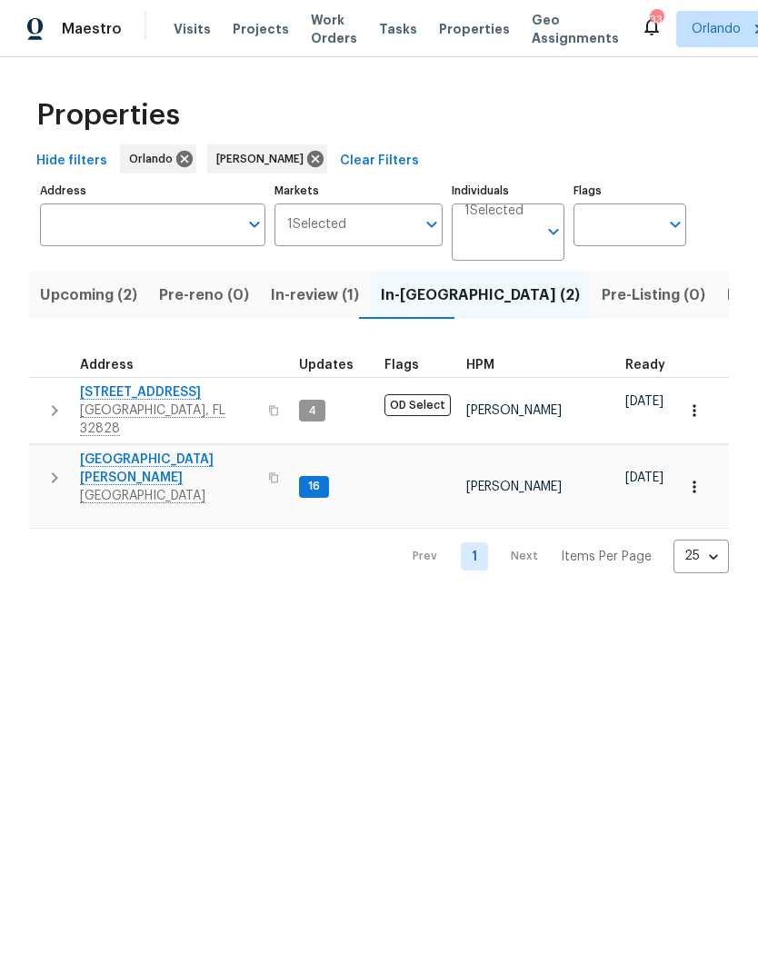
click at [95, 294] on span "Upcoming (2)" at bounding box center [88, 295] width 97 height 25
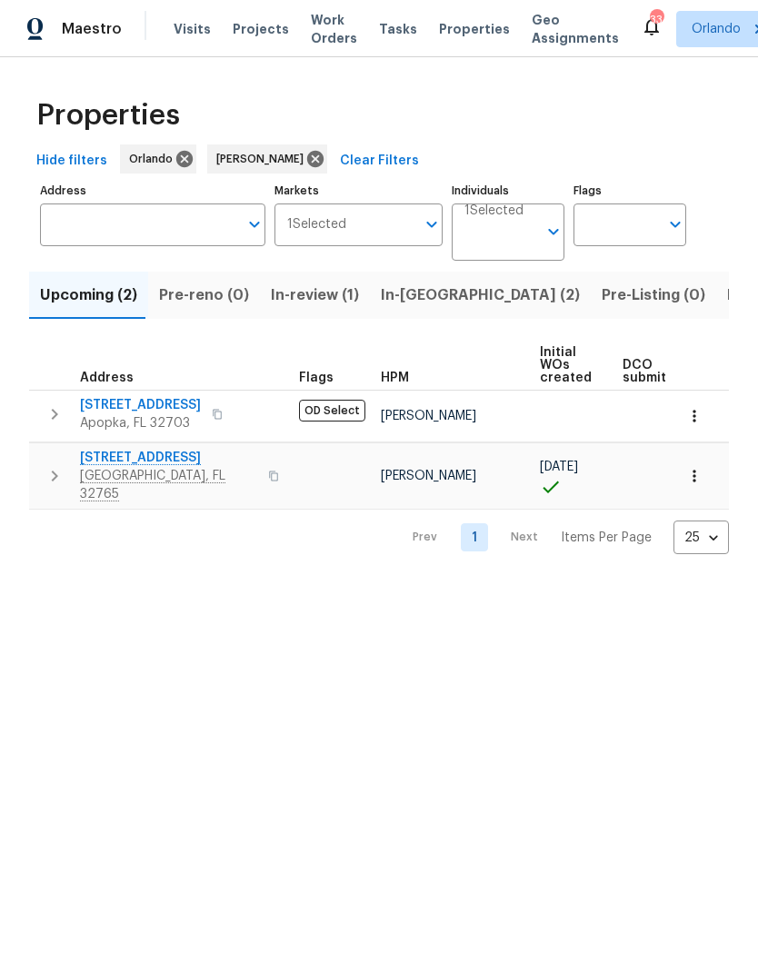
scroll to position [0, -1]
